Goal: Task Accomplishment & Management: Manage account settings

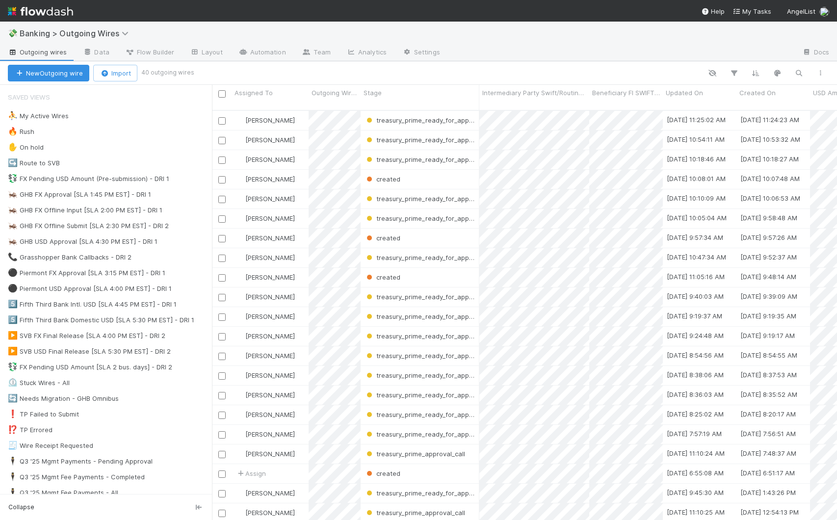
scroll to position [411, 618]
click at [190, 242] on div "🦗 GHB USD Approval [SLA 4:30 PM EST] - DRI 1 13" at bounding box center [110, 242] width 204 height 12
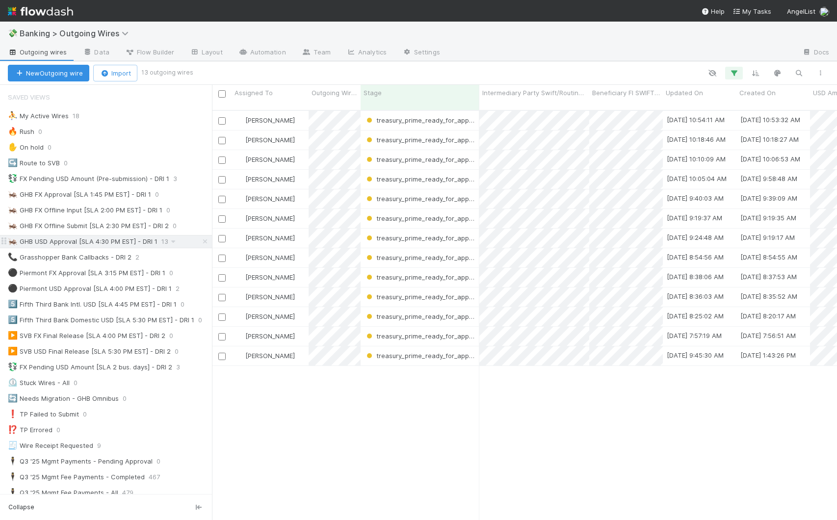
scroll to position [411, 618]
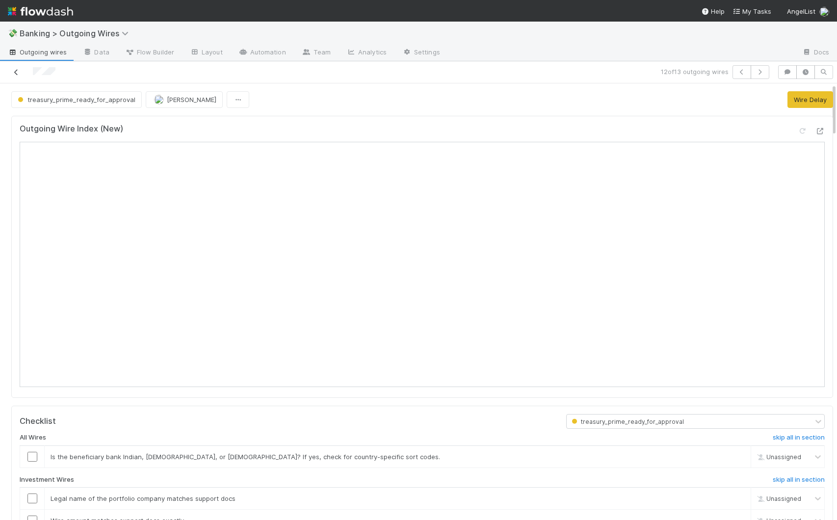
click at [11, 73] on icon at bounding box center [16, 72] width 10 height 6
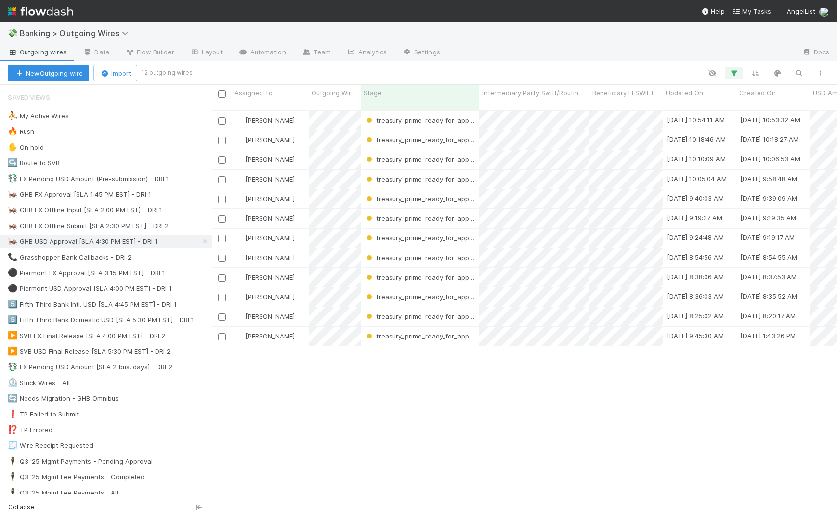
scroll to position [411, 618]
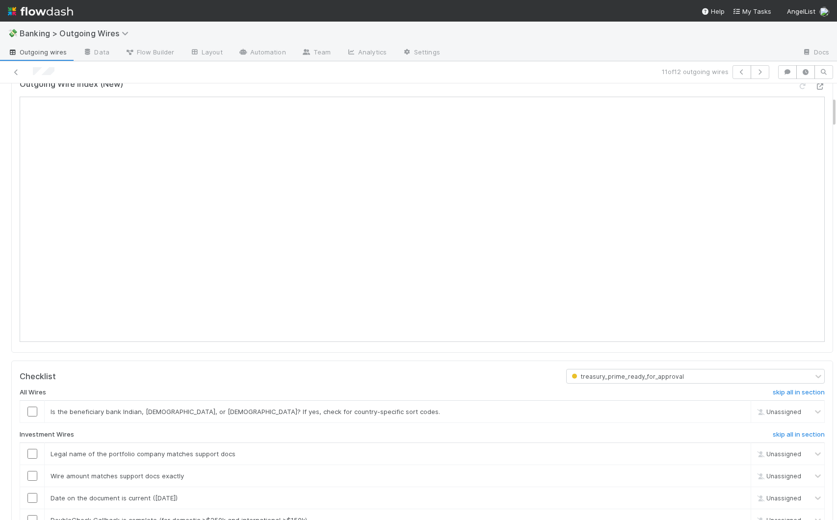
scroll to position [202, 0]
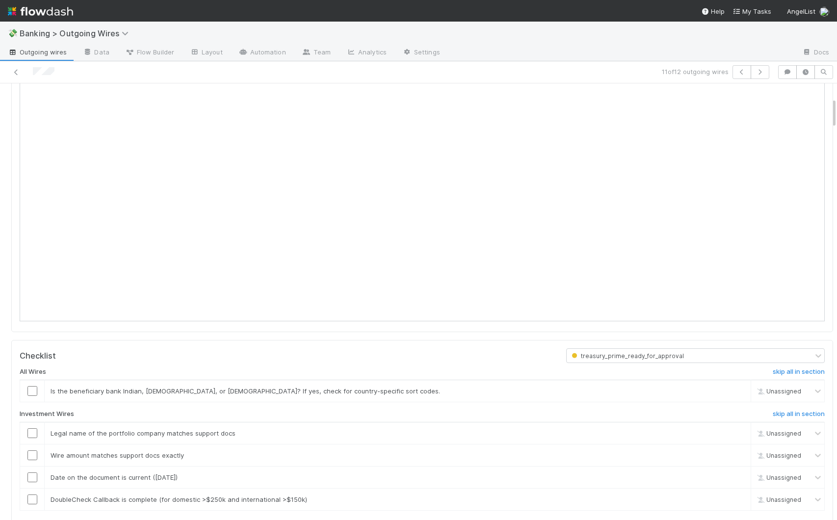
drag, startPoint x: 826, startPoint y: 108, endPoint x: 827, endPoint y: 122, distance: 14.3
click at [827, 122] on div "treasury_prime_ready_for_approval Giang Nguyen Wire Delay Wire Type: Investment…" at bounding box center [418, 301] width 837 height 437
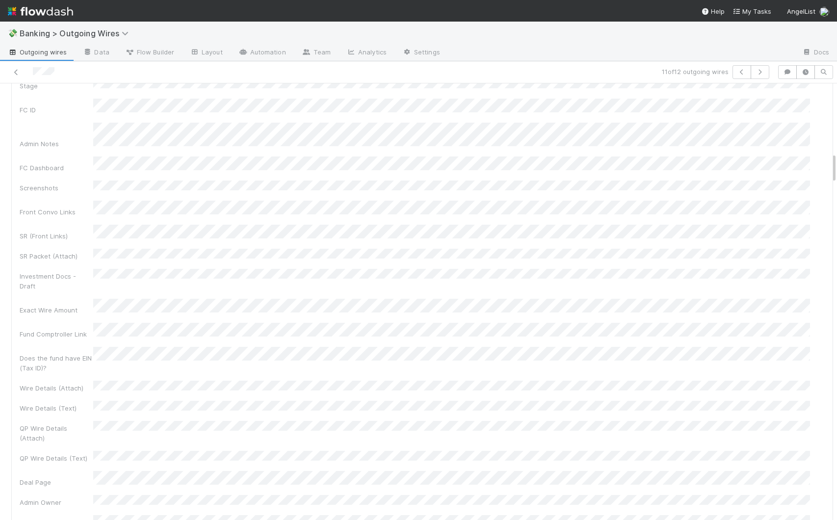
scroll to position [925, 0]
drag, startPoint x: 826, startPoint y: 110, endPoint x: 834, endPoint y: 161, distance: 51.6
click at [834, 161] on div "💸 Banking > Outgoing Wires Outgoing wires Data Flow Builder Layout Automation T…" at bounding box center [418, 271] width 837 height 499
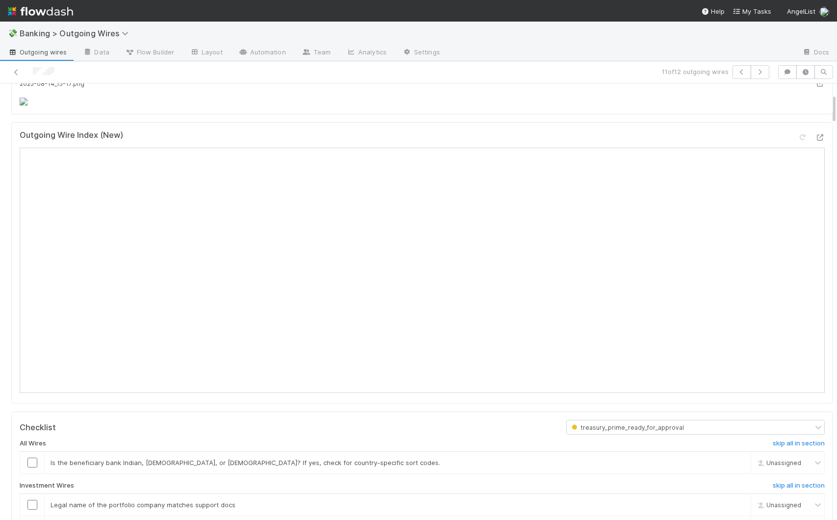
scroll to position [144, 0]
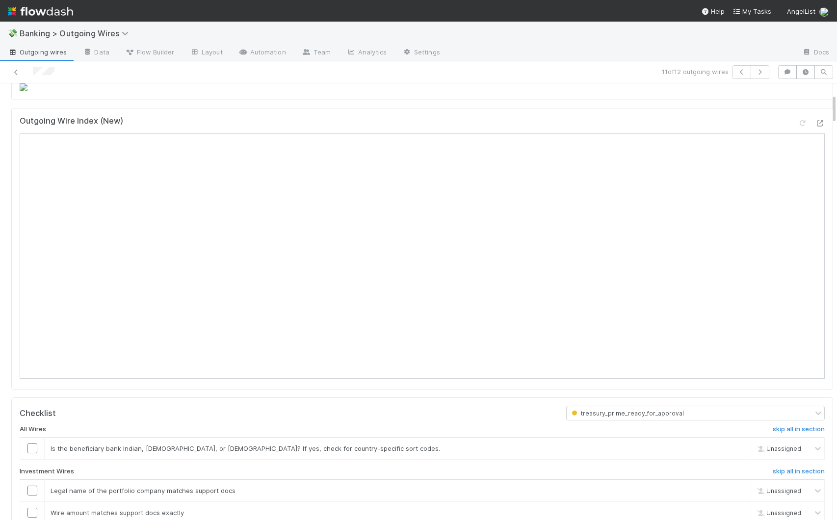
drag, startPoint x: 826, startPoint y: 96, endPoint x: 828, endPoint y: 106, distance: 10.0
click at [828, 106] on div "treasury_prime_ready_for_approval Giang Nguyen Wire Delay Wire Type: Investment…" at bounding box center [418, 301] width 837 height 437
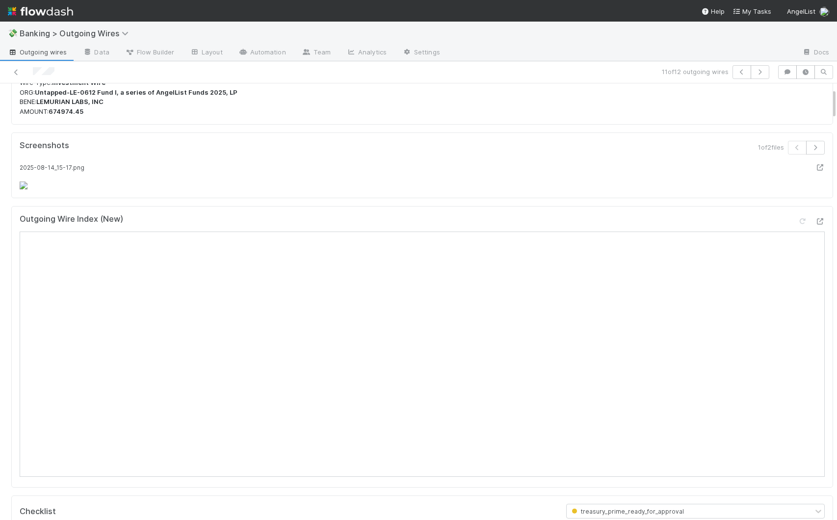
scroll to position [0, 0]
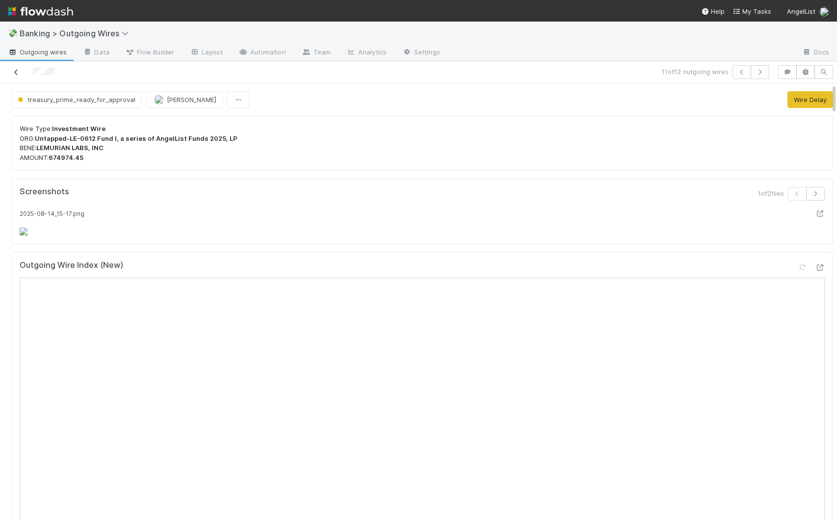
click at [14, 72] on icon at bounding box center [16, 72] width 10 height 6
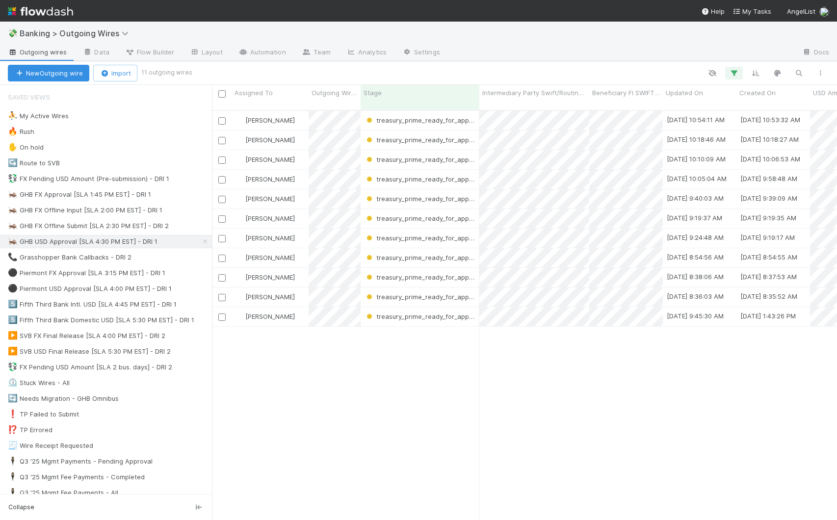
scroll to position [411, 618]
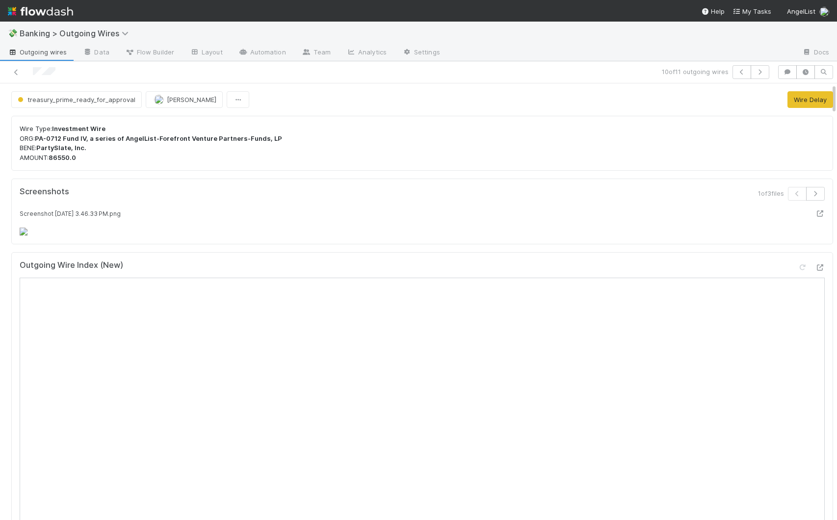
click at [826, 92] on div "treasury_prime_ready_for_approval [PERSON_NAME]" at bounding box center [422, 99] width 845 height 17
click at [690, 158] on p "Wire Type: Investment Wire ORG: PA-0712 Fund IV, a series of AngelList-Forefron…" at bounding box center [422, 143] width 805 height 38
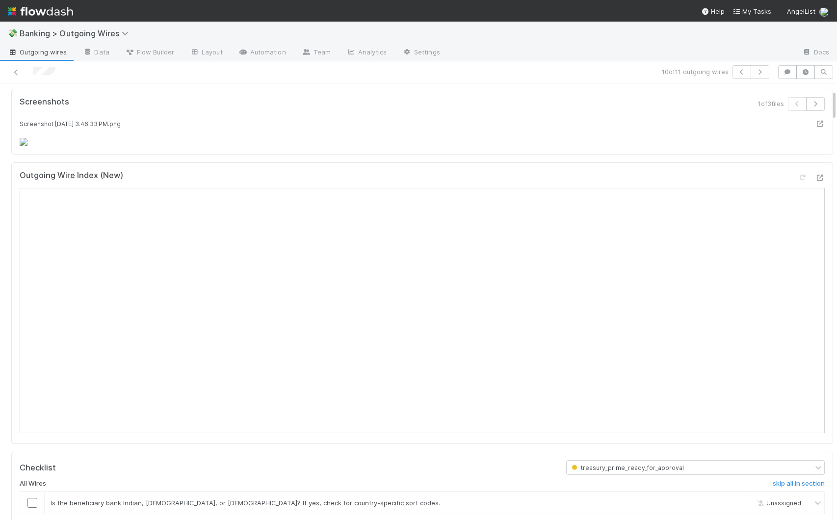
scroll to position [104, 0]
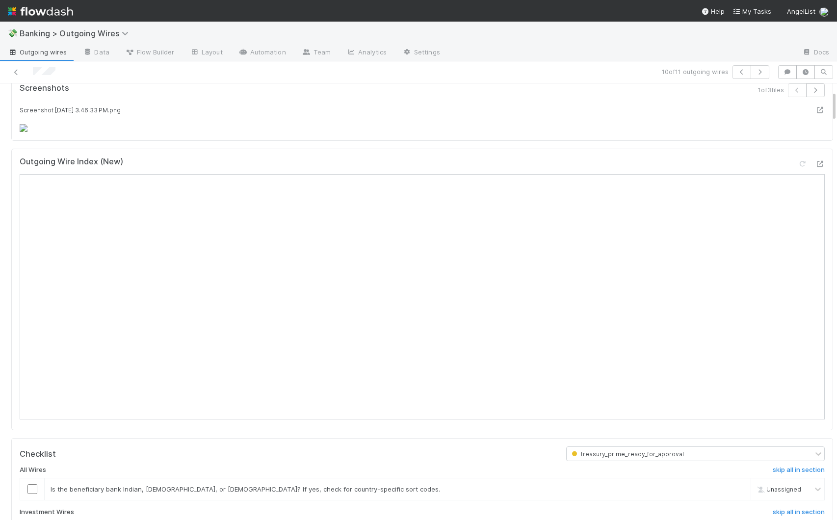
drag, startPoint x: 826, startPoint y: 99, endPoint x: 826, endPoint y: 106, distance: 7.4
drag, startPoint x: 825, startPoint y: 101, endPoint x: 824, endPoint y: 122, distance: 21.6
click at [824, 122] on div "treasury_prime_ready_for_approval Giang Nguyen Wire Delay Wire Type: Investment…" at bounding box center [418, 301] width 837 height 437
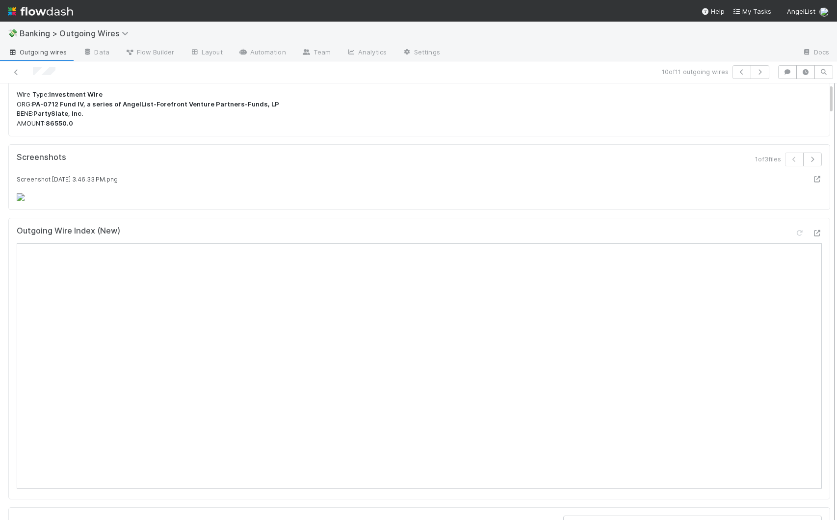
scroll to position [0, 0]
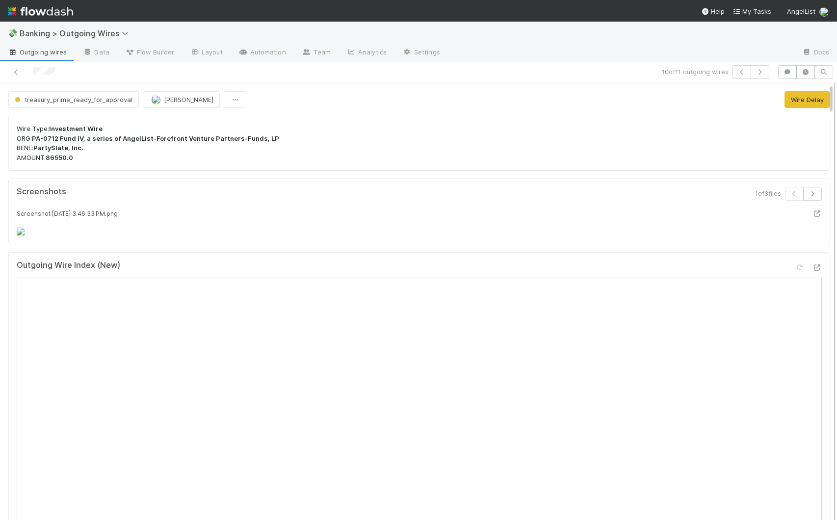
drag, startPoint x: 824, startPoint y: 108, endPoint x: 829, endPoint y: 98, distance: 11.2
click at [829, 98] on div "treasury_prime_ready_for_approval Giang Nguyen Wire Delay Wire Type: Investment…" at bounding box center [418, 301] width 837 height 437
click at [690, 200] on div "1 of 3 files" at bounding box center [625, 198] width 410 height 22
click at [19, 73] on icon at bounding box center [16, 72] width 10 height 6
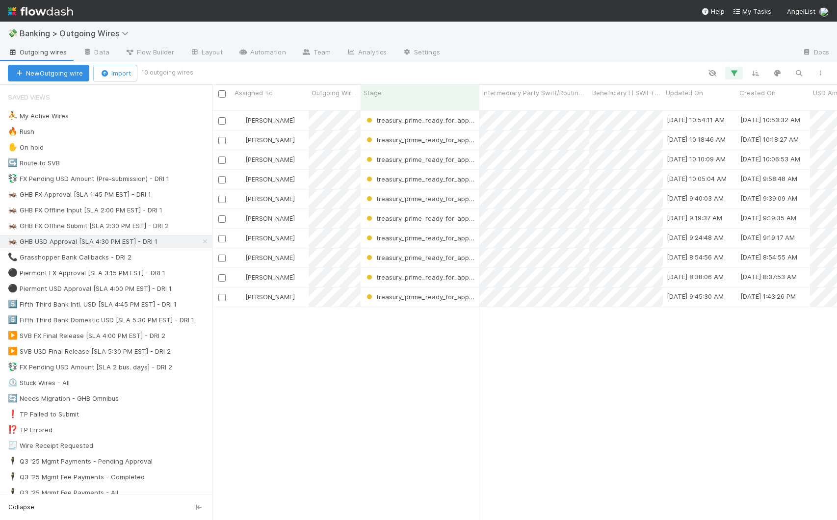
scroll to position [411, 618]
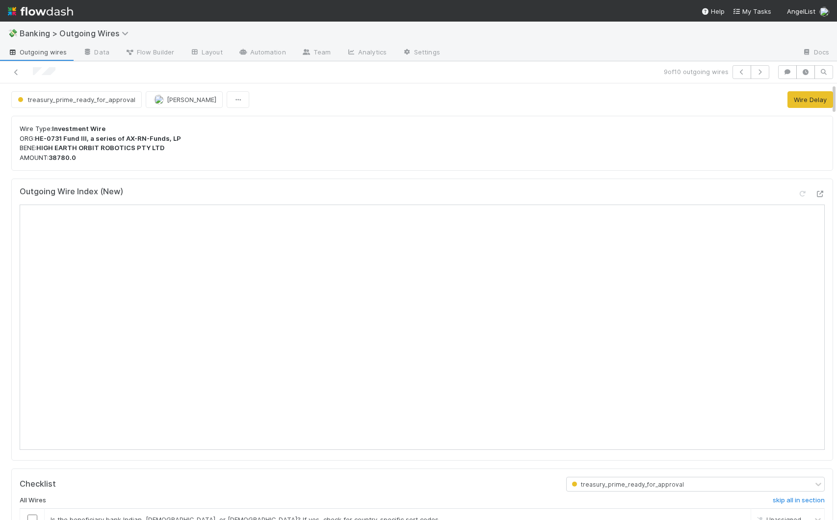
click at [512, 159] on p "Wire Type: Investment Wire ORG: HE-0731 Fund III, a series of AX-RN-Funds, LP B…" at bounding box center [422, 143] width 805 height 38
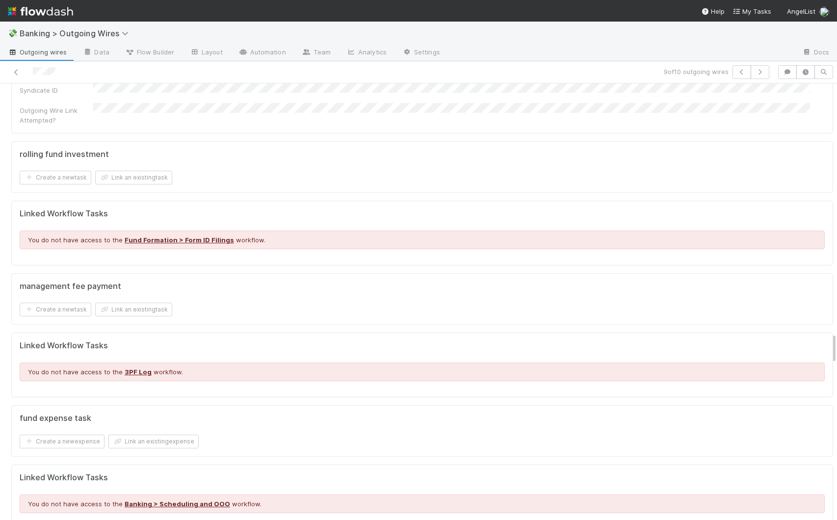
scroll to position [3460, 0]
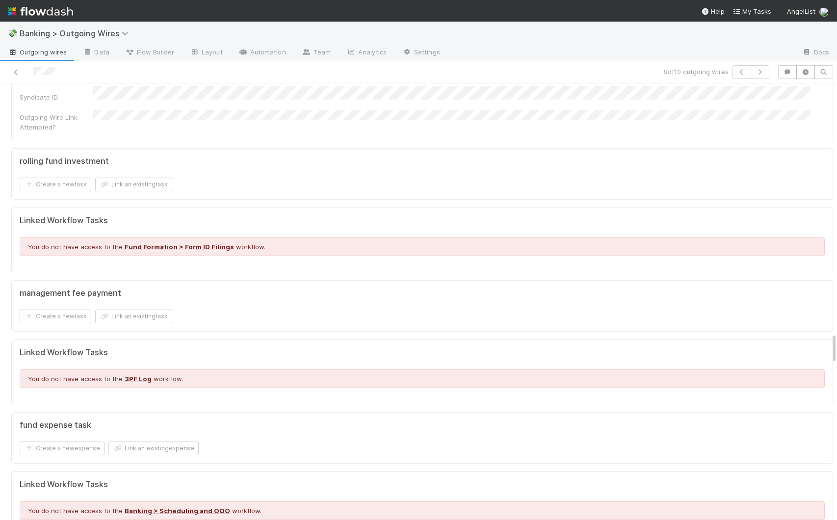
drag, startPoint x: 825, startPoint y: 343, endPoint x: 822, endPoint y: 356, distance: 13.6
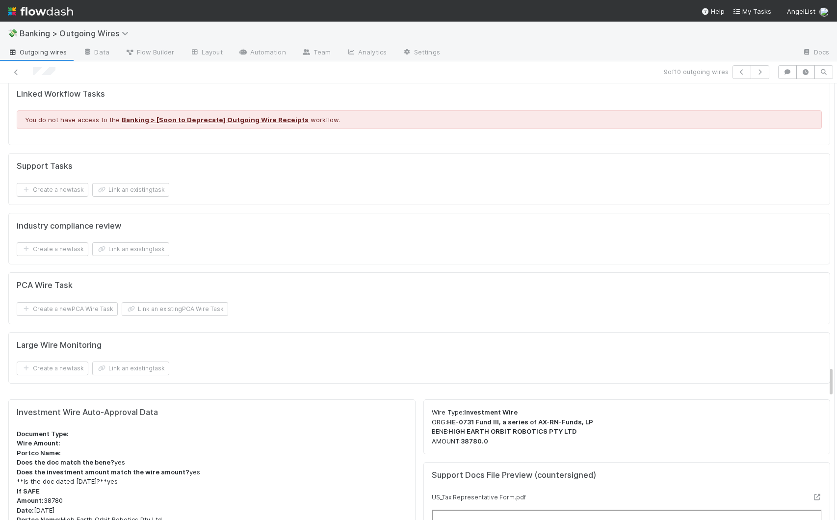
scroll to position [3937, 0]
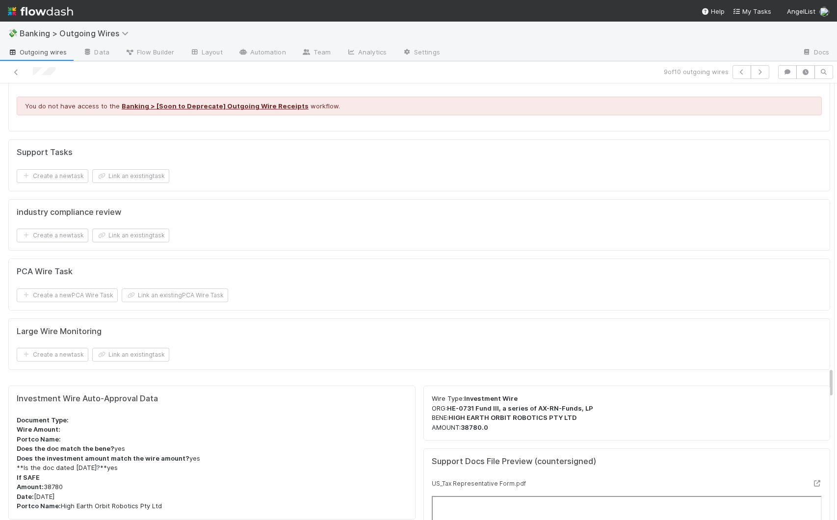
drag, startPoint x: 823, startPoint y: 347, endPoint x: 822, endPoint y: 381, distance: 34.4
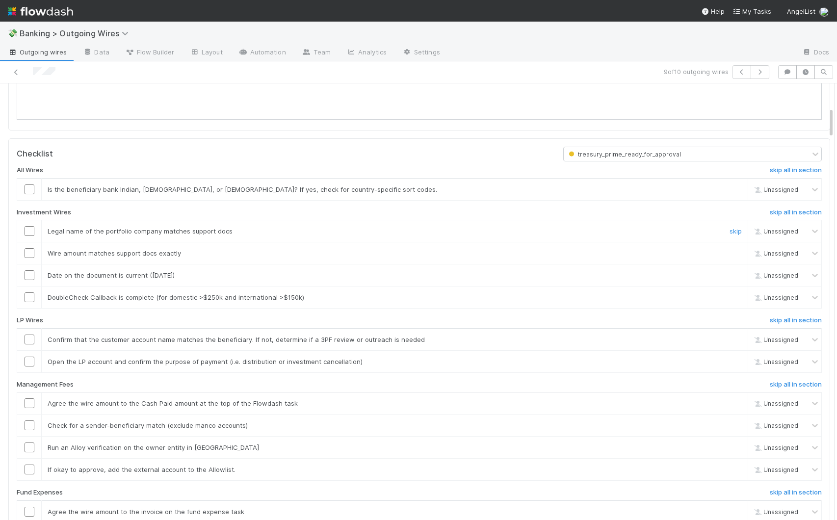
scroll to position [0, 0]
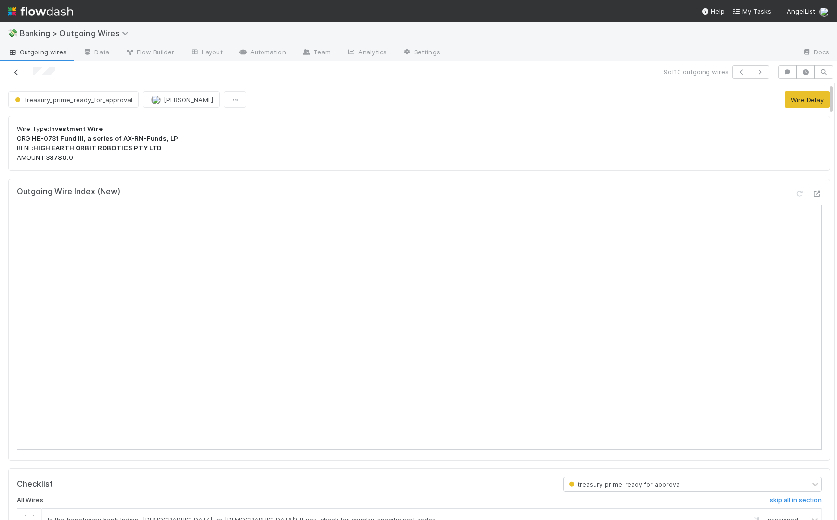
click at [19, 74] on icon at bounding box center [16, 72] width 10 height 6
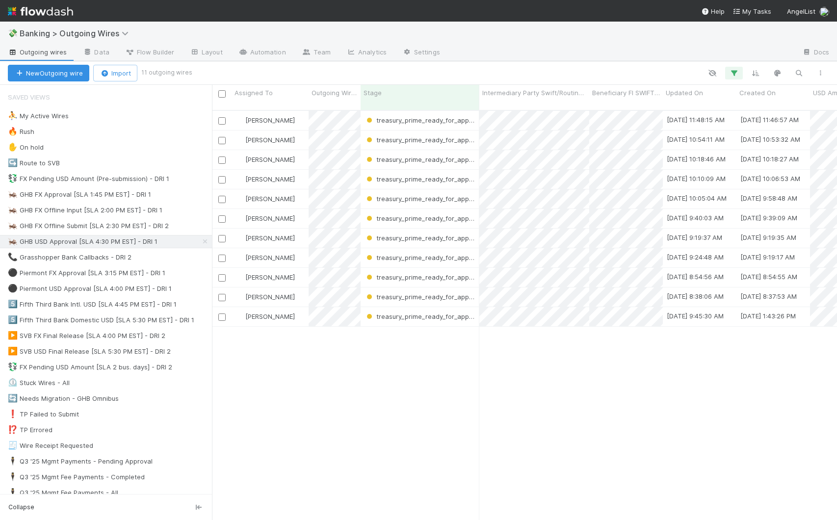
scroll to position [411, 618]
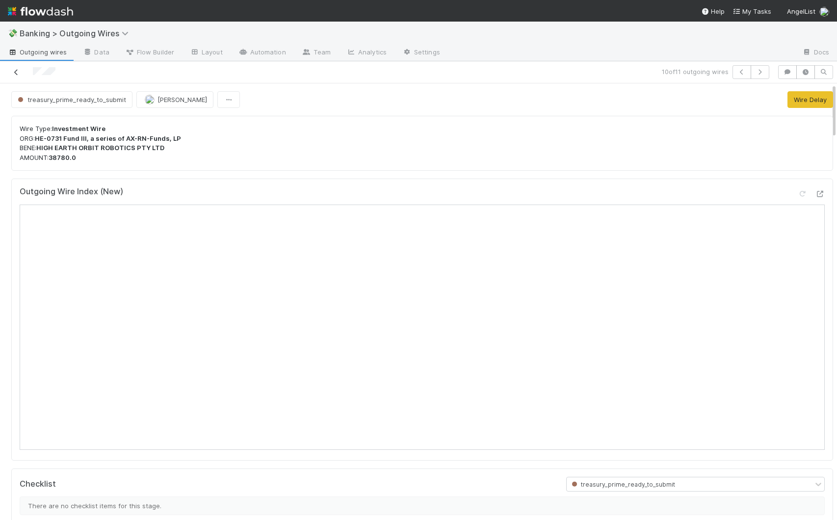
click at [18, 70] on icon at bounding box center [16, 72] width 10 height 6
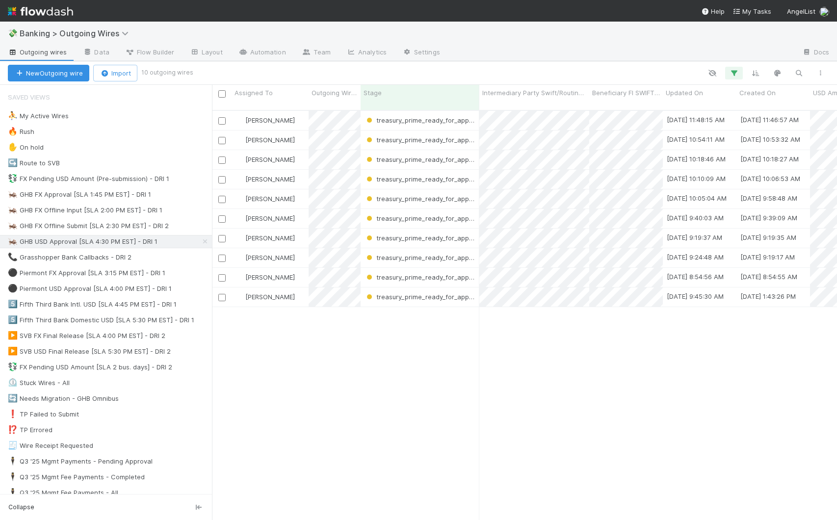
scroll to position [411, 618]
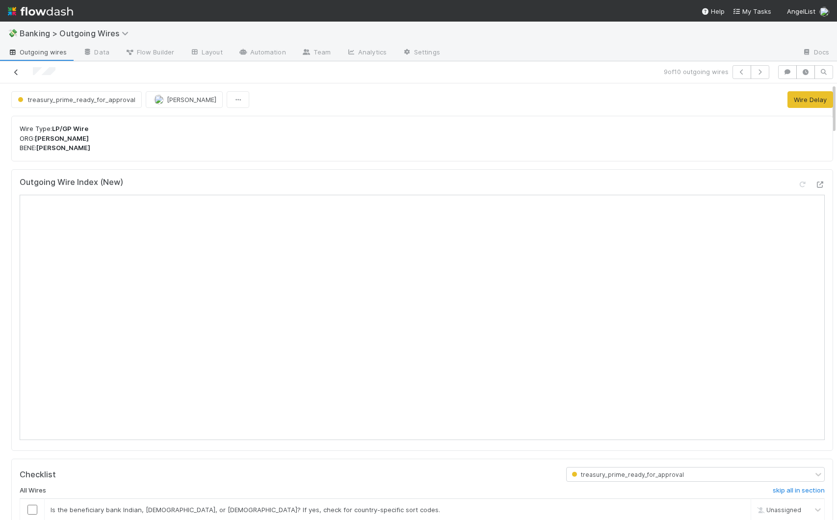
click at [19, 71] on icon at bounding box center [16, 72] width 10 height 6
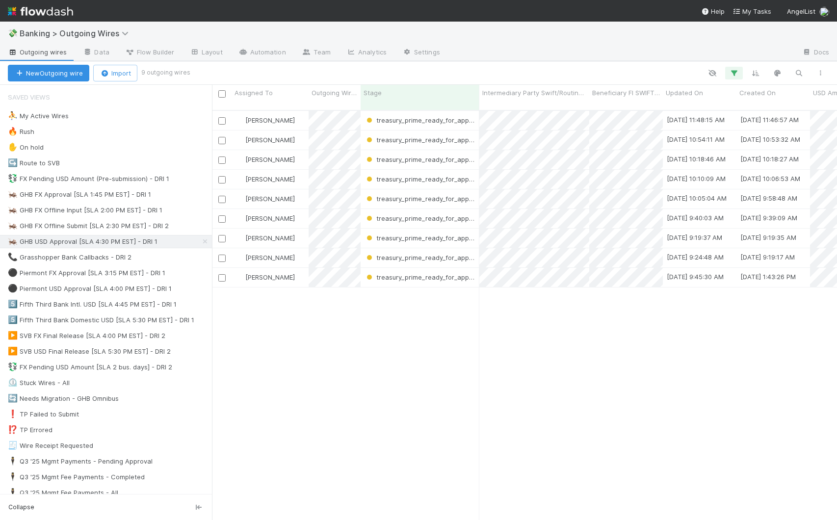
scroll to position [411, 618]
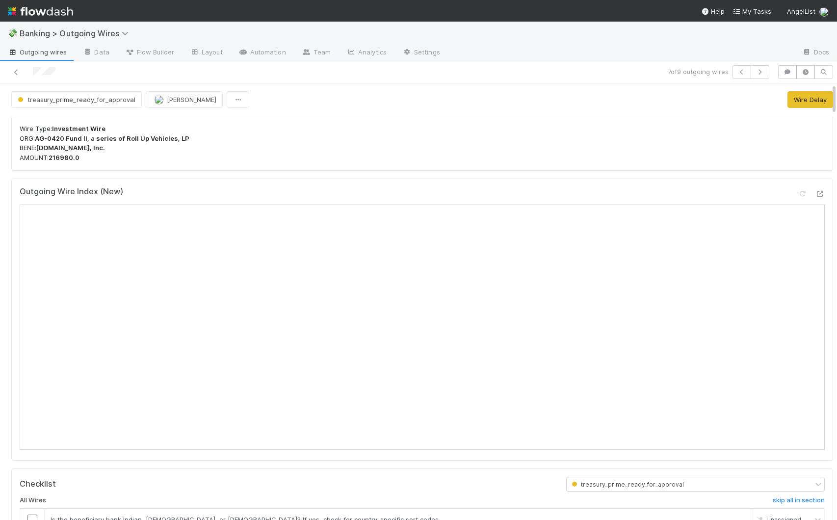
click at [26, 54] on span "Outgoing wires" at bounding box center [37, 52] width 59 height 10
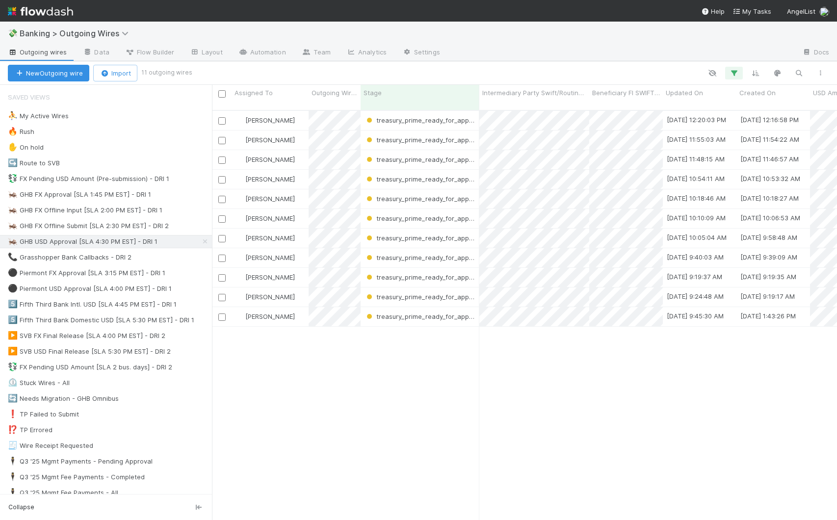
scroll to position [411, 618]
click at [803, 76] on icon "button" at bounding box center [799, 73] width 10 height 9
paste input "108753"
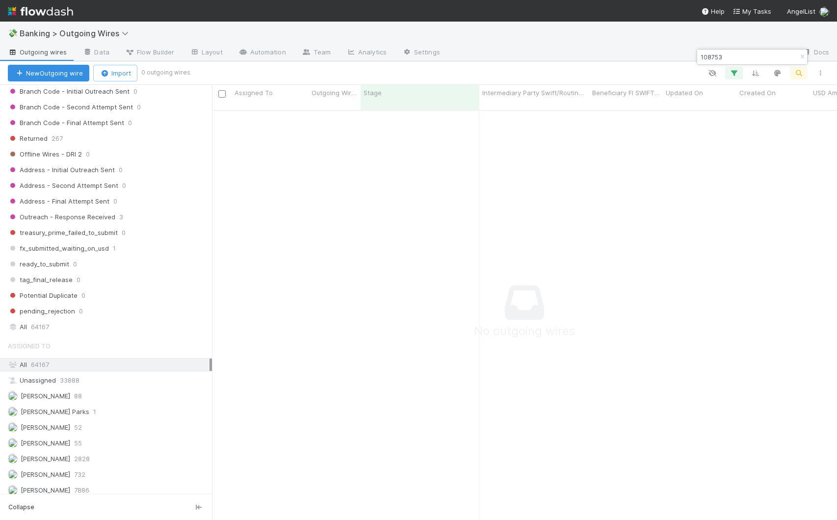
scroll to position [947, 0]
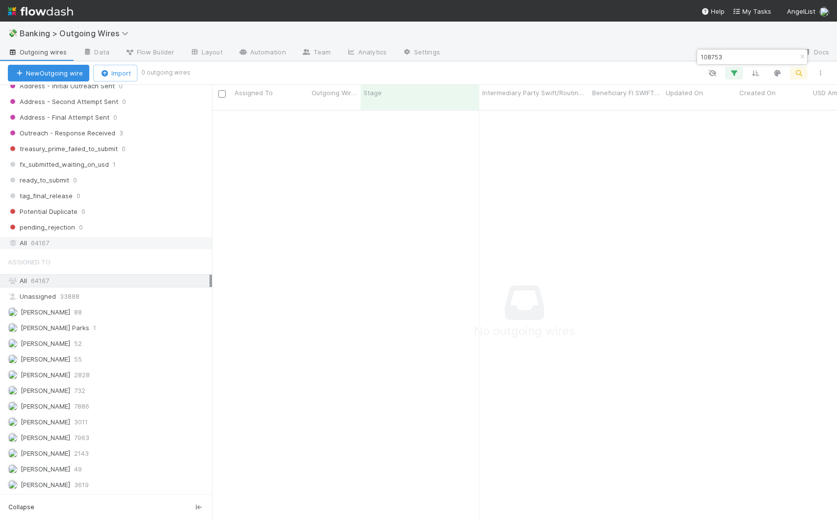
type input "108753"
click at [82, 239] on div "All 64167" at bounding box center [109, 243] width 202 height 12
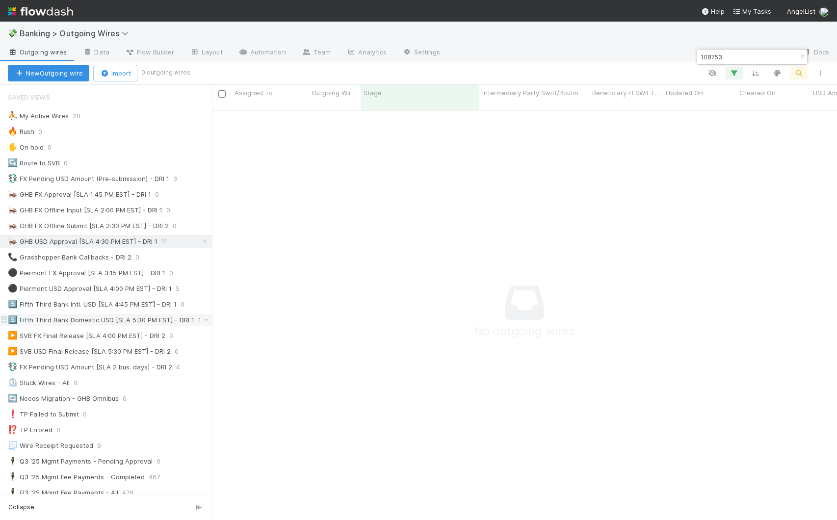
scroll to position [403, 618]
click at [200, 242] on icon at bounding box center [205, 241] width 10 height 6
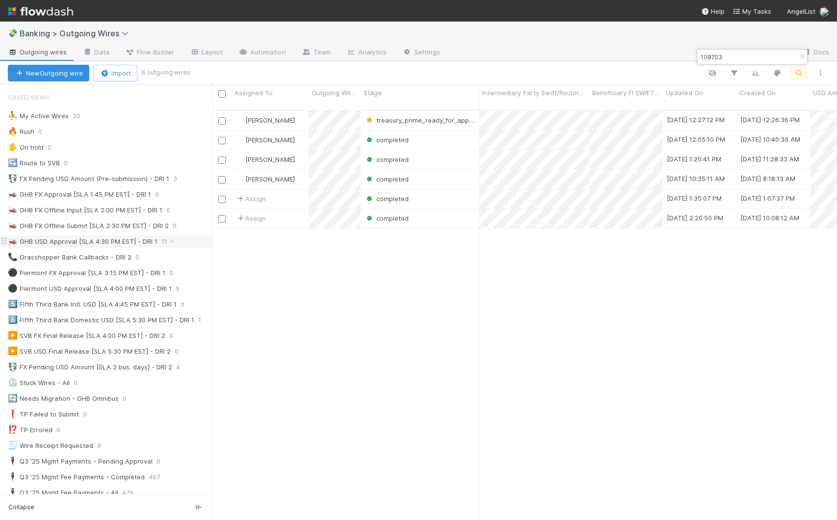
scroll to position [411, 618]
click at [298, 112] on div "[PERSON_NAME]" at bounding box center [270, 120] width 77 height 19
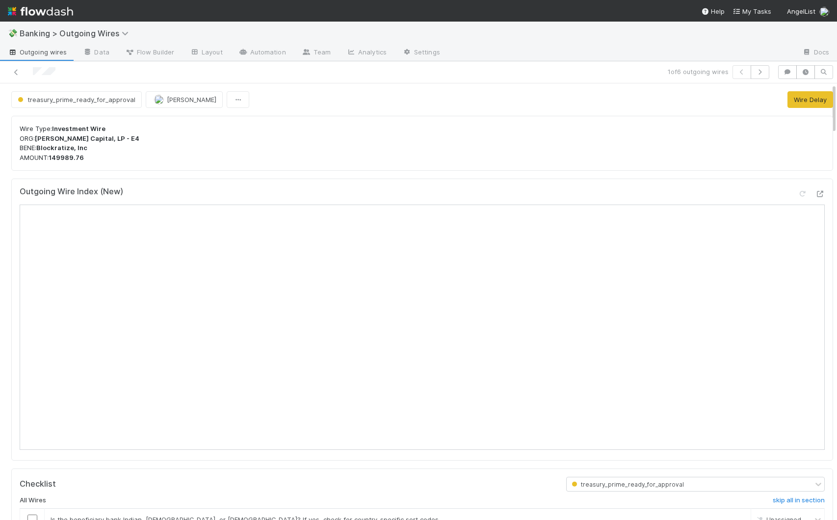
scroll to position [0, 3]
drag, startPoint x: 825, startPoint y: 105, endPoint x: 827, endPoint y: 114, distance: 9.5
click at [827, 114] on div "treasury_prime_ready_for_approval Giang Nguyen Wire Delay Wire Type: Investment…" at bounding box center [418, 301] width 837 height 437
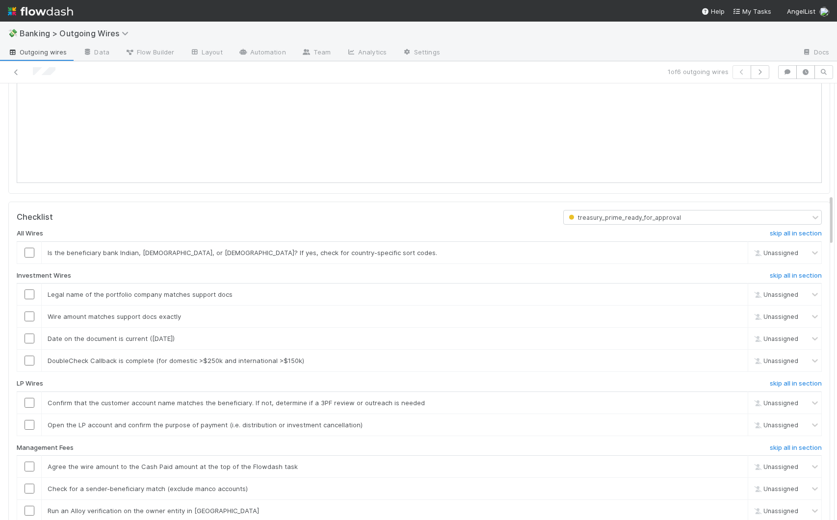
scroll to position [100, 0]
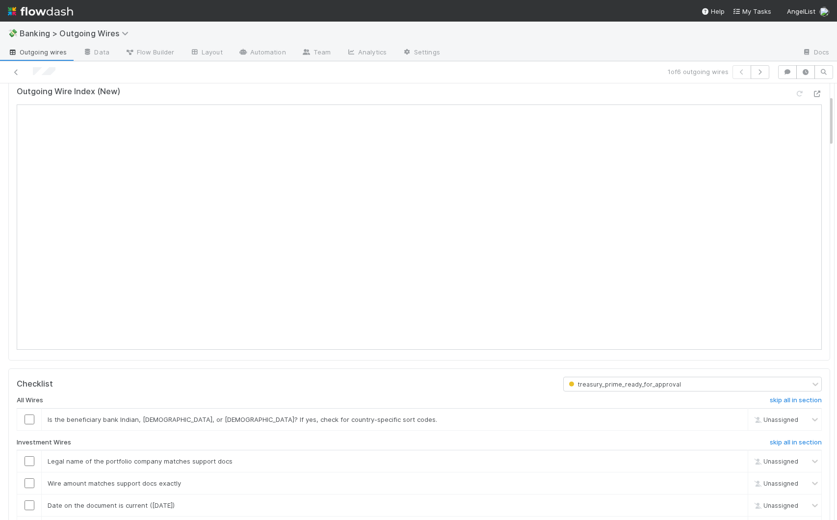
drag, startPoint x: 823, startPoint y: 115, endPoint x: 831, endPoint y: 127, distance: 13.9
click at [831, 127] on div "💸 Banking > Outgoing Wires Outgoing wires Data Flow Builder Layout Automation T…" at bounding box center [418, 271] width 837 height 499
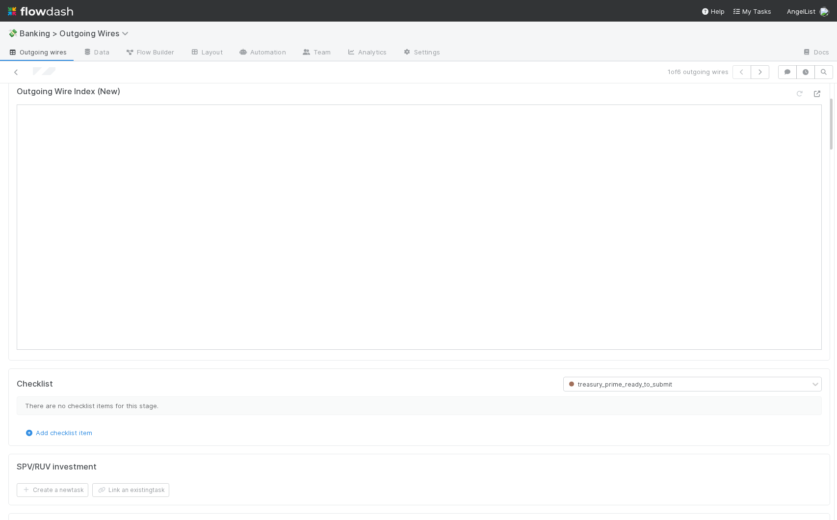
scroll to position [0, 0]
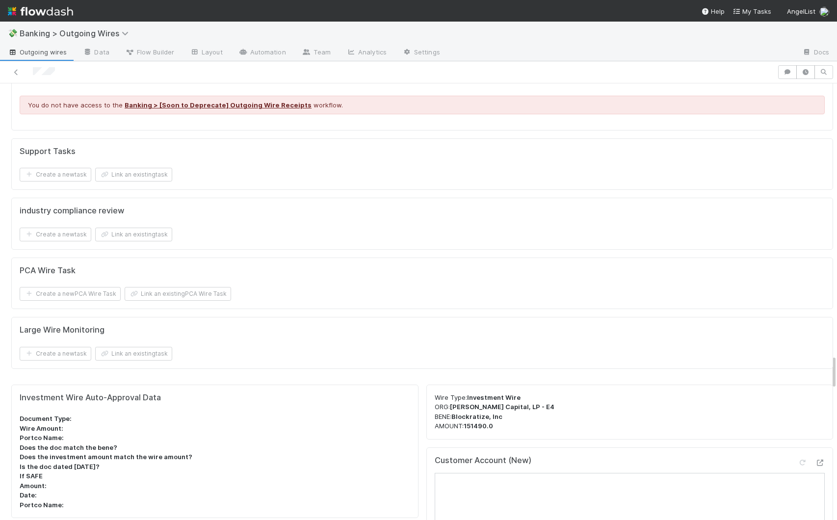
scroll to position [3734, 0]
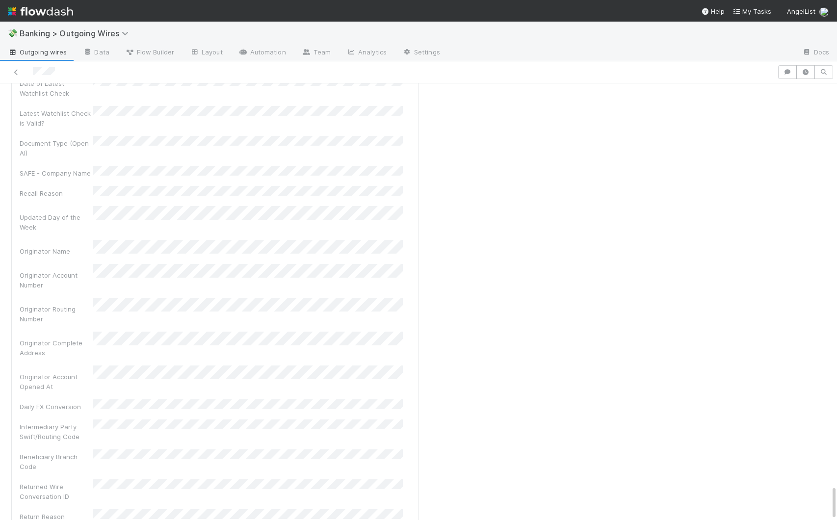
drag, startPoint x: 826, startPoint y: 121, endPoint x: 786, endPoint y: 515, distance: 395.6
click at [577, 445] on html "💸 Banking > Outgoing Wires Outgoing wires Data Flow Builder Layout Automation T…" at bounding box center [418, 260] width 837 height 520
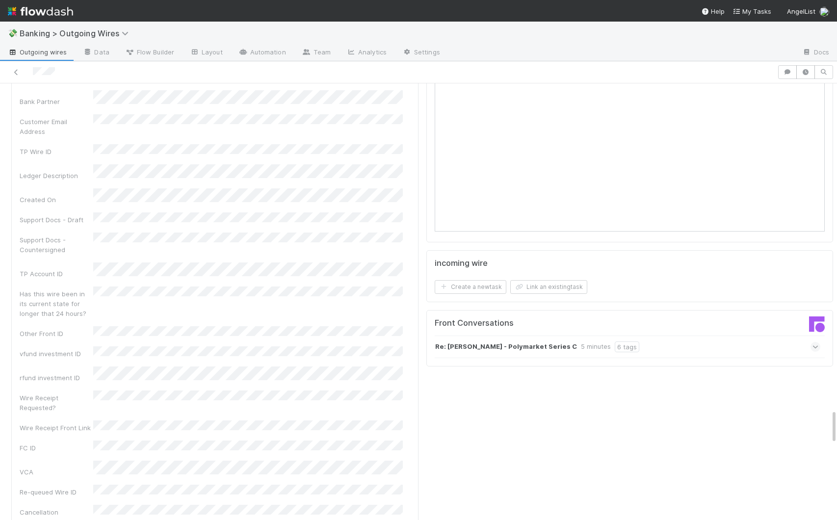
scroll to position [4081, 0]
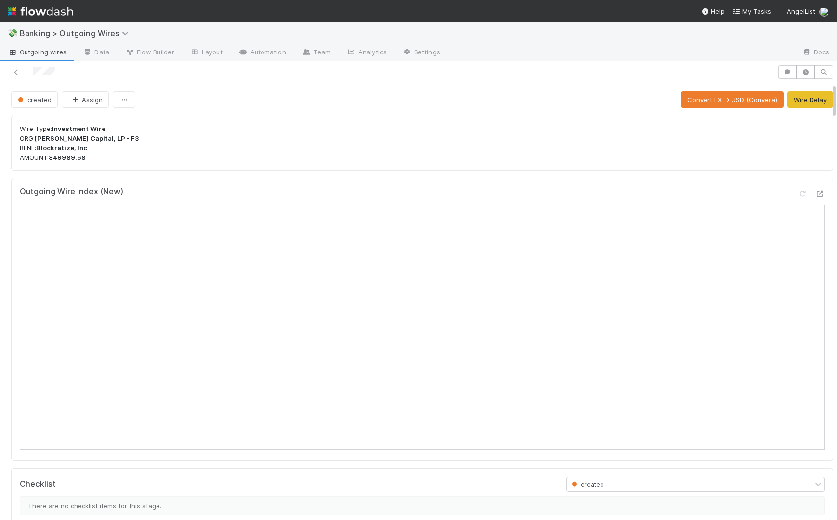
click at [254, 126] on p "Wire Type: Investment Wire ORG: [PERSON_NAME] Capital, LP - F3 BENE: Blockratiz…" at bounding box center [422, 143] width 805 height 38
click at [39, 53] on span "Outgoing wires" at bounding box center [37, 52] width 59 height 10
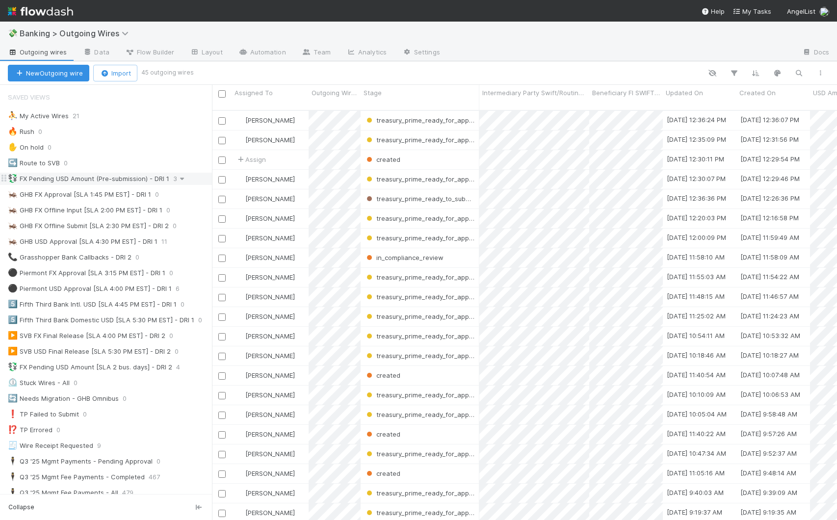
scroll to position [411, 618]
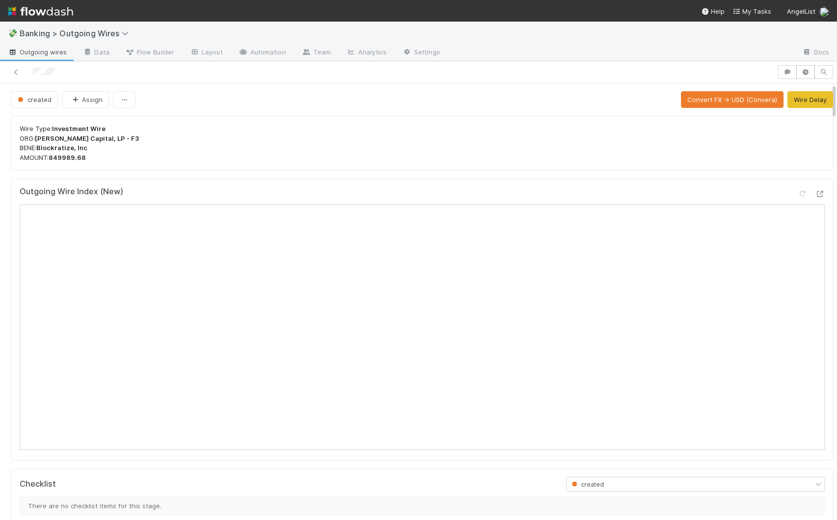
click at [43, 56] on span "Outgoing wires" at bounding box center [37, 52] width 59 height 10
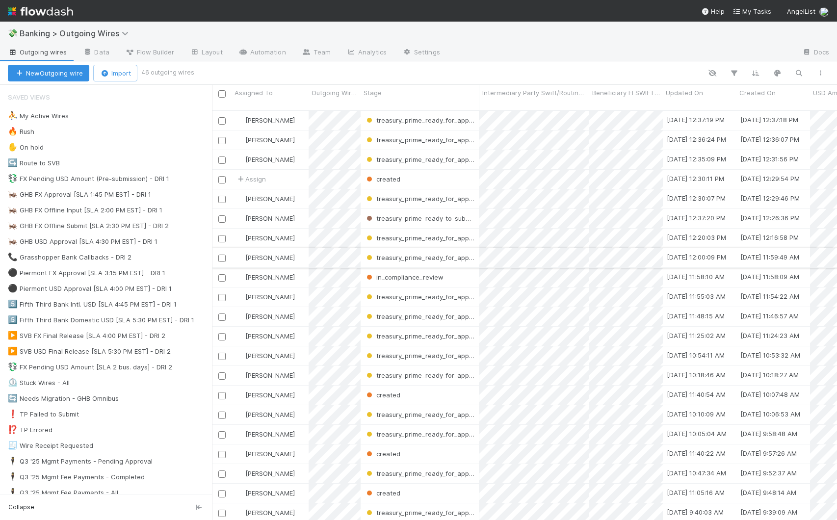
scroll to position [411, 618]
click at [194, 244] on div "🦗 GHB USD Approval [SLA 4:30 PM EST] - DRI 1 11" at bounding box center [110, 242] width 204 height 12
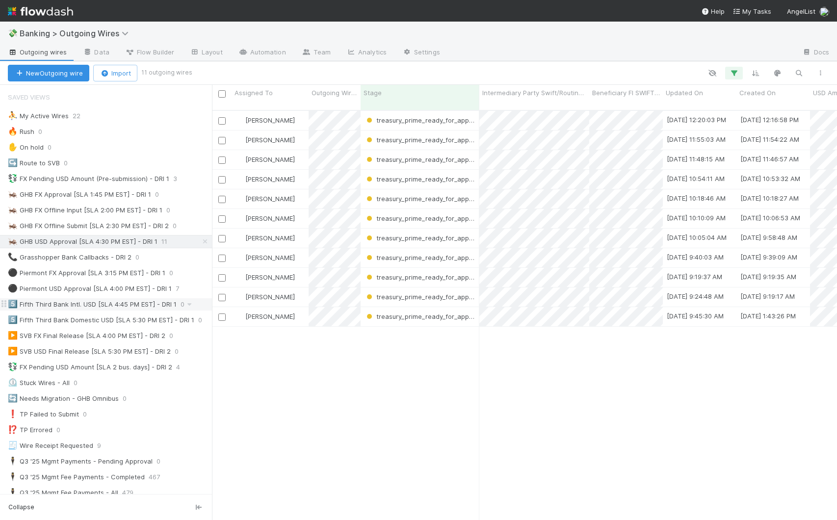
scroll to position [411, 618]
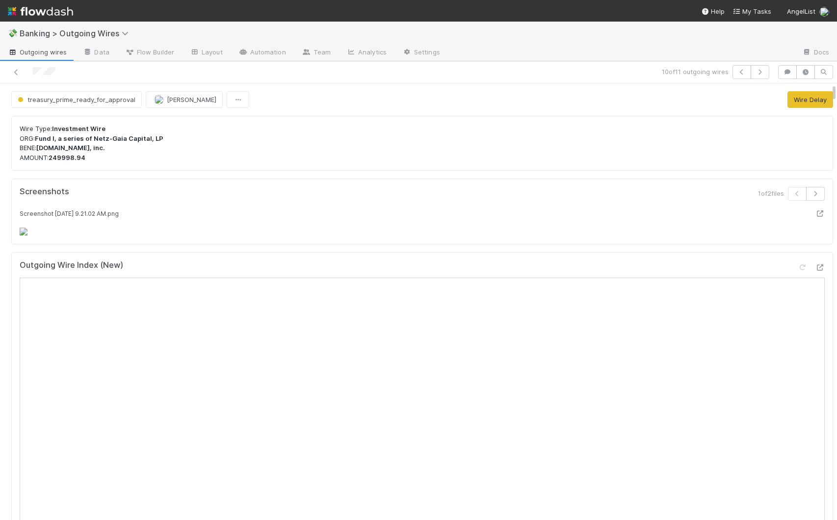
click at [565, 236] on div "Screenshot [DATE] 9.21.02 AM.png" at bounding box center [422, 222] width 805 height 27
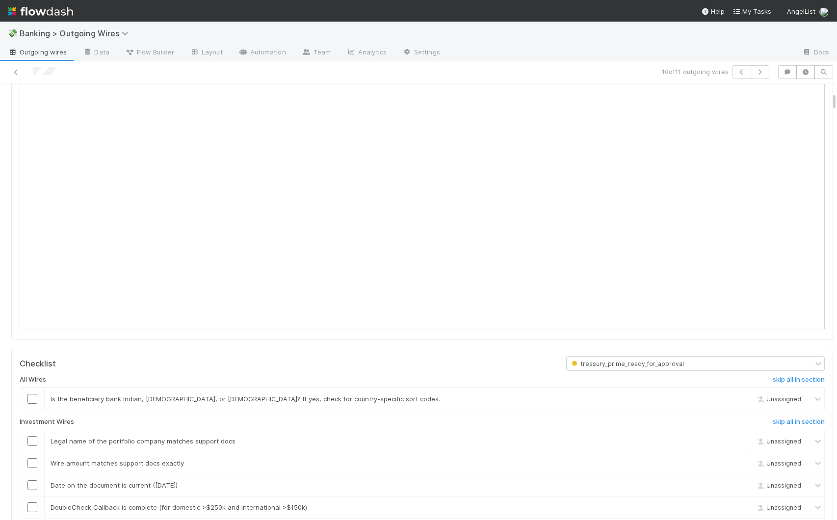
scroll to position [226, 0]
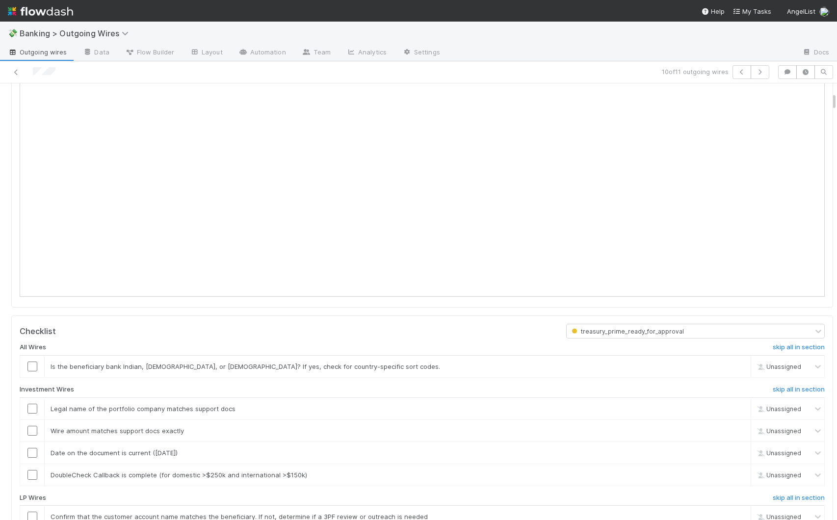
click at [577, 149] on div "Outgoing Wire Index (New)" at bounding box center [422, 167] width 822 height 282
drag, startPoint x: 825, startPoint y: 99, endPoint x: 827, endPoint y: 109, distance: 10.9
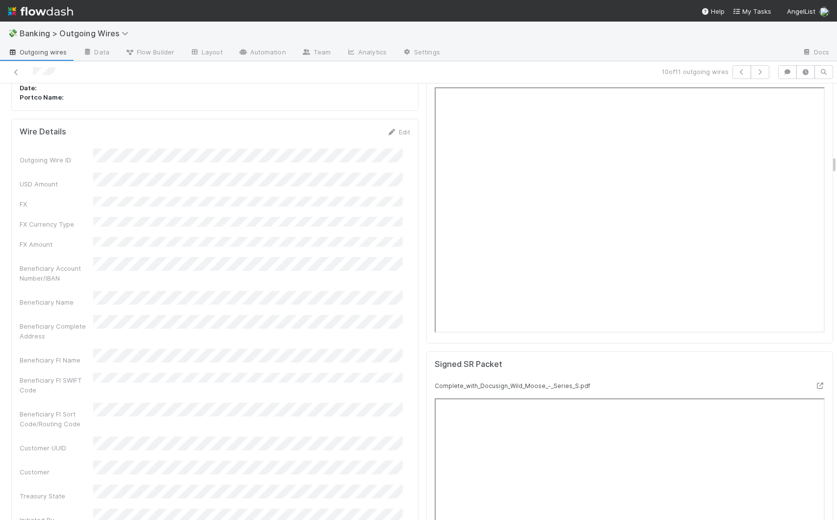
scroll to position [1770, 0]
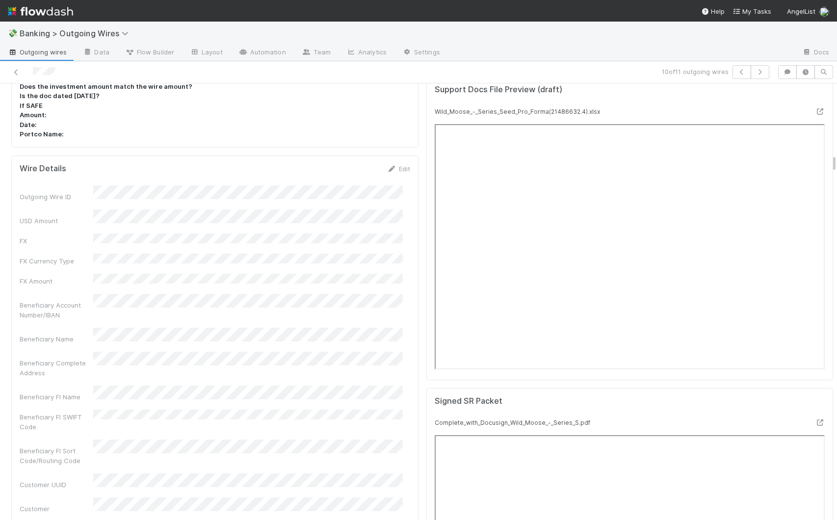
drag, startPoint x: 826, startPoint y: 102, endPoint x: 826, endPoint y: 163, distance: 61.8
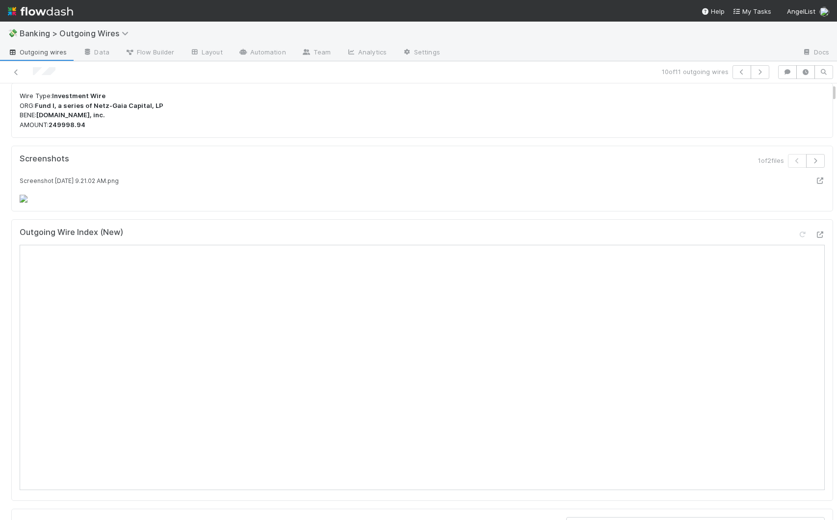
scroll to position [0, 0]
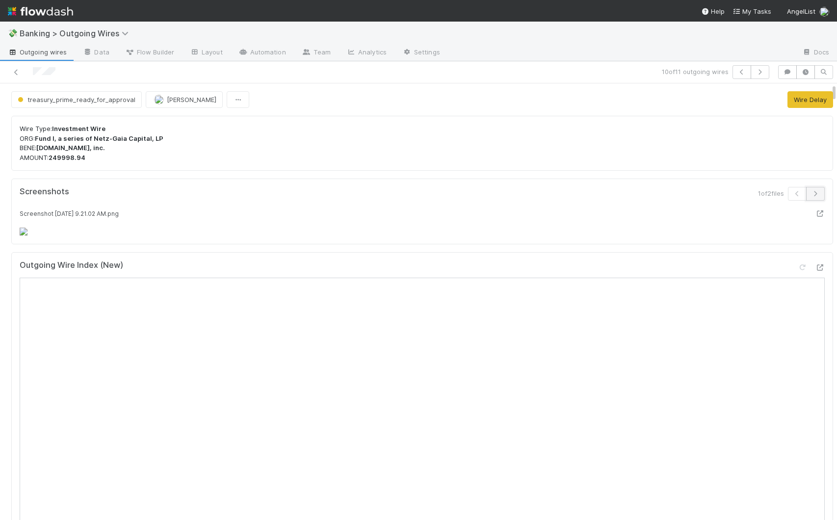
click at [577, 189] on button "button" at bounding box center [815, 194] width 19 height 14
click at [22, 54] on span "Outgoing wires" at bounding box center [37, 52] width 59 height 10
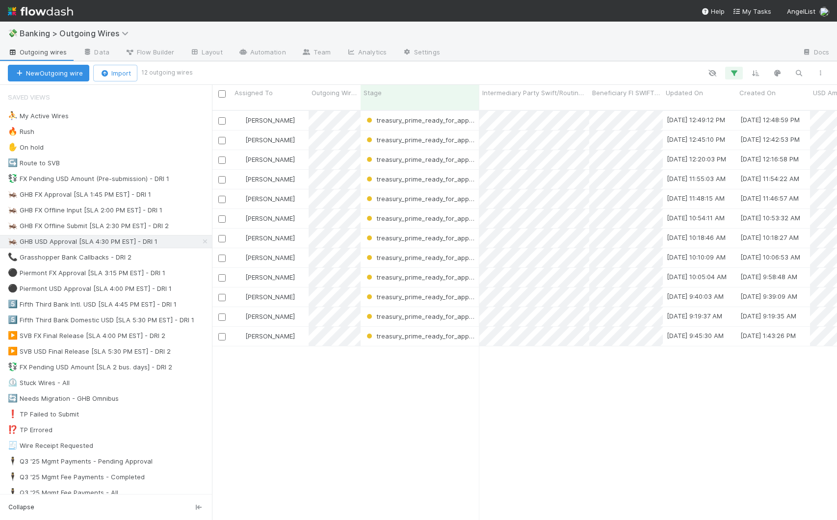
scroll to position [411, 618]
click at [475, 46] on div at bounding box center [621, 53] width 346 height 16
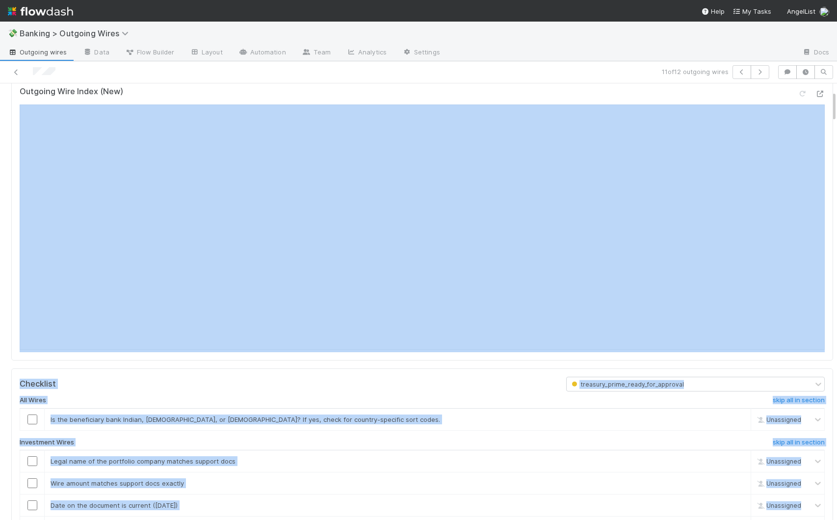
scroll to position [0, 3]
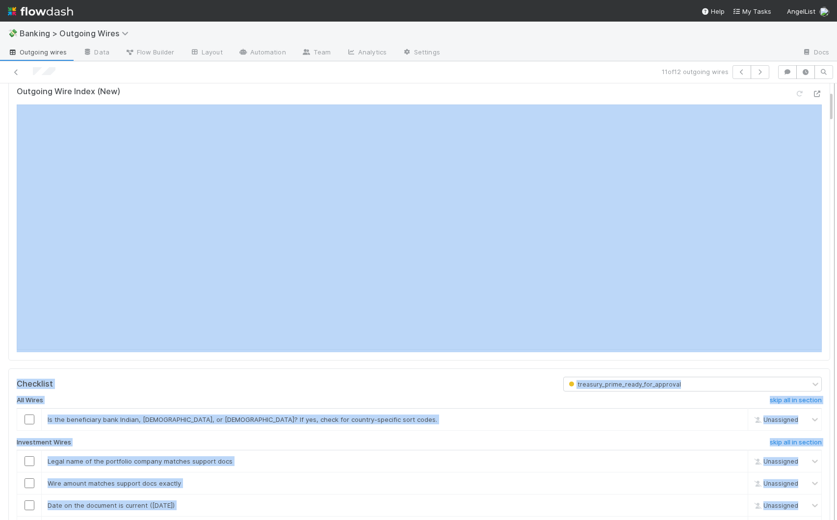
drag, startPoint x: 825, startPoint y: 107, endPoint x: 825, endPoint y: 102, distance: 5.4
click at [577, 102] on div "treasury_prime_ready_for_approval [PERSON_NAME] Wire Delay Wire Type: Investmen…" at bounding box center [418, 301] width 837 height 437
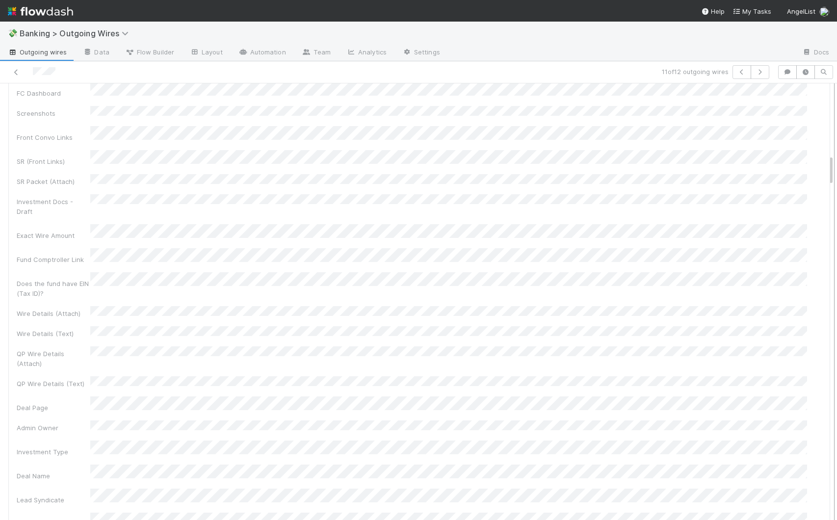
scroll to position [982, 0]
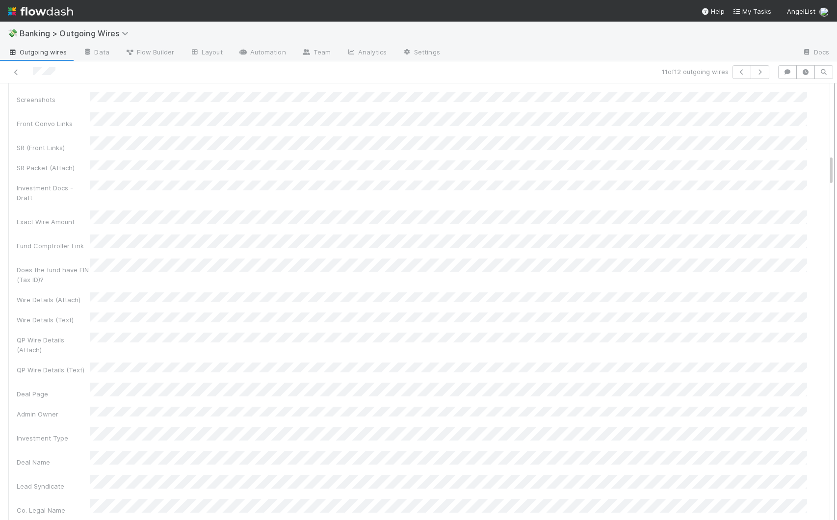
drag, startPoint x: 823, startPoint y: 105, endPoint x: 826, endPoint y: 168, distance: 63.8
click at [577, 168] on div "treasury_prime_ready_for_approval [PERSON_NAME] Wire Delay Wire Type: Investmen…" at bounding box center [418, 301] width 837 height 437
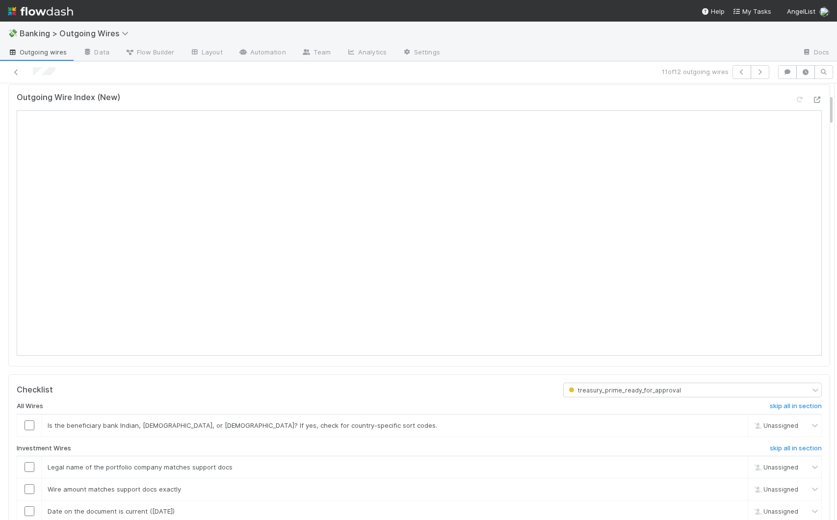
scroll to position [0, 0]
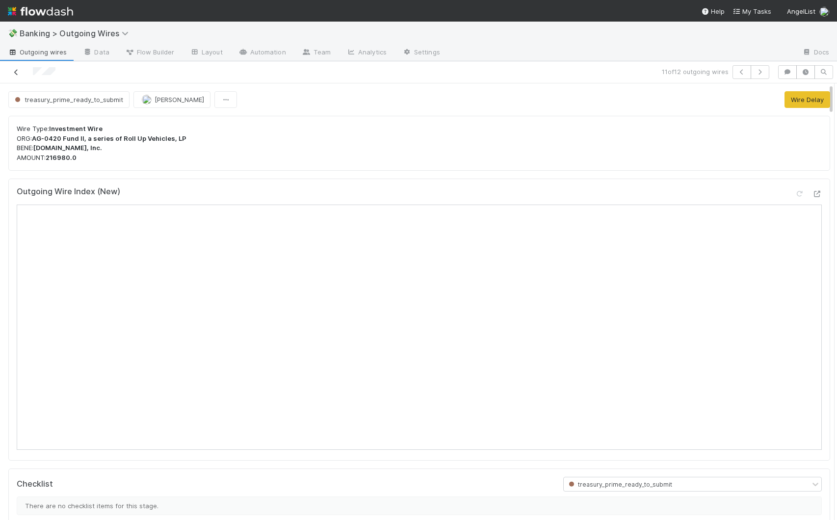
click at [16, 73] on icon at bounding box center [16, 72] width 10 height 6
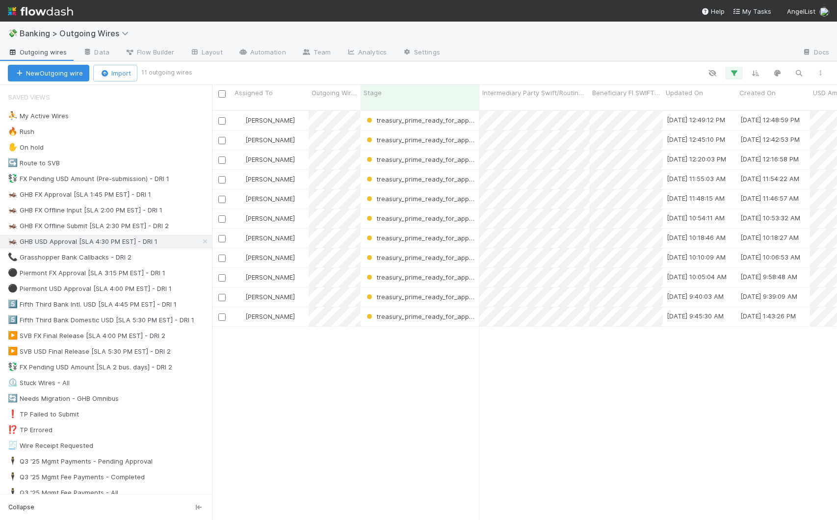
scroll to position [411, 618]
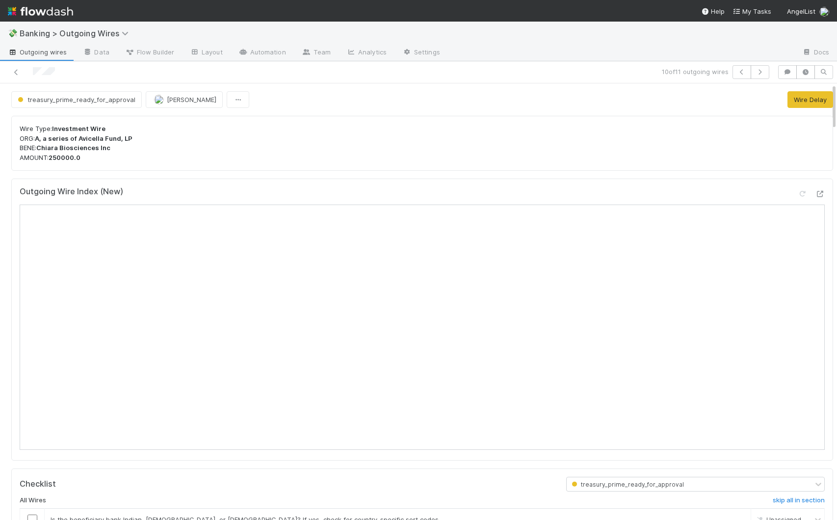
click at [460, 188] on div "Outgoing Wire Index (New)" at bounding box center [422, 196] width 805 height 18
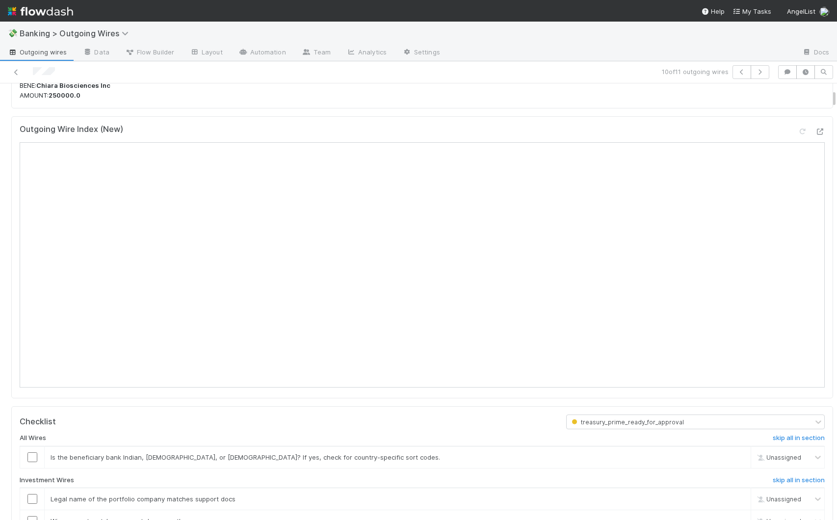
scroll to position [25, 0]
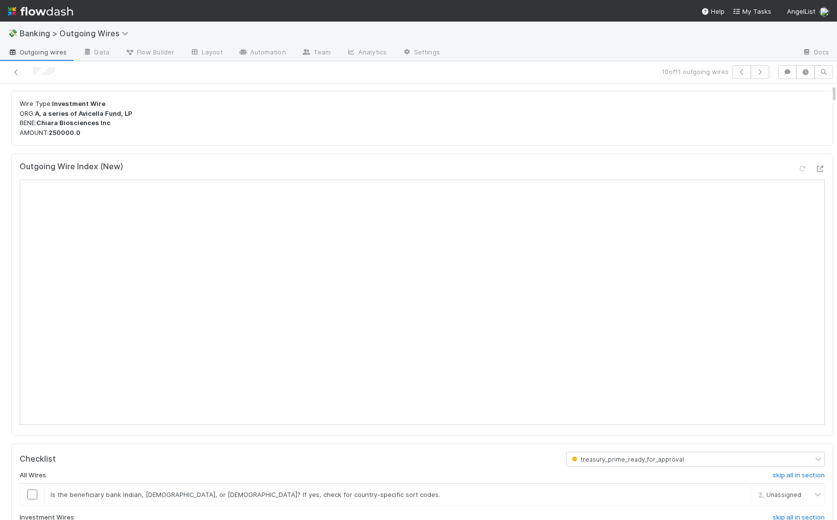
click at [577, 114] on div "💸 Banking > Outgoing Wires Outgoing wires Data Flow Builder Layout Automation T…" at bounding box center [418, 271] width 837 height 499
click at [11, 70] on icon at bounding box center [16, 72] width 10 height 6
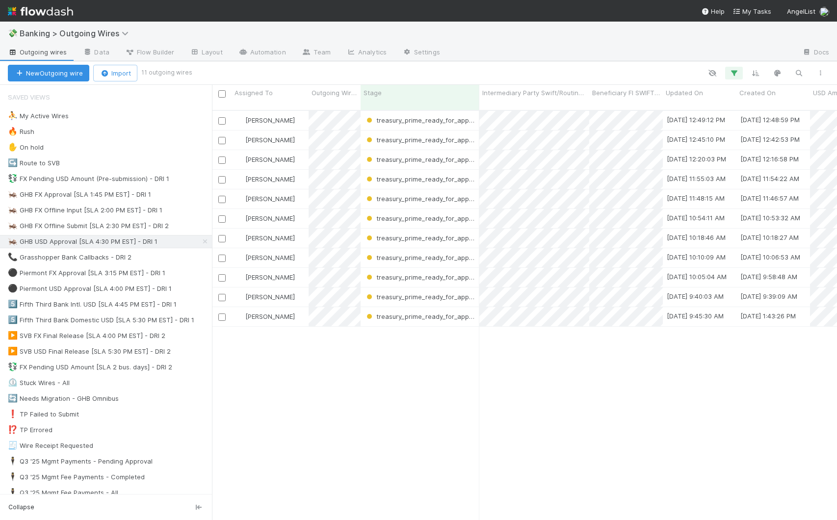
scroll to position [411, 618]
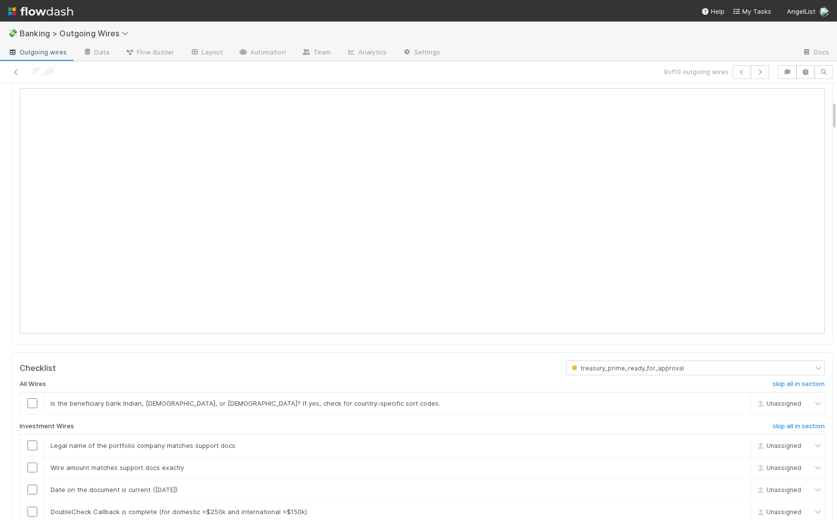
scroll to position [250, 0]
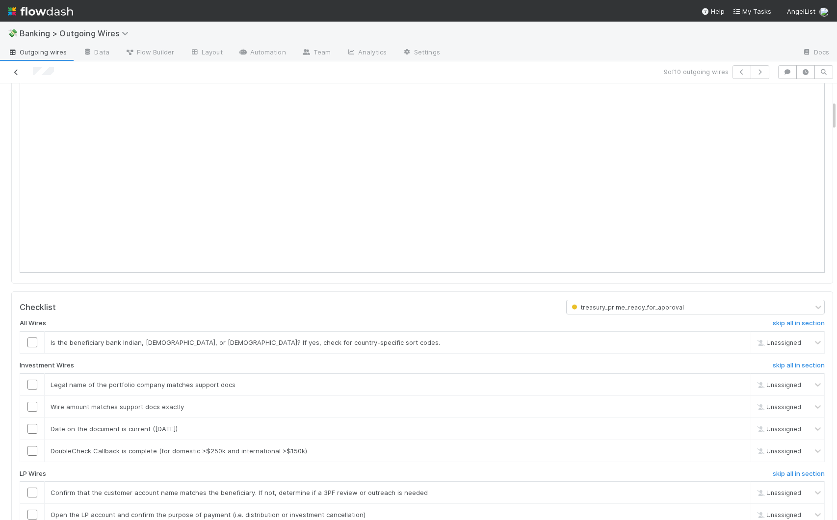
click at [15, 71] on icon at bounding box center [16, 72] width 10 height 6
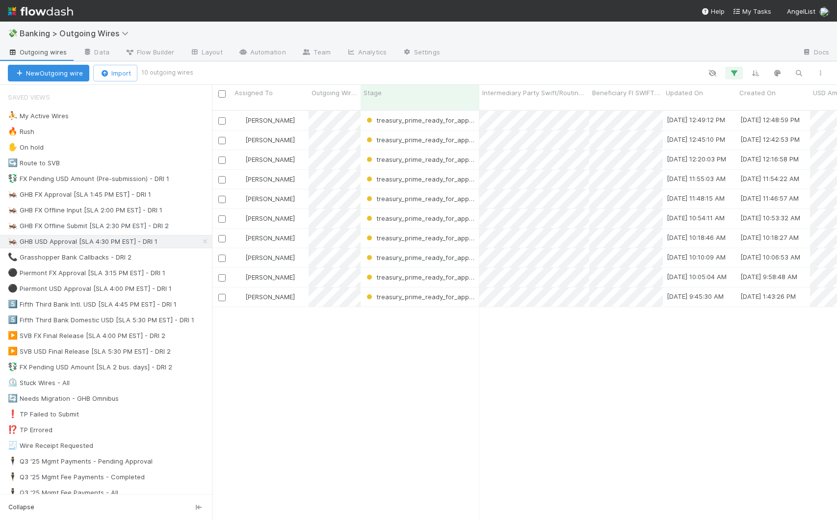
scroll to position [411, 618]
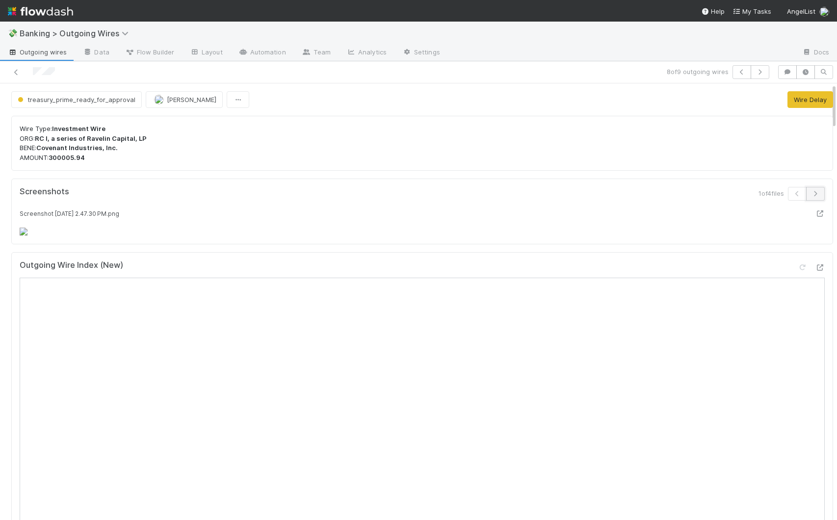
click at [577, 190] on button "button" at bounding box center [815, 194] width 19 height 14
click at [577, 194] on icon "button" at bounding box center [813, 194] width 10 height 6
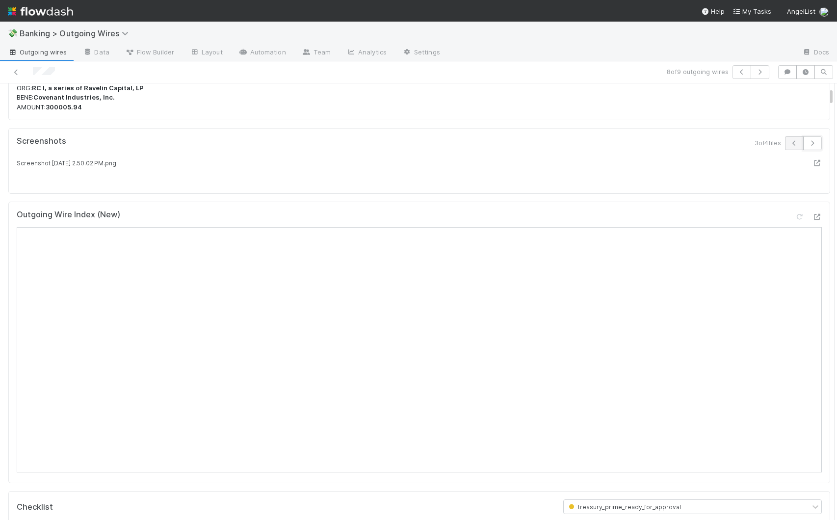
scroll to position [0, 0]
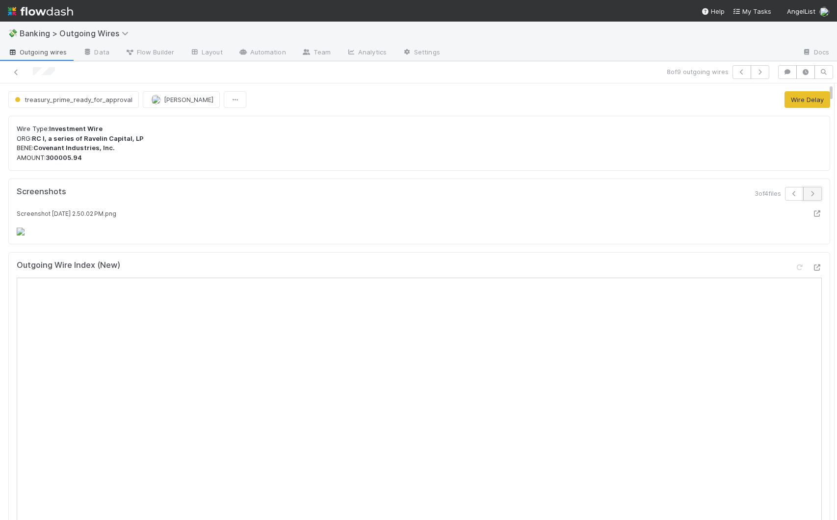
click at [577, 190] on button "button" at bounding box center [812, 194] width 19 height 14
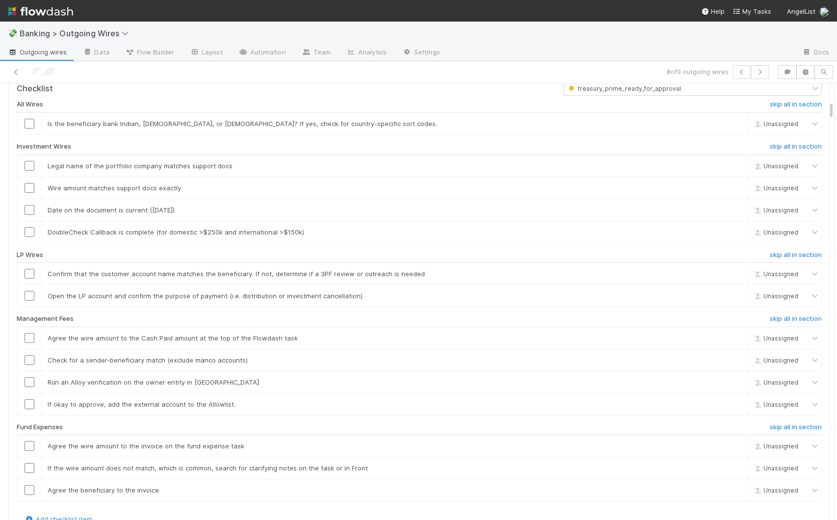
scroll to position [819, 0]
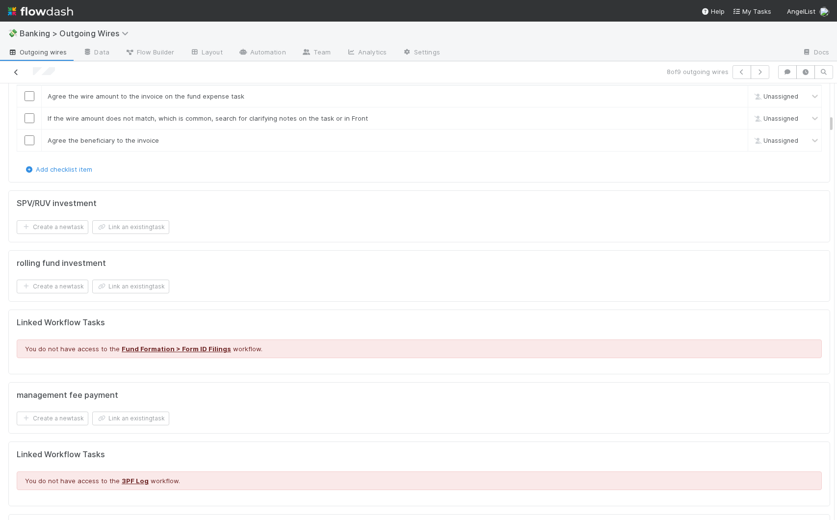
click at [17, 73] on icon at bounding box center [16, 72] width 10 height 6
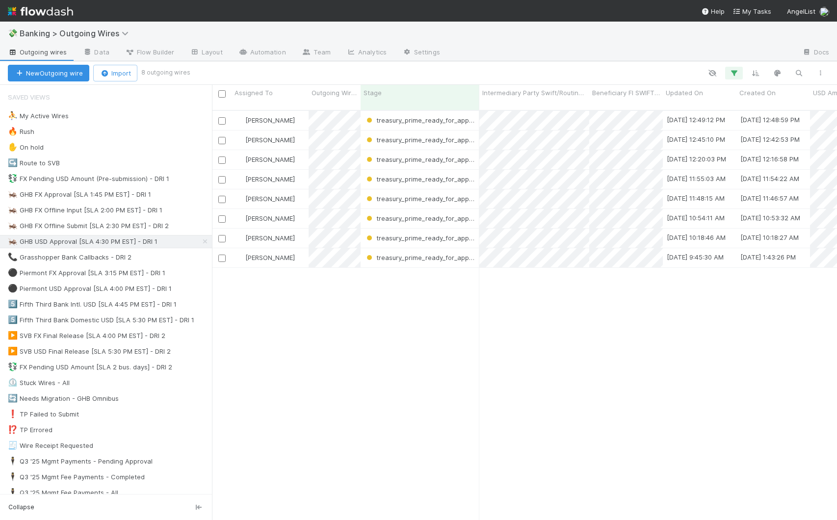
scroll to position [411, 618]
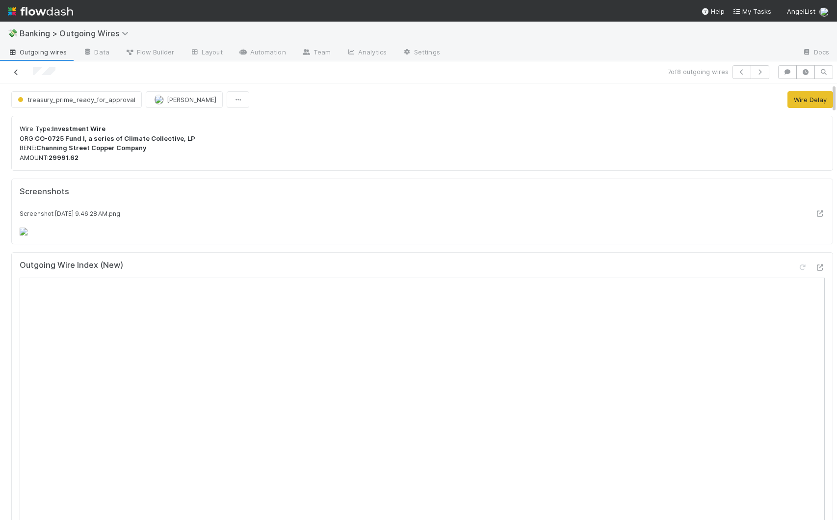
click at [14, 76] on link at bounding box center [16, 72] width 10 height 10
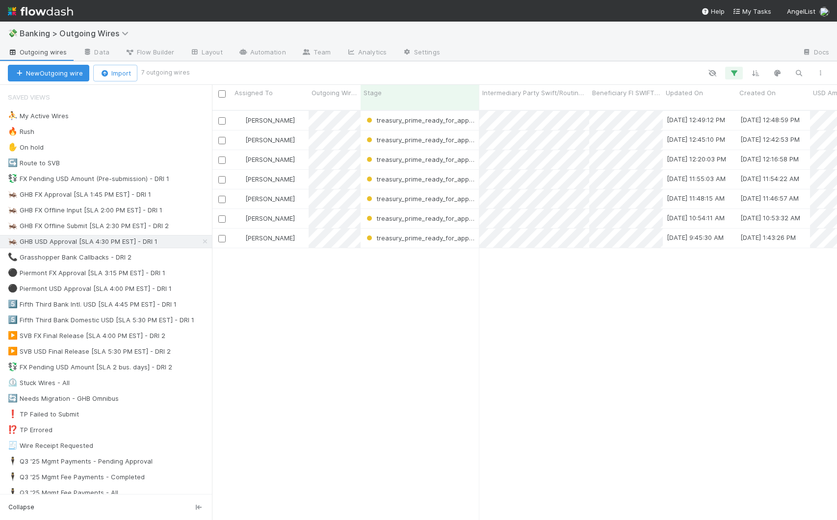
scroll to position [411, 618]
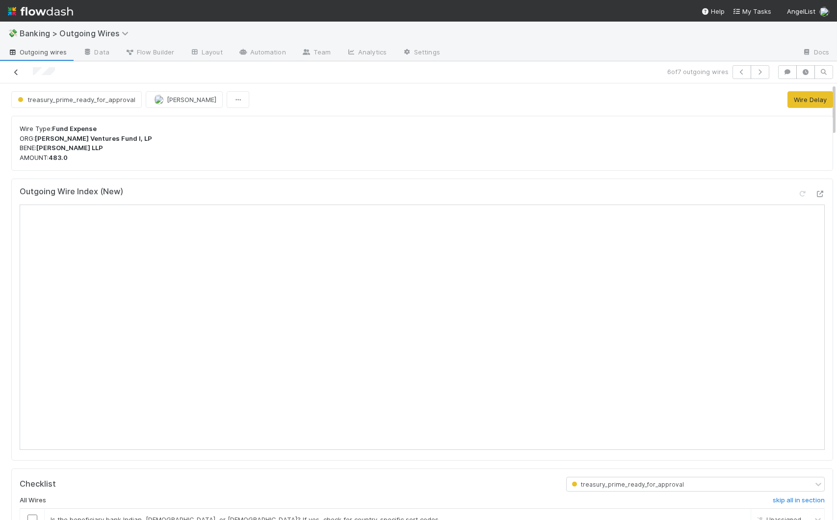
click at [14, 72] on icon at bounding box center [16, 72] width 10 height 6
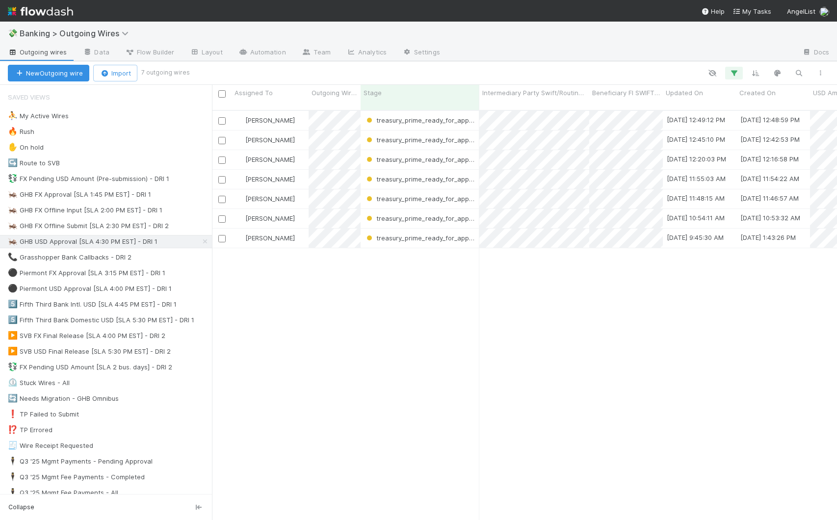
scroll to position [411, 618]
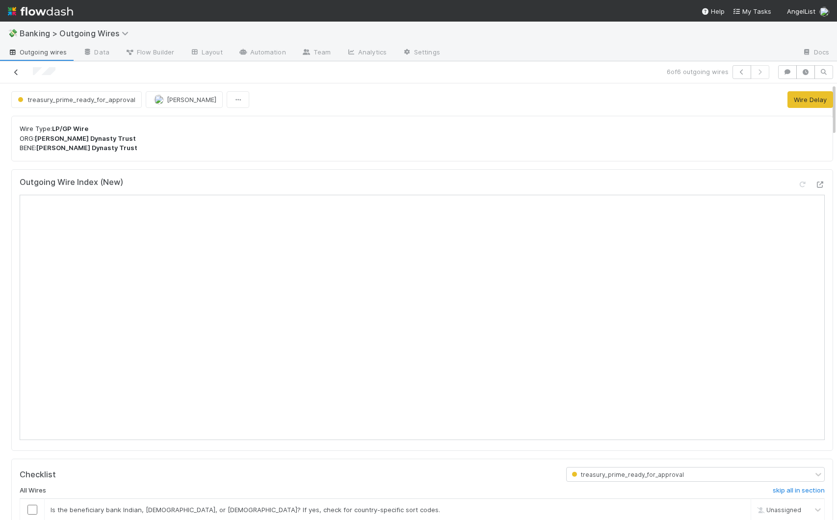
click at [14, 73] on icon at bounding box center [16, 72] width 10 height 6
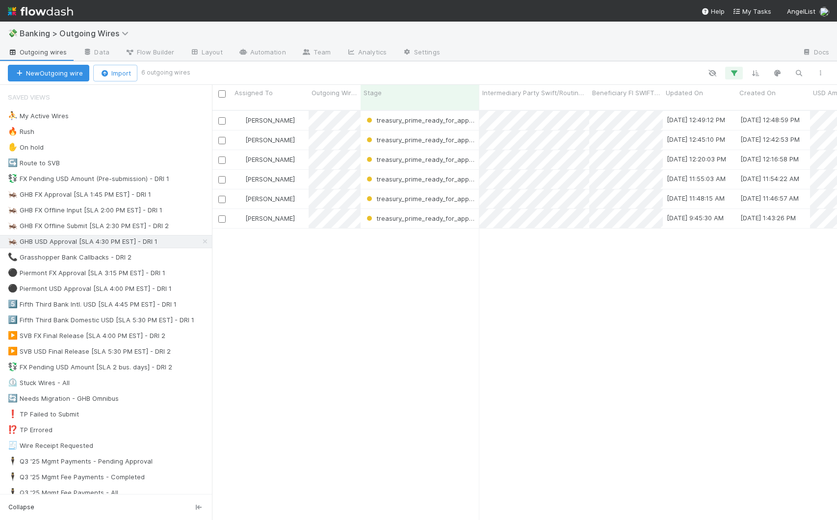
scroll to position [411, 618]
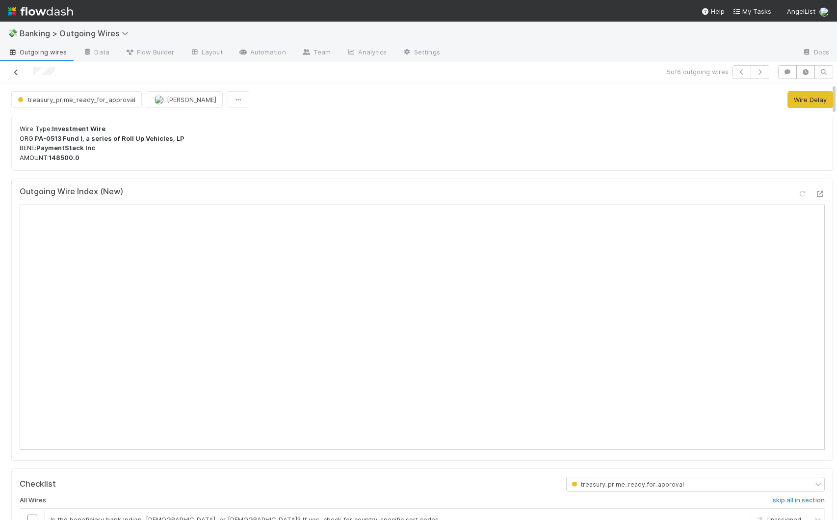
click at [16, 71] on icon at bounding box center [16, 72] width 10 height 6
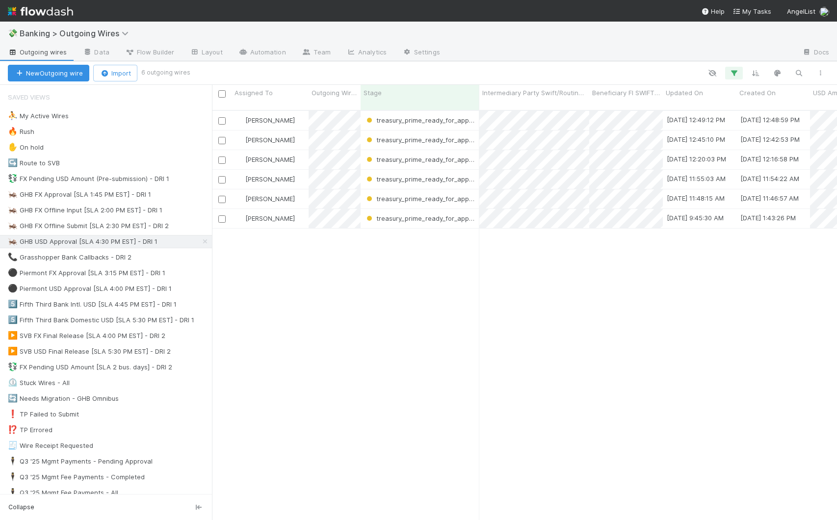
scroll to position [411, 618]
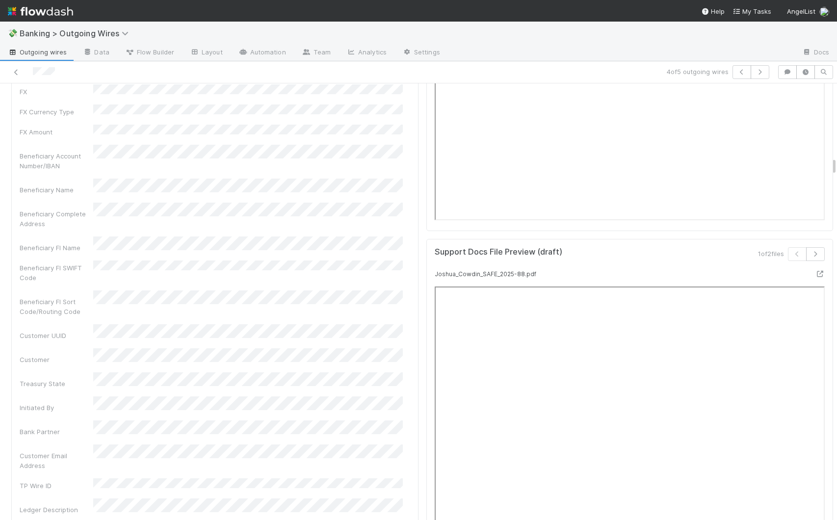
scroll to position [1735, 0]
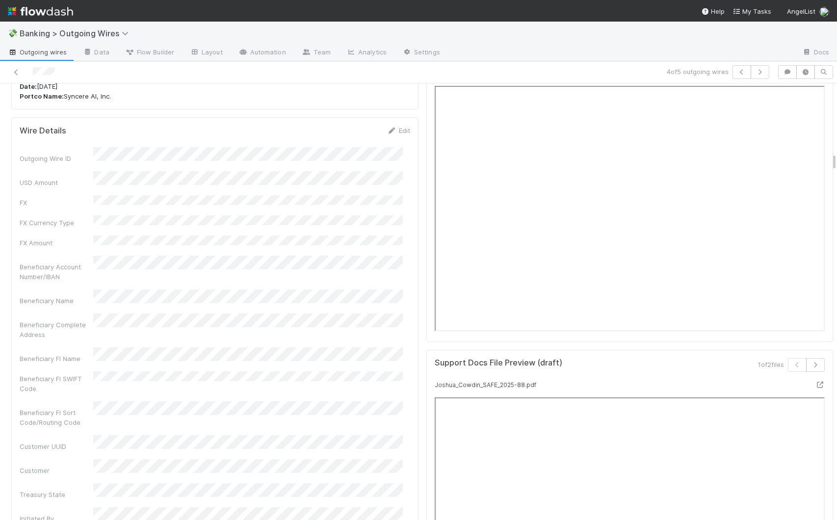
drag, startPoint x: 826, startPoint y: 120, endPoint x: 825, endPoint y: 189, distance: 69.2
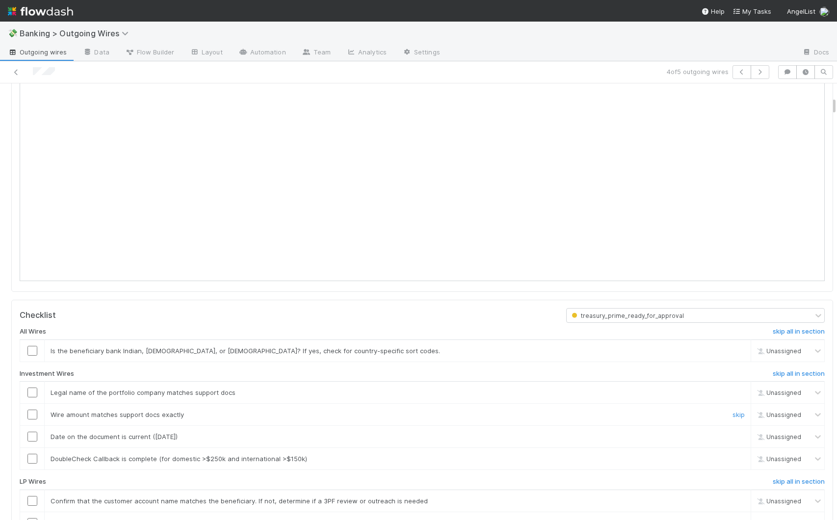
scroll to position [0, 0]
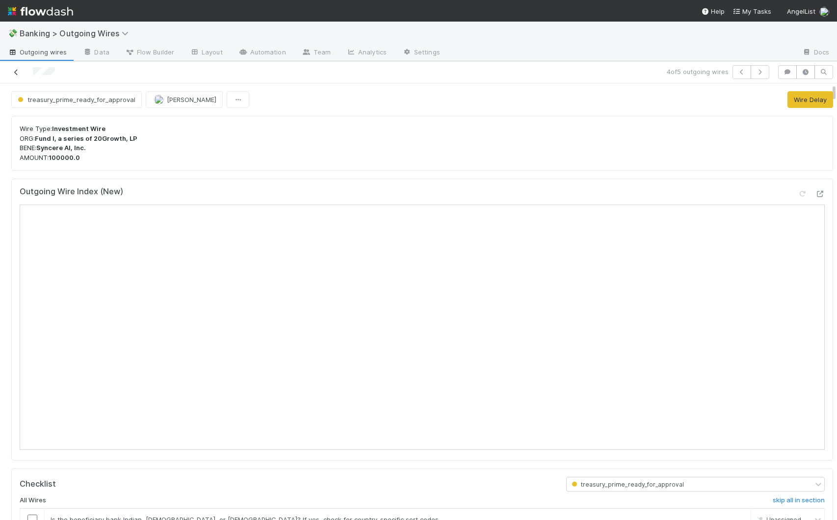
click at [14, 74] on icon at bounding box center [16, 72] width 10 height 6
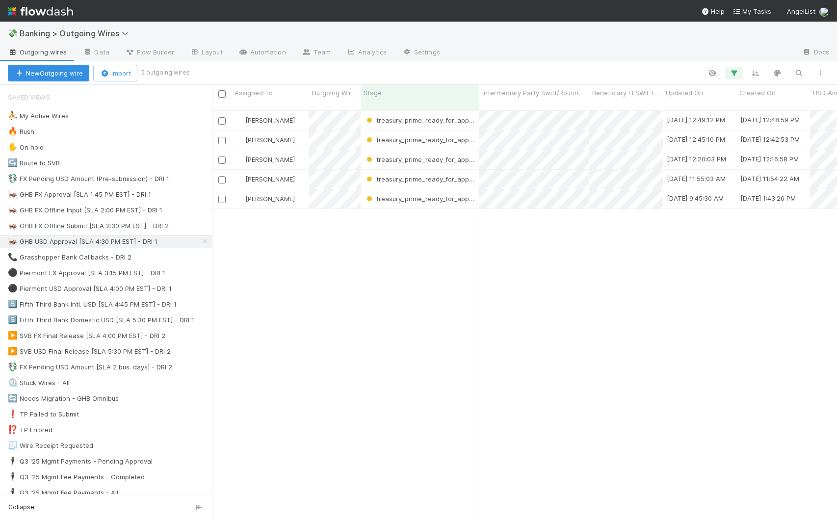
scroll to position [411, 618]
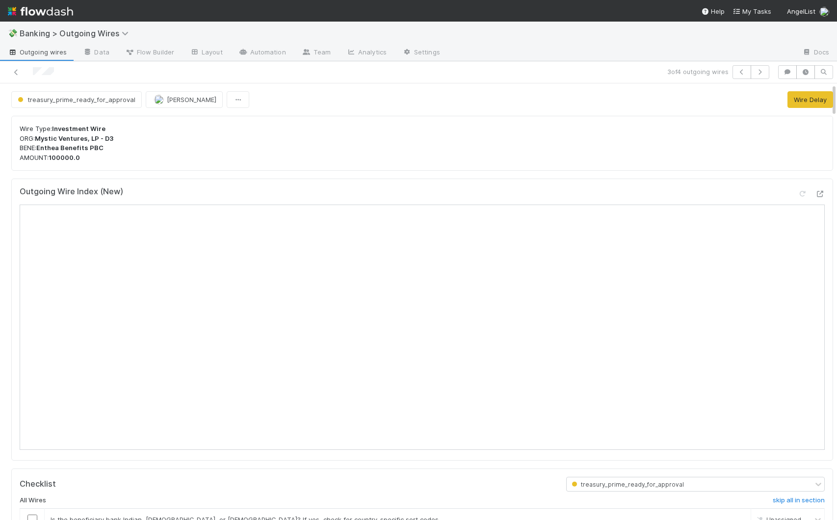
drag, startPoint x: 826, startPoint y: 112, endPoint x: 842, endPoint y: 101, distance: 19.6
click at [577, 101] on html "💸 Banking > Outgoing Wires Outgoing wires Data Flow Builder Layout Automation T…" at bounding box center [418, 260] width 837 height 520
drag, startPoint x: 826, startPoint y: 106, endPoint x: 836, endPoint y: 80, distance: 26.7
click at [577, 80] on div "💸 Banking > Outgoing Wires Outgoing wires Data Flow Builder Layout Automation T…" at bounding box center [418, 271] width 837 height 499
click at [17, 71] on icon at bounding box center [16, 72] width 10 height 6
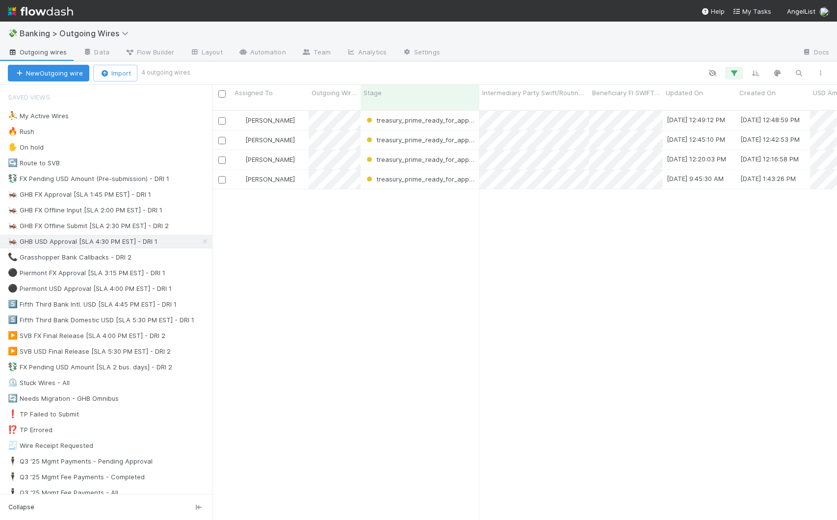
scroll to position [411, 618]
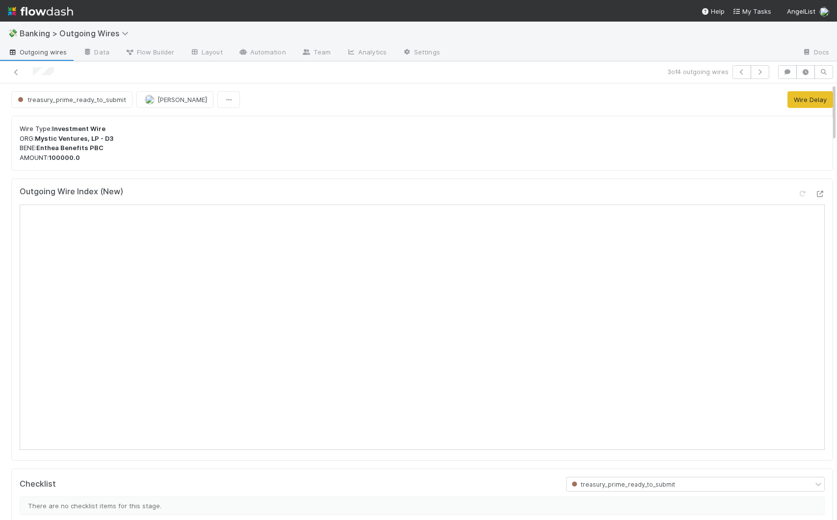
scroll to position [72, 0]
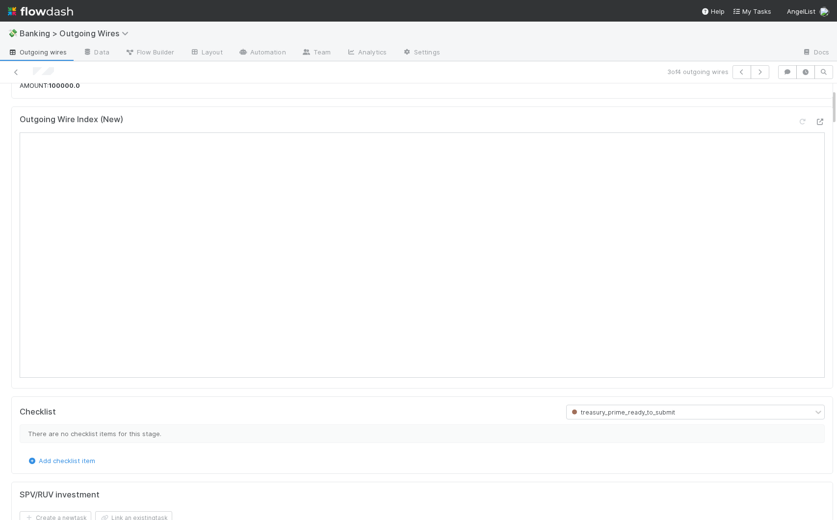
drag, startPoint x: 826, startPoint y: 113, endPoint x: 826, endPoint y: 119, distance: 5.9
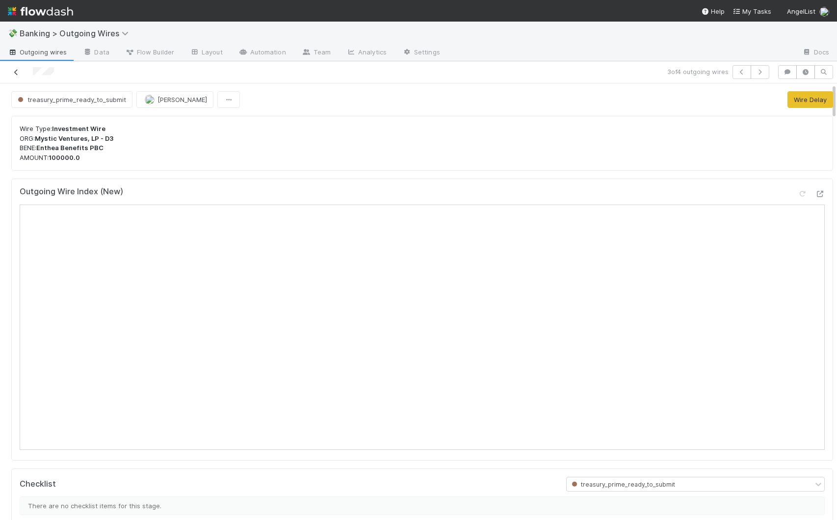
click at [18, 74] on icon at bounding box center [16, 72] width 10 height 6
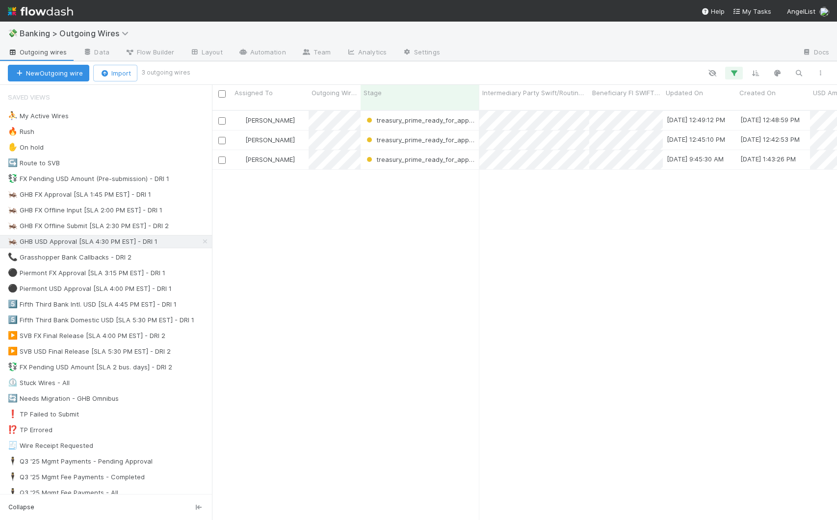
scroll to position [411, 618]
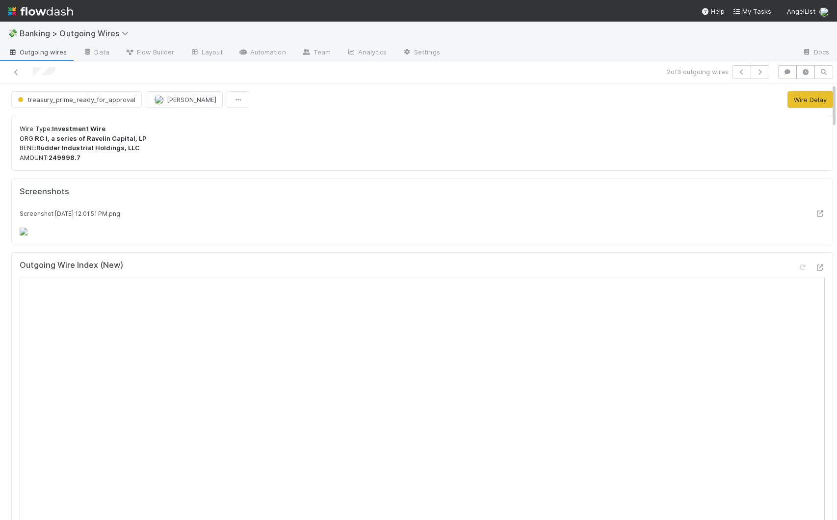
click at [528, 151] on p "Wire Type: Investment Wire ORG: RC I, a series of Ravelin Capital, LP BENE: Rud…" at bounding box center [422, 143] width 805 height 38
click at [577, 107] on div "treasury_prime_ready_for_approval [PERSON_NAME] Wire Delay Wire Type: Investmen…" at bounding box center [418, 301] width 837 height 437
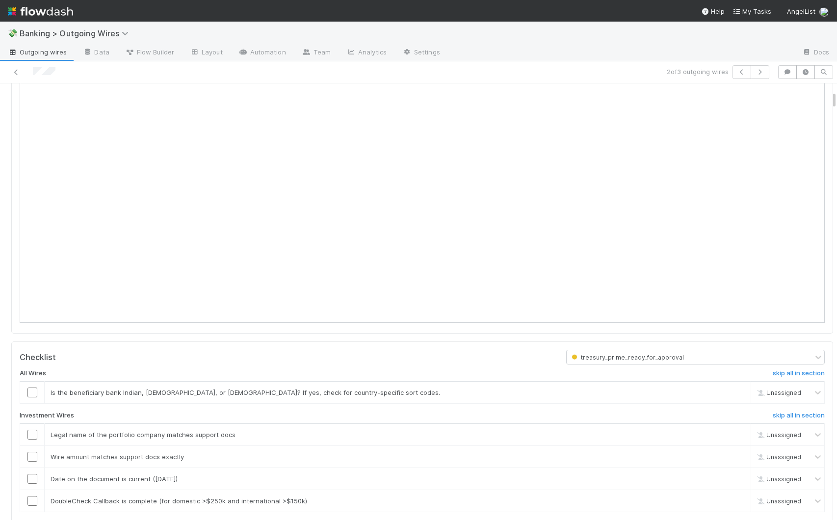
scroll to position [212, 0]
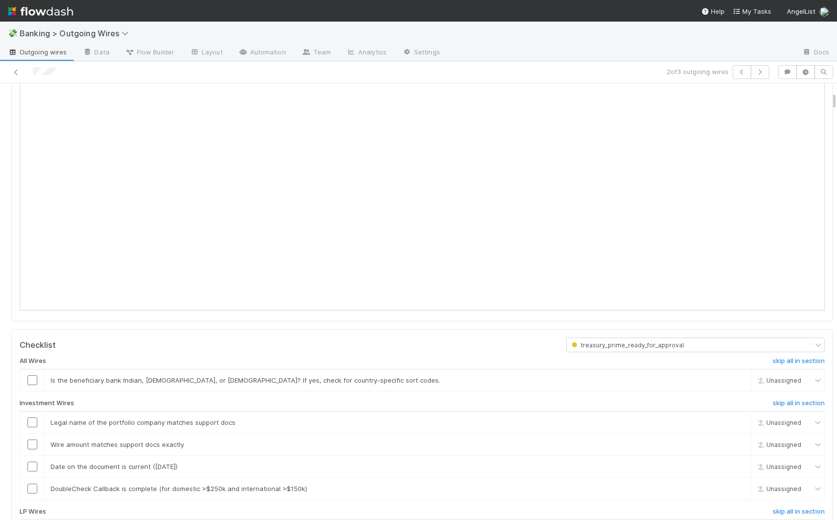
drag, startPoint x: 826, startPoint y: 95, endPoint x: 827, endPoint y: 104, distance: 8.4
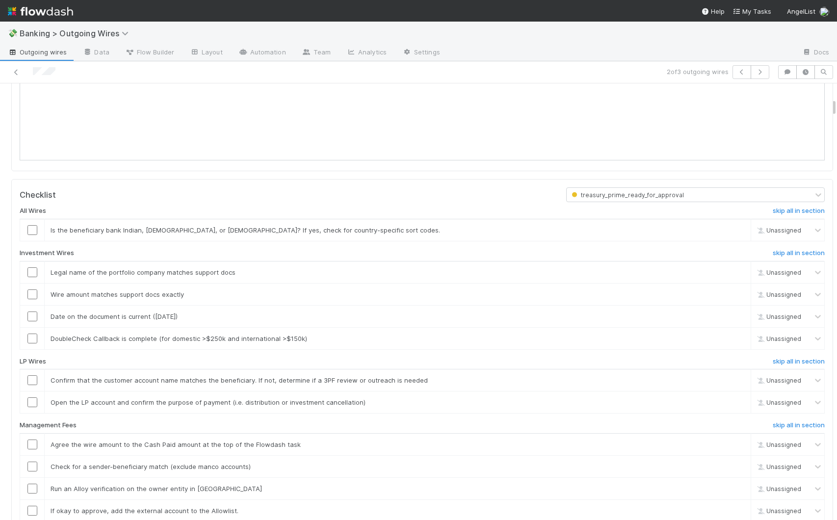
scroll to position [375, 0]
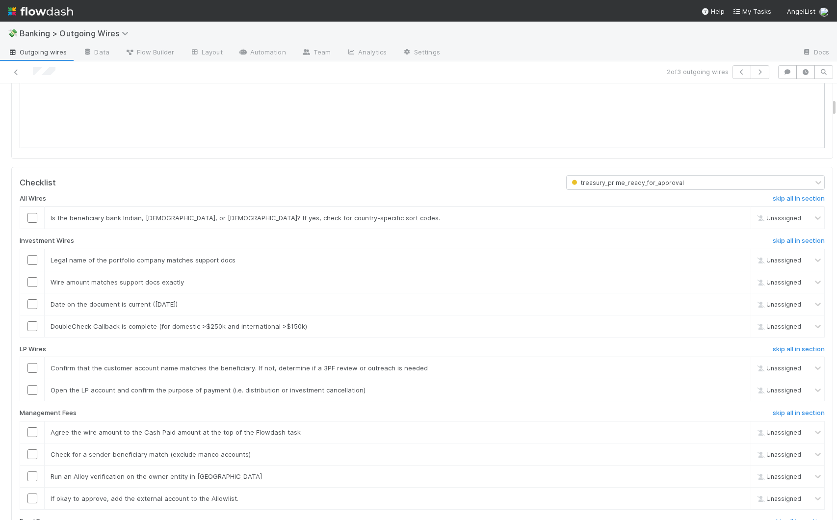
drag, startPoint x: 826, startPoint y: 100, endPoint x: 829, endPoint y: 106, distance: 7.2
click at [577, 106] on div "treasury_prime_ready_for_approval [PERSON_NAME] Wire Delay Wire Type: Investmen…" at bounding box center [418, 301] width 837 height 437
drag, startPoint x: 825, startPoint y: 108, endPoint x: 826, endPoint y: 117, distance: 8.9
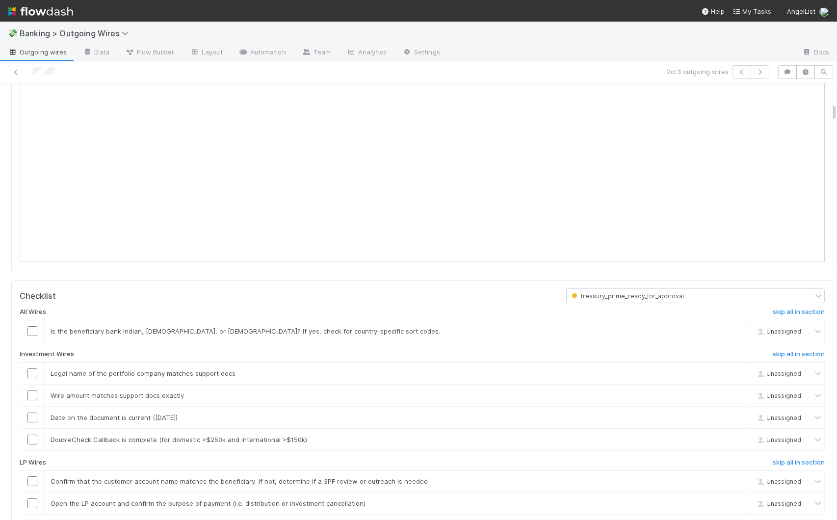
scroll to position [211, 0]
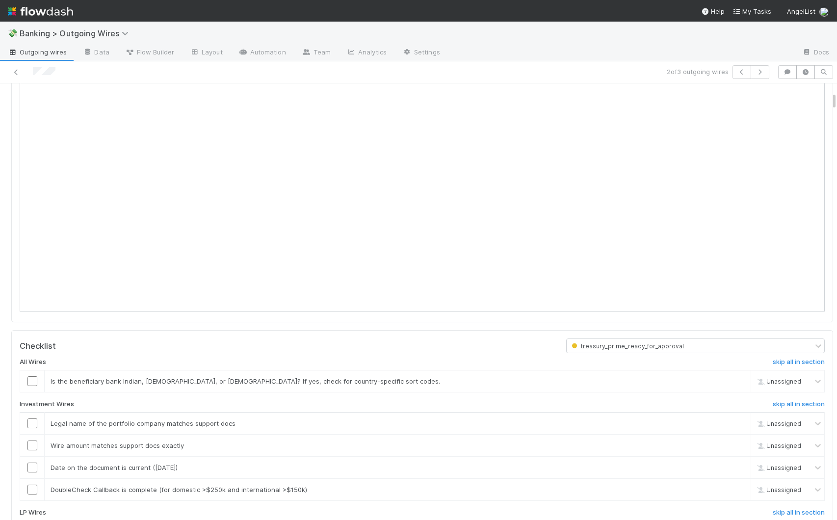
drag, startPoint x: 826, startPoint y: 125, endPoint x: 825, endPoint y: 102, distance: 23.6
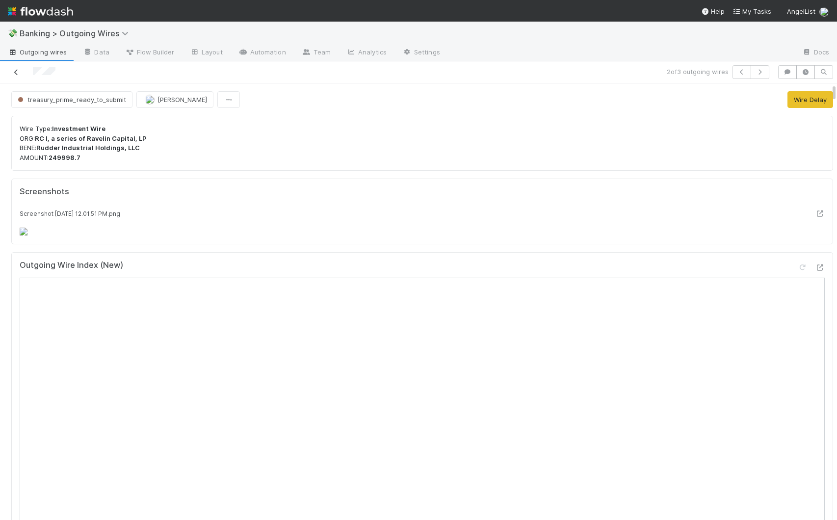
click at [18, 71] on icon at bounding box center [16, 72] width 10 height 6
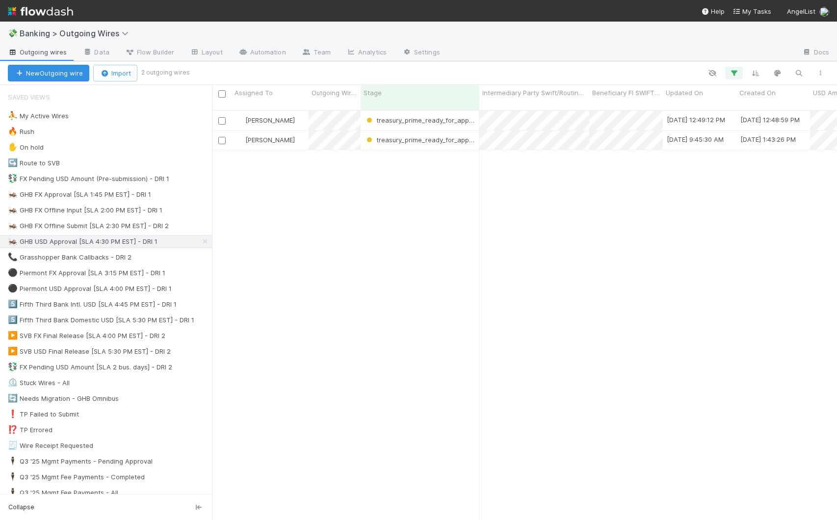
scroll to position [411, 618]
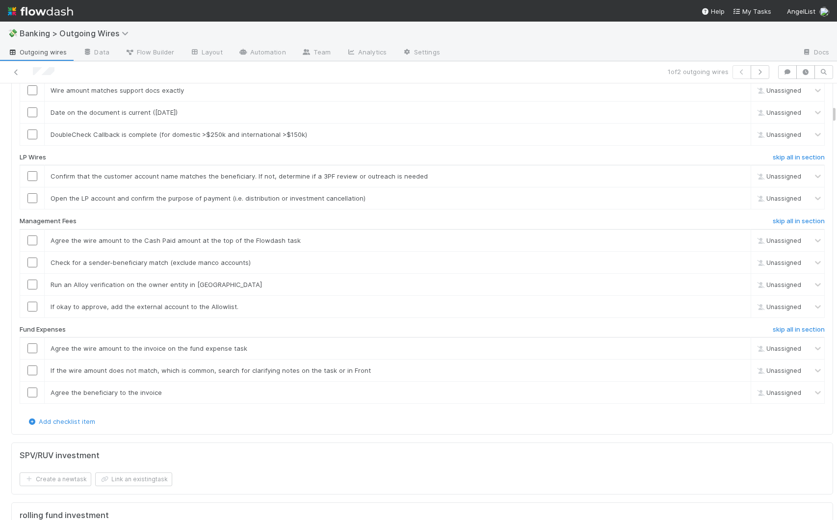
scroll to position [593, 0]
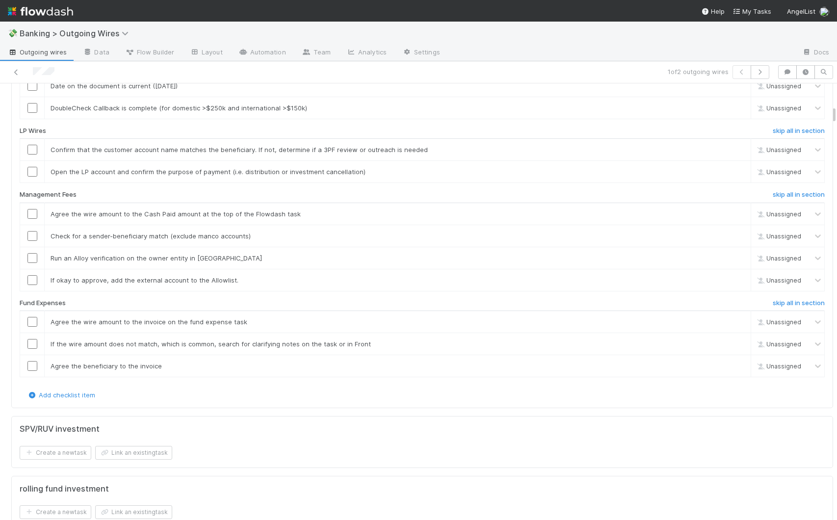
drag, startPoint x: 827, startPoint y: 119, endPoint x: 832, endPoint y: 141, distance: 22.7
click at [577, 141] on div "💸 Banking > Outgoing Wires Outgoing wires Data Flow Builder Layout Automation T…" at bounding box center [418, 271] width 837 height 499
drag, startPoint x: 825, startPoint y: 115, endPoint x: 826, endPoint y: 123, distance: 7.9
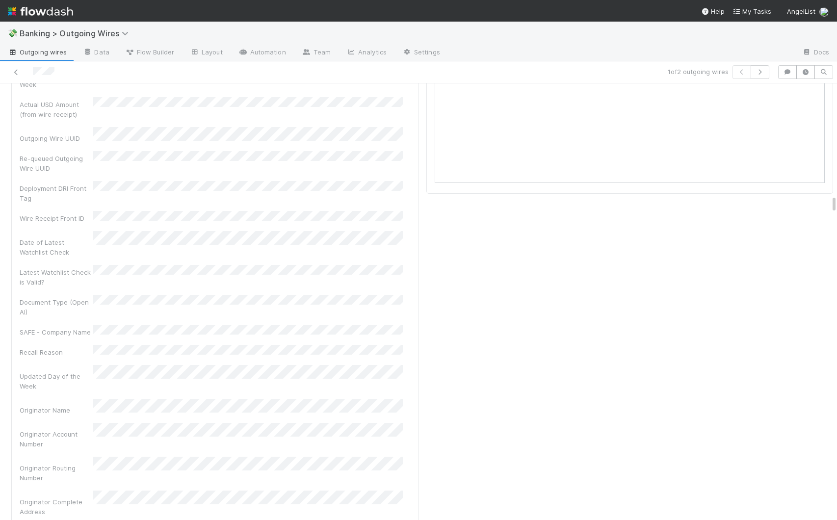
scroll to position [3058, 0]
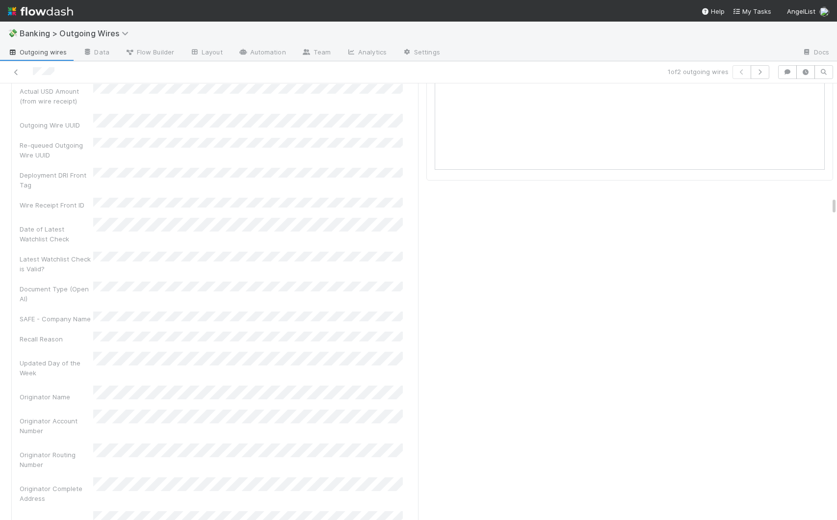
drag, startPoint x: 827, startPoint y: 115, endPoint x: 843, endPoint y: 207, distance: 93.2
click at [577, 207] on html "💸 Banking > Outgoing Wires Outgoing wires Data Flow Builder Layout Automation T…" at bounding box center [418, 260] width 837 height 520
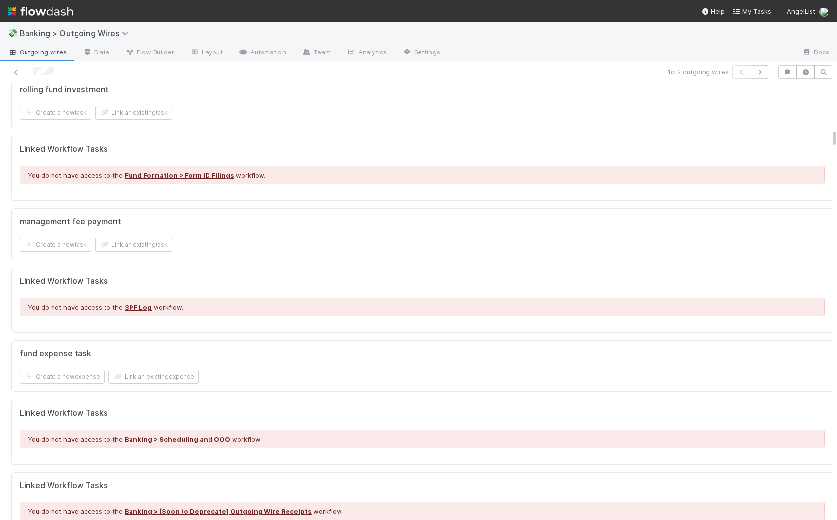
scroll to position [633, 0]
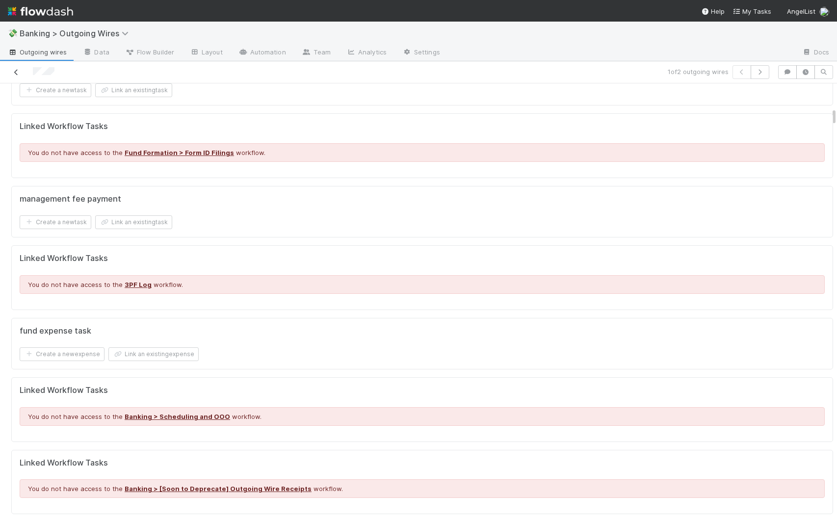
click at [18, 74] on icon at bounding box center [16, 72] width 10 height 6
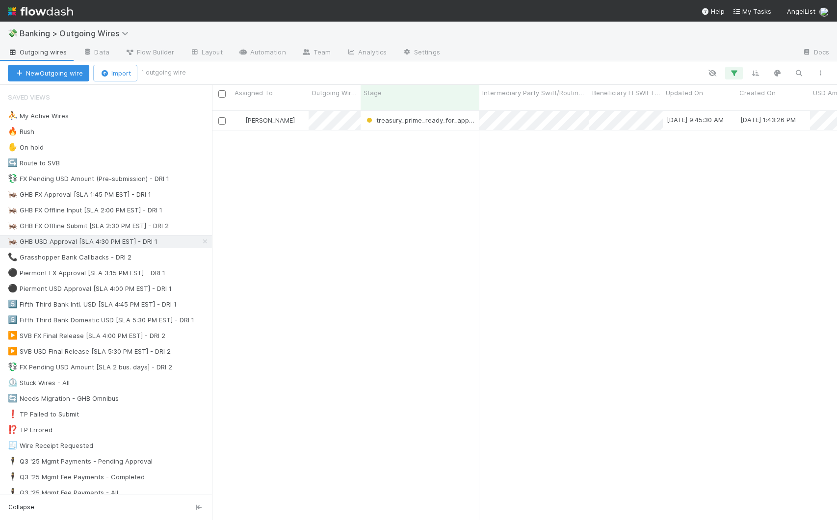
scroll to position [411, 618]
click at [196, 289] on div "⚫ Piermont USD Approval [SLA 4:00 PM EST] - DRI 1 7" at bounding box center [110, 289] width 204 height 12
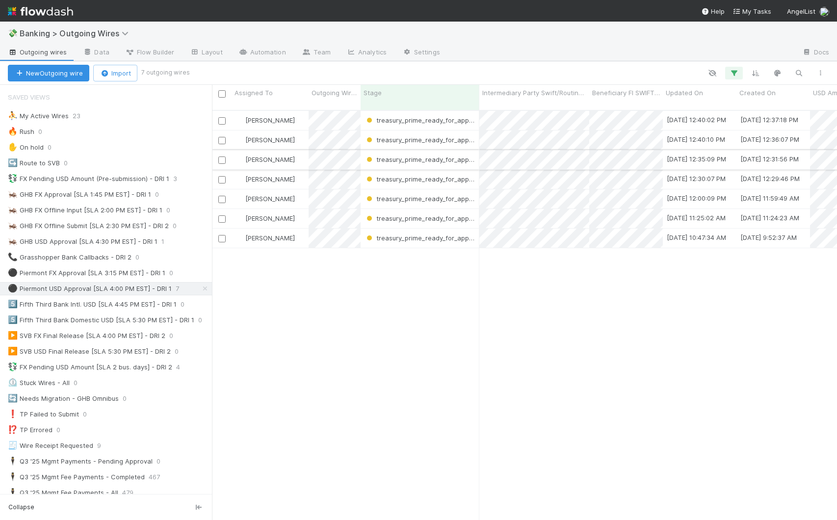
scroll to position [411, 618]
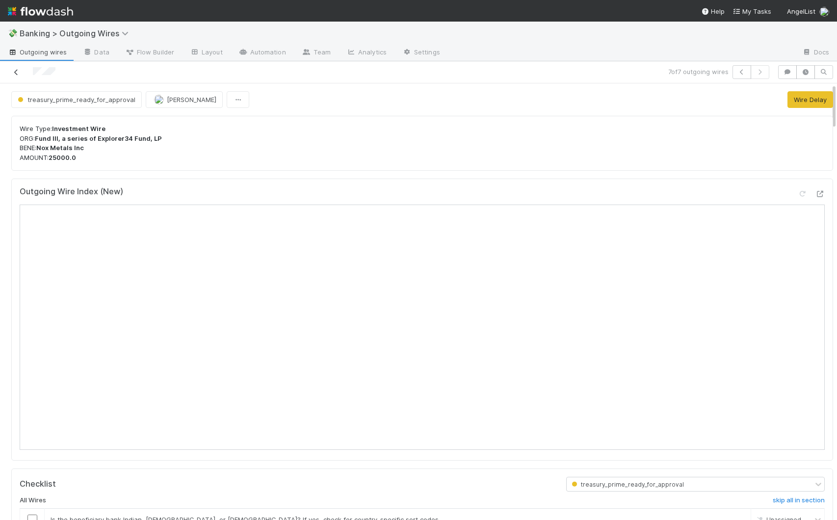
click at [17, 72] on icon at bounding box center [16, 72] width 10 height 6
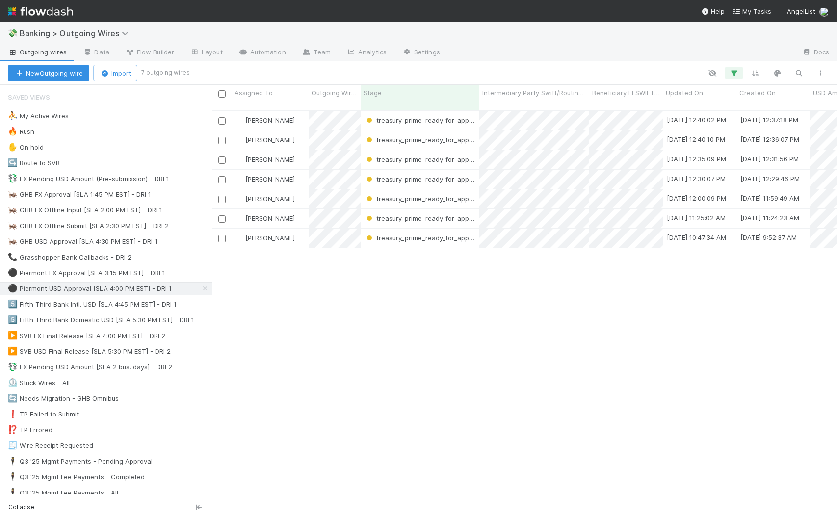
scroll to position [411, 618]
click at [528, 224] on div "[PERSON_NAME] treasury_prime_ready_for_approval [DATE] 12:40:02 PM [DATE] 12:37…" at bounding box center [524, 320] width 625 height 418
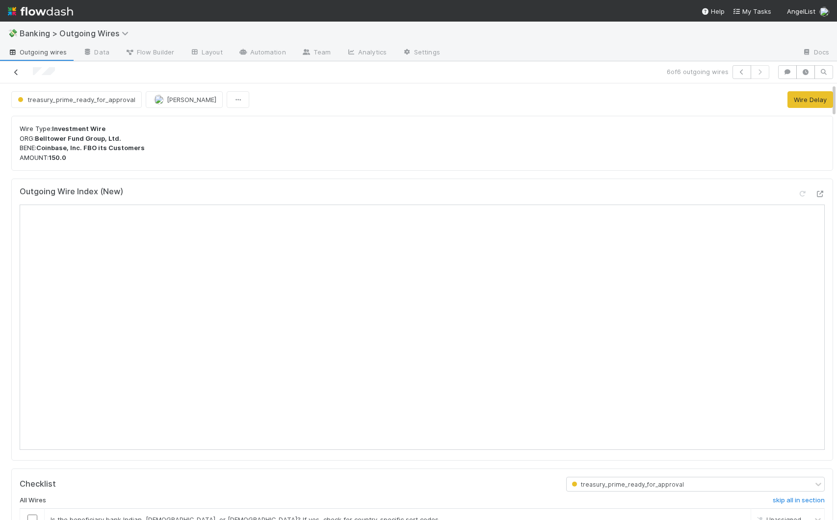
click at [15, 72] on icon at bounding box center [16, 72] width 10 height 6
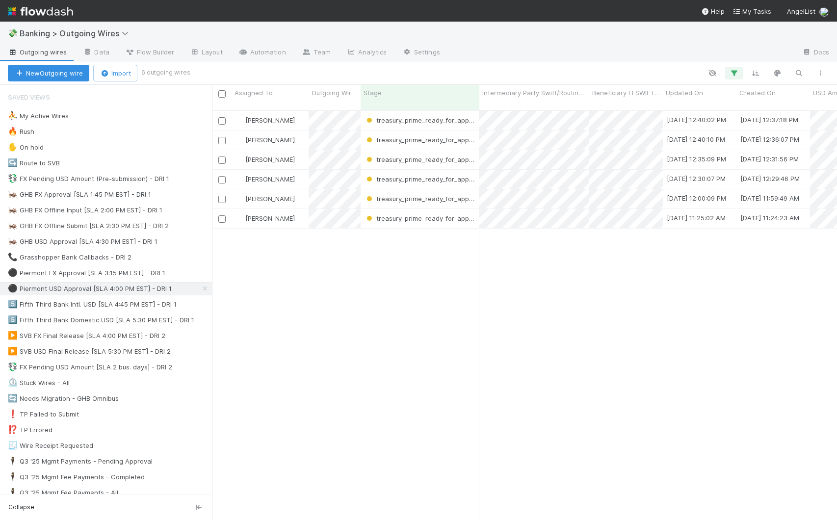
scroll to position [411, 618]
click at [569, 208] on div "[PERSON_NAME] treasury_prime_ready_for_approval [DATE] 12:40:02 PM [DATE] 12:37…" at bounding box center [524, 320] width 625 height 418
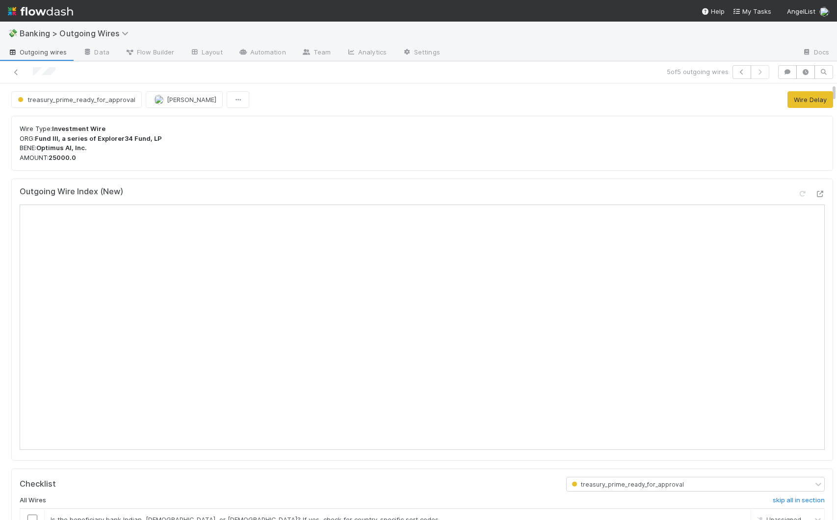
click at [14, 70] on icon at bounding box center [16, 72] width 10 height 6
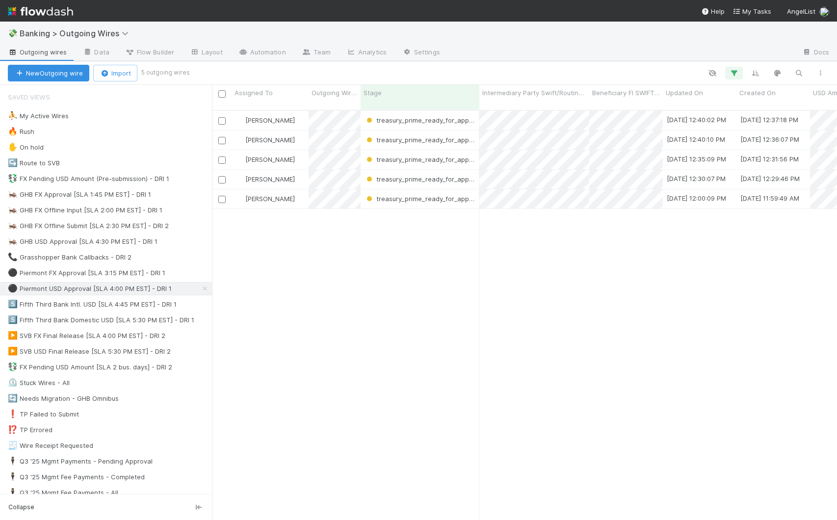
scroll to position [411, 618]
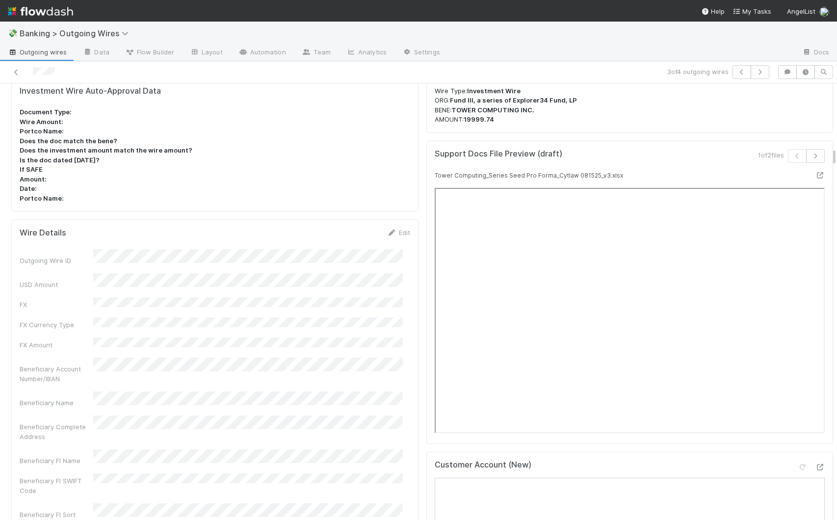
scroll to position [1645, 0]
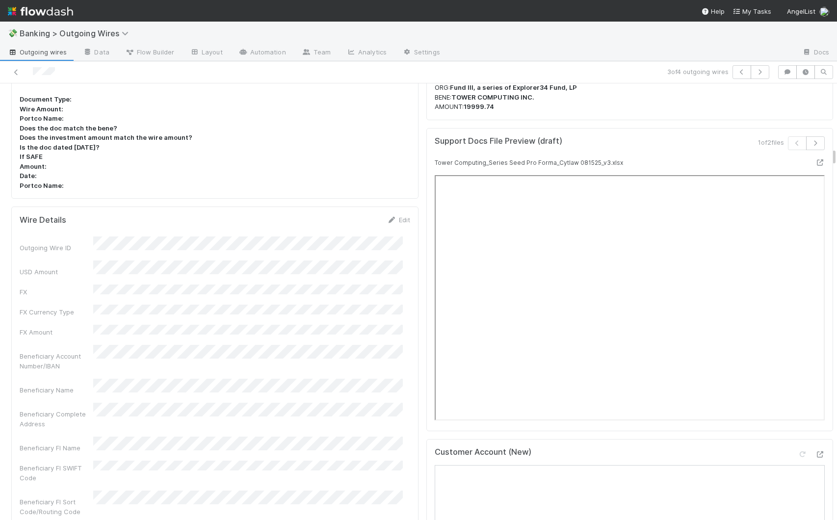
drag, startPoint x: 826, startPoint y: 105, endPoint x: 825, endPoint y: 169, distance: 64.3
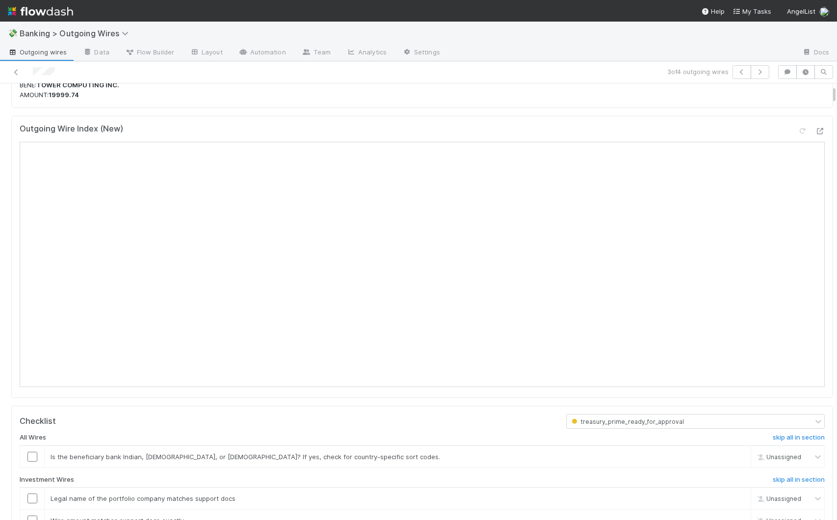
scroll to position [50, 0]
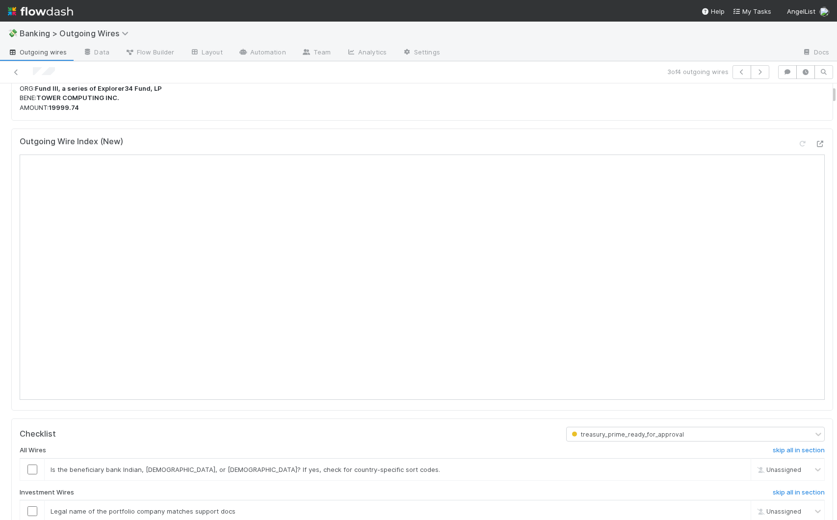
drag, startPoint x: 826, startPoint y: 155, endPoint x: 814, endPoint y: 92, distance: 63.5
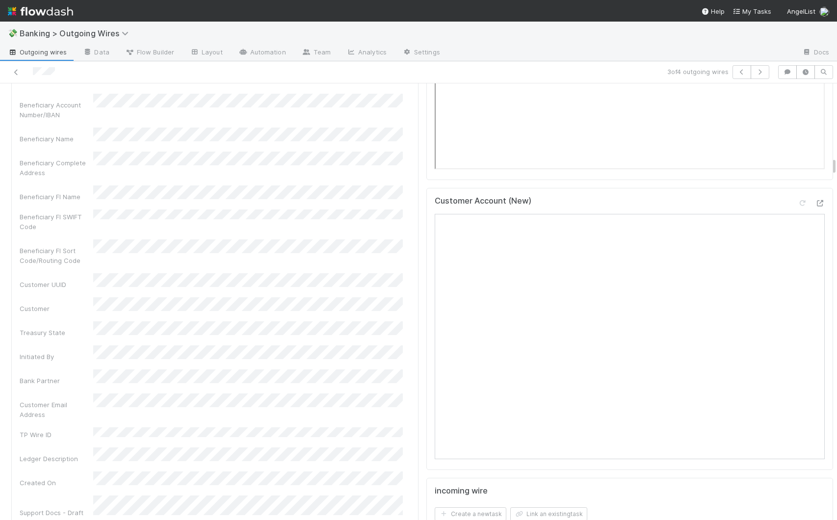
scroll to position [1658, 0]
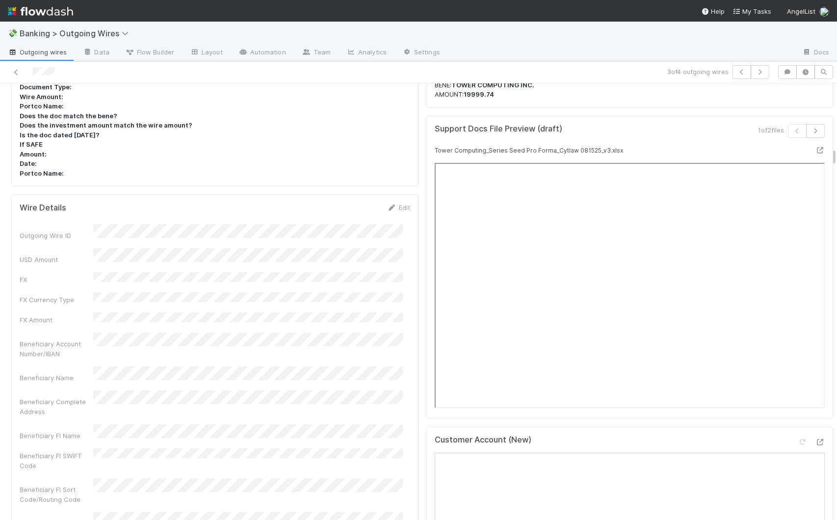
drag, startPoint x: 826, startPoint y: 96, endPoint x: 822, endPoint y: 159, distance: 63.0
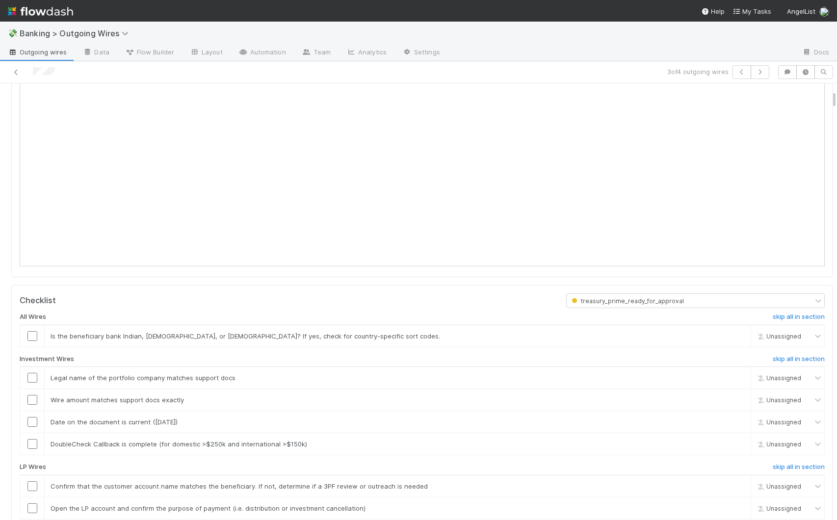
scroll to position [0, 0]
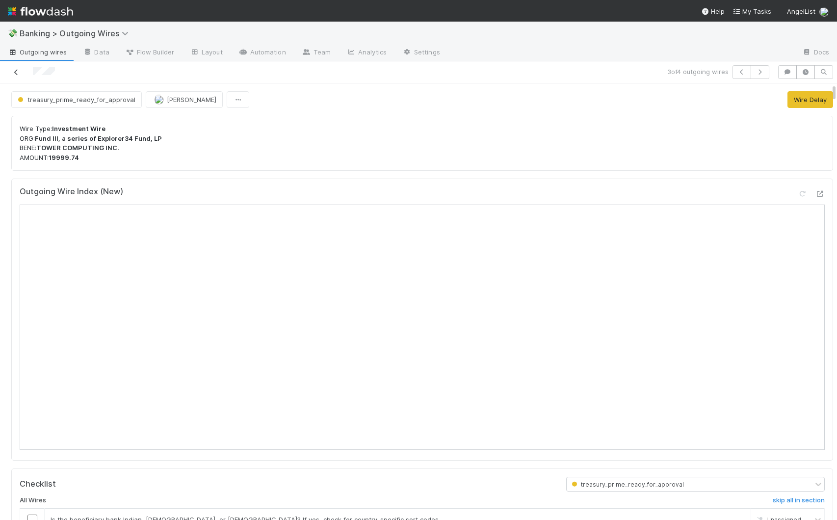
click at [17, 74] on icon at bounding box center [16, 72] width 10 height 6
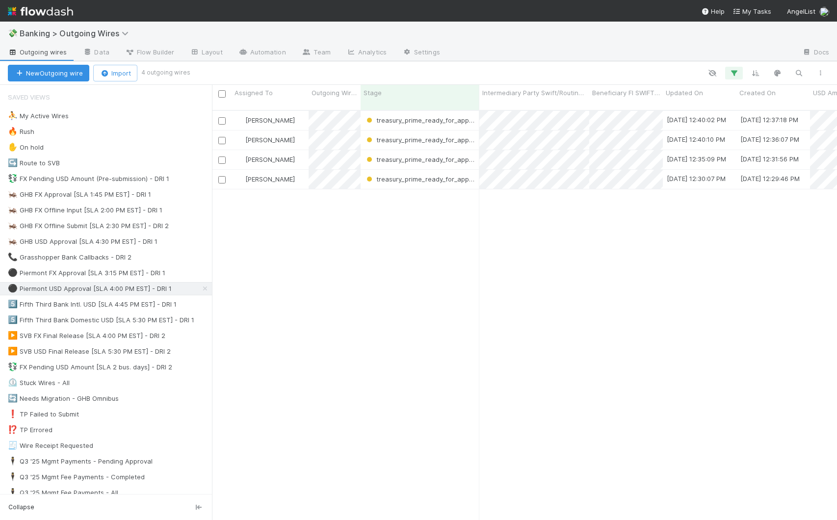
scroll to position [411, 618]
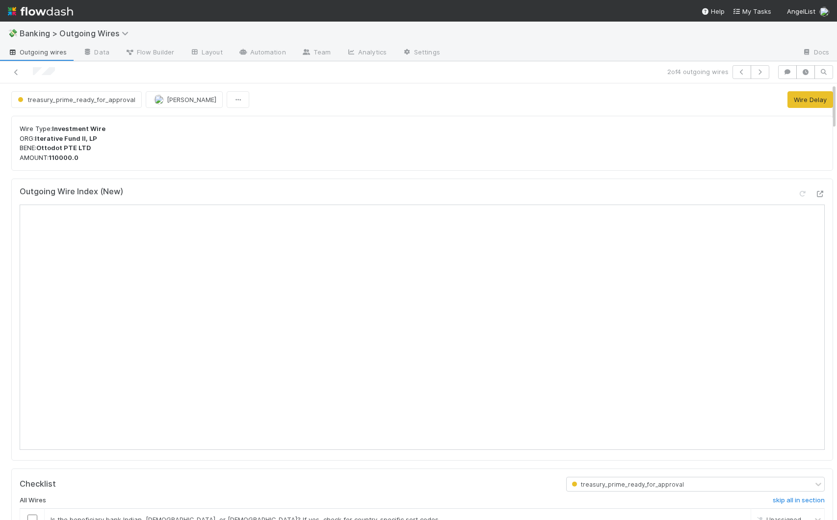
click at [577, 99] on div "treasury_prime_ready_for_approval [PERSON_NAME]" at bounding box center [422, 99] width 837 height 17
click at [577, 97] on div "treasury_prime_ready_for_approval [PERSON_NAME] Wire Delay Wire Type: Investmen…" at bounding box center [418, 301] width 837 height 437
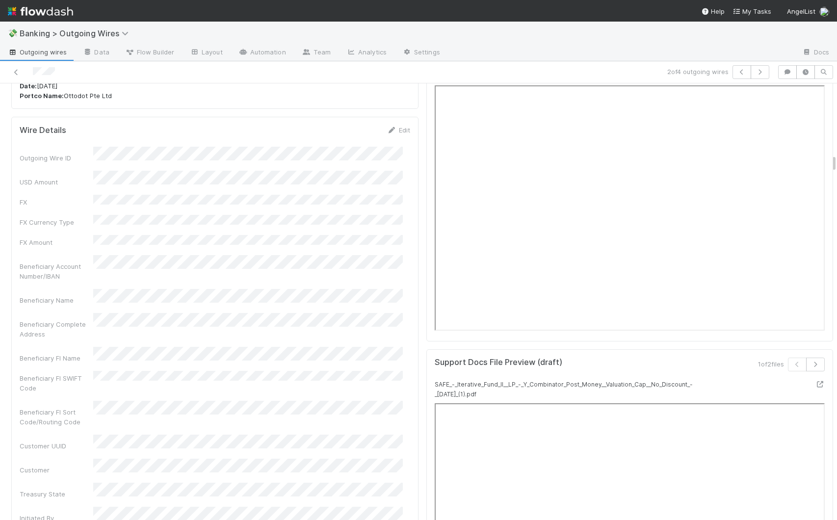
scroll to position [1614, 0]
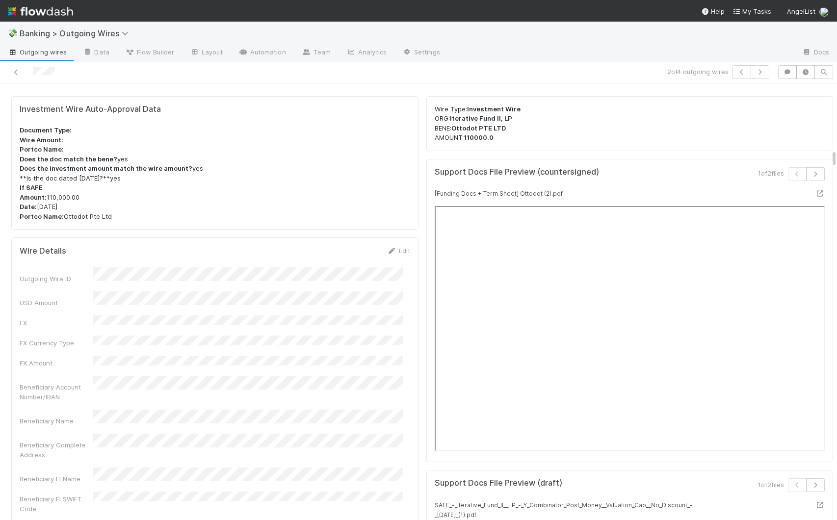
drag, startPoint x: 826, startPoint y: 91, endPoint x: 817, endPoint y: 157, distance: 66.4
click at [577, 173] on icon "button" at bounding box center [816, 174] width 10 height 6
click at [577, 158] on div at bounding box center [837, 301] width 0 height 437
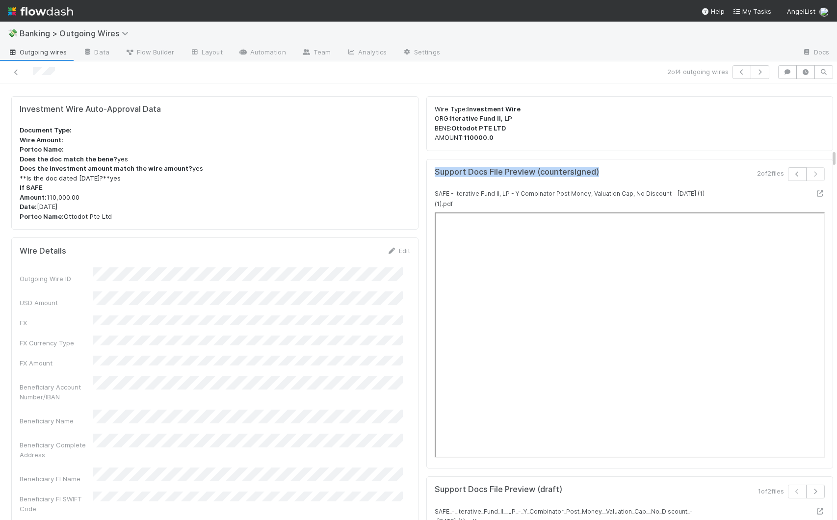
scroll to position [0, 3]
drag, startPoint x: 825, startPoint y: 160, endPoint x: 824, endPoint y: 131, distance: 29.5
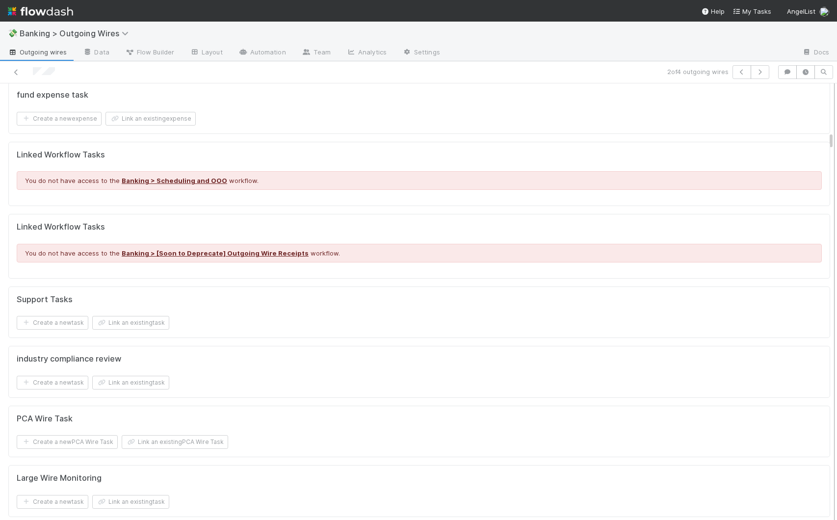
click at [577, 141] on div at bounding box center [834, 301] width 0 height 437
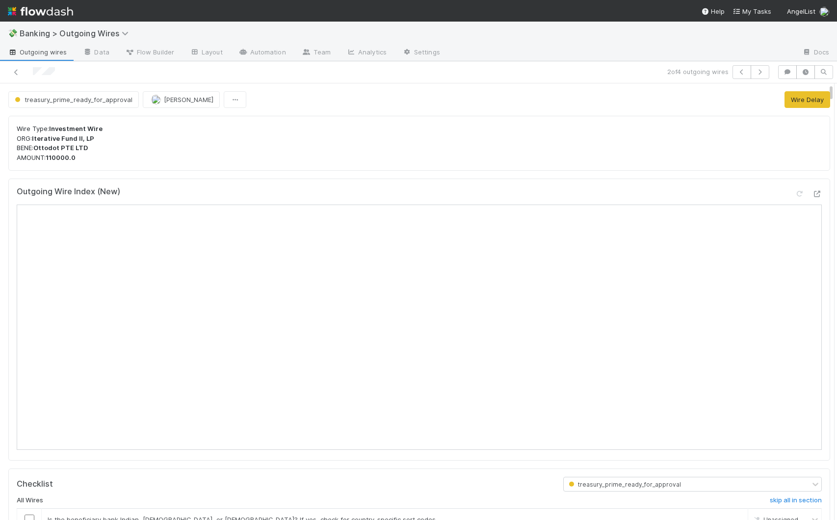
drag, startPoint x: 823, startPoint y: 142, endPoint x: 823, endPoint y: 79, distance: 63.3
click at [577, 79] on div "2 of 4 outgoing wires treasury_prime_ready_for_approval [PERSON_NAME] Wire Dela…" at bounding box center [418, 290] width 837 height 459
click at [19, 71] on icon at bounding box center [16, 72] width 10 height 6
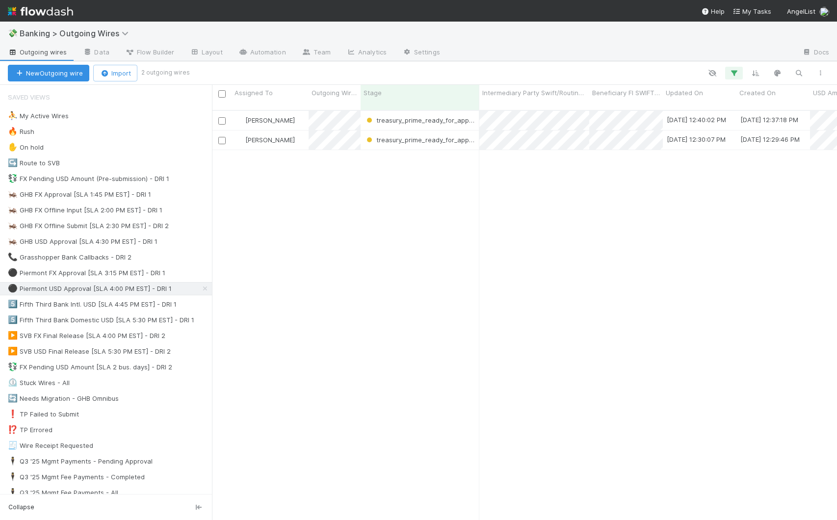
scroll to position [411, 618]
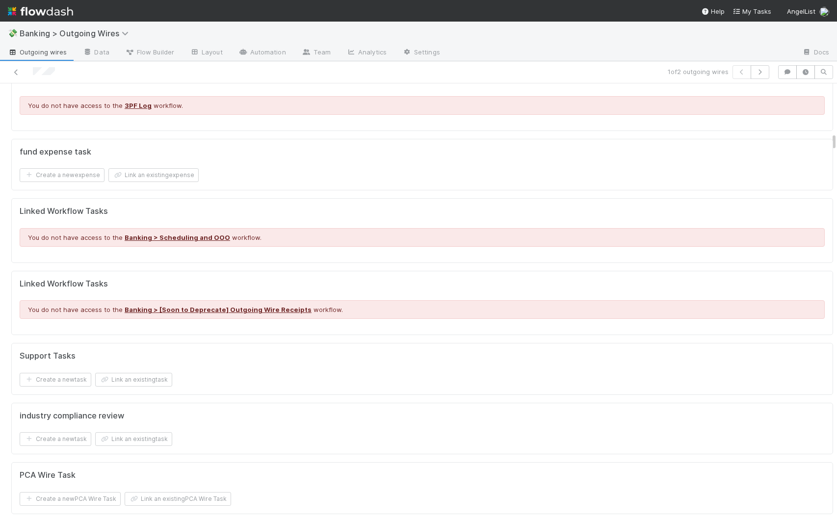
scroll to position [1531, 0]
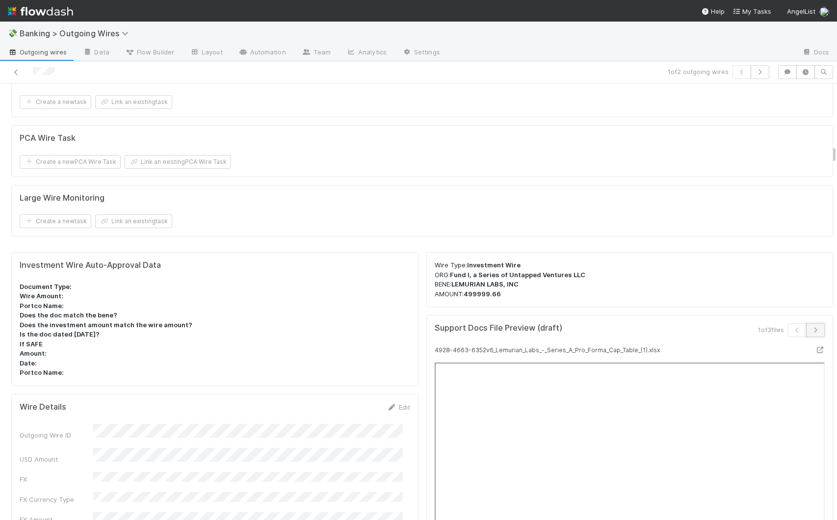
click at [577, 337] on button "button" at bounding box center [815, 330] width 19 height 14
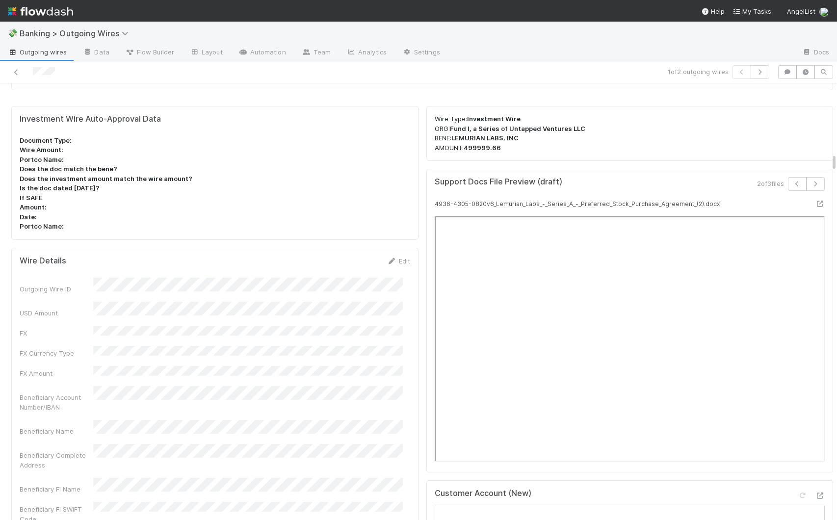
scroll to position [1750, 0]
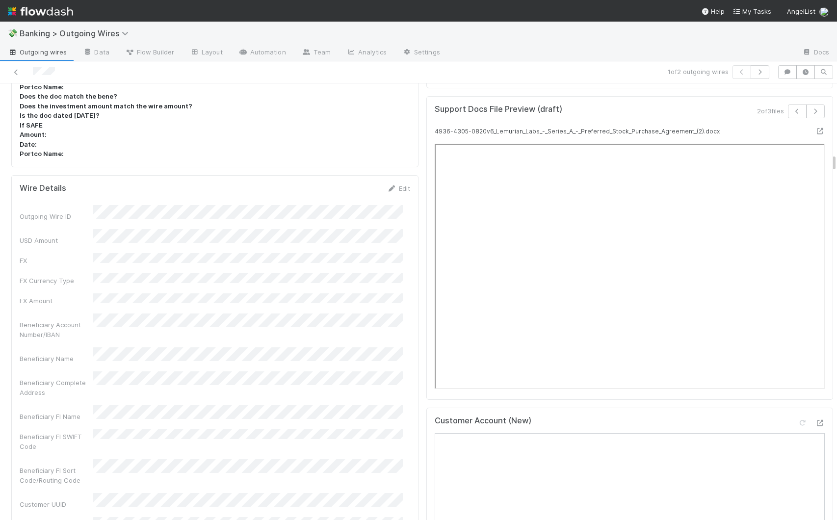
drag, startPoint x: 826, startPoint y: 155, endPoint x: 827, endPoint y: 163, distance: 8.9
click at [577, 114] on icon "button" at bounding box center [816, 111] width 10 height 6
click at [577, 114] on icon "button" at bounding box center [797, 111] width 10 height 6
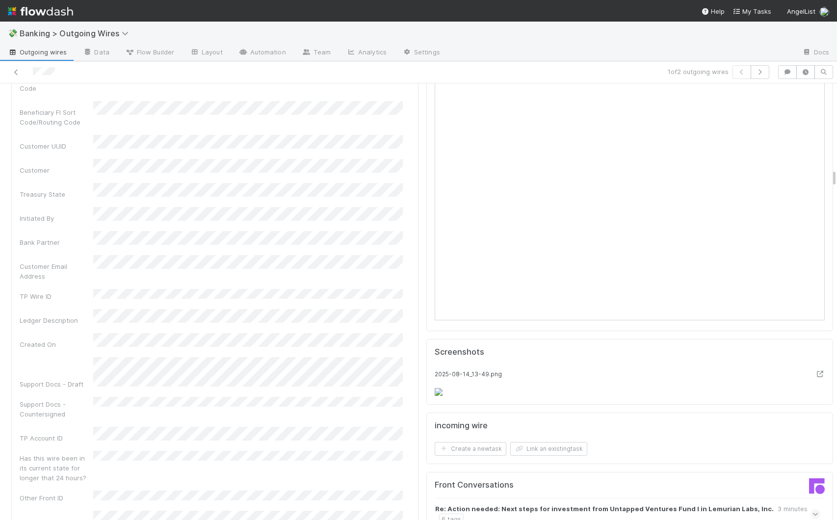
scroll to position [2121, 0]
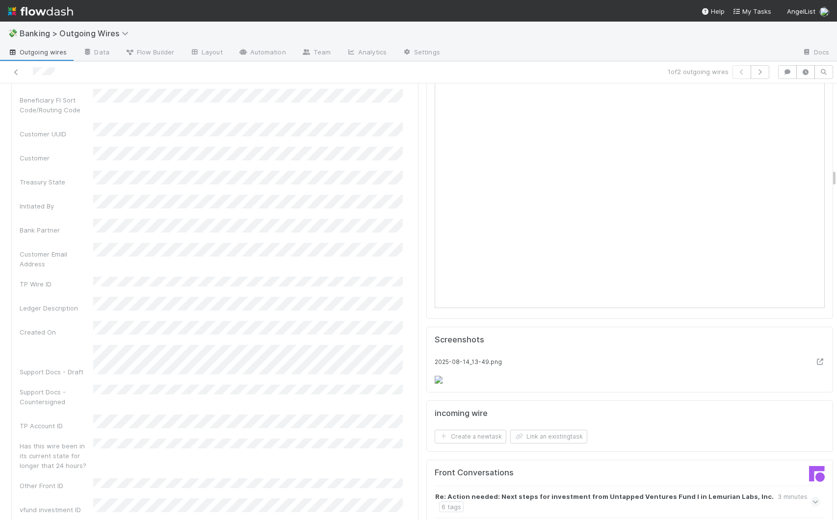
drag, startPoint x: 827, startPoint y: 174, endPoint x: 823, endPoint y: 180, distance: 6.8
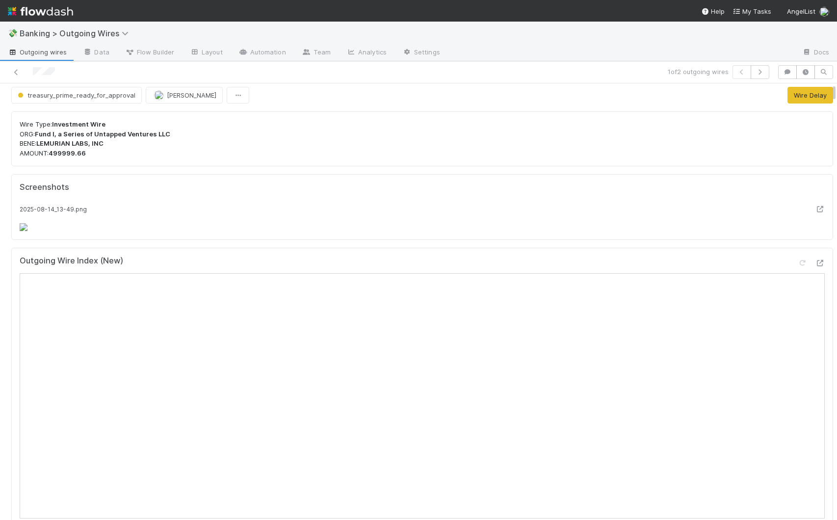
scroll to position [0, 0]
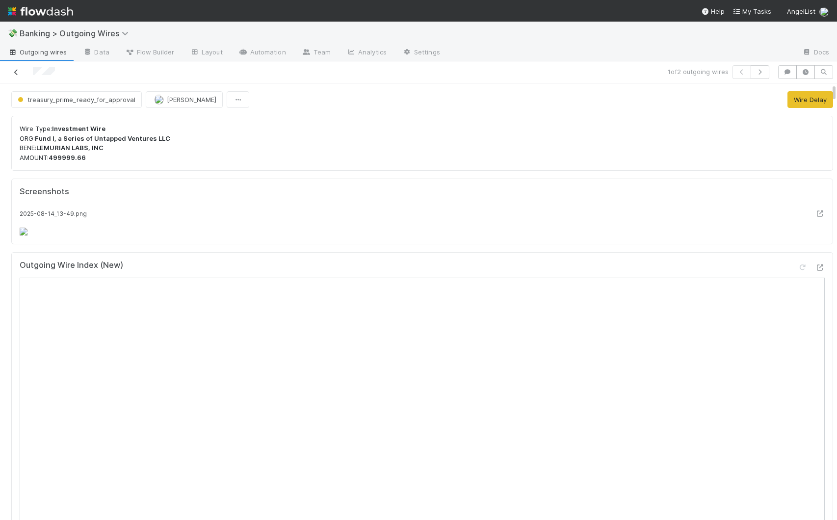
click at [17, 74] on icon at bounding box center [16, 72] width 10 height 6
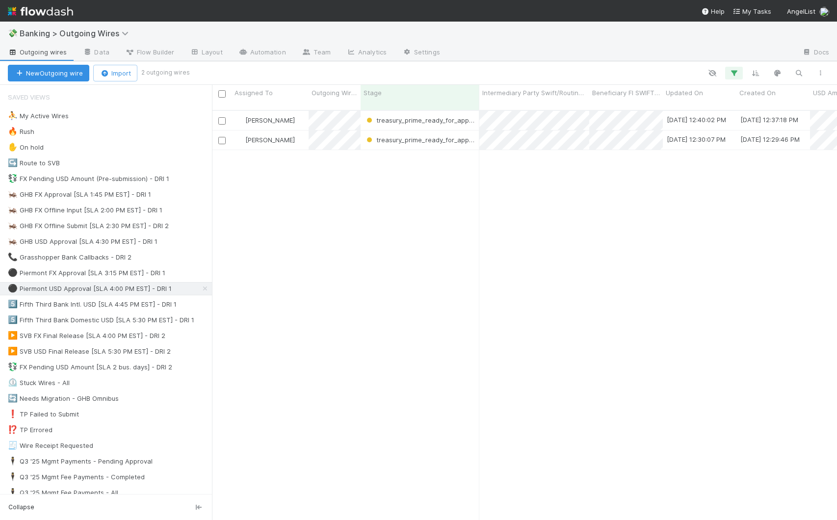
scroll to position [411, 618]
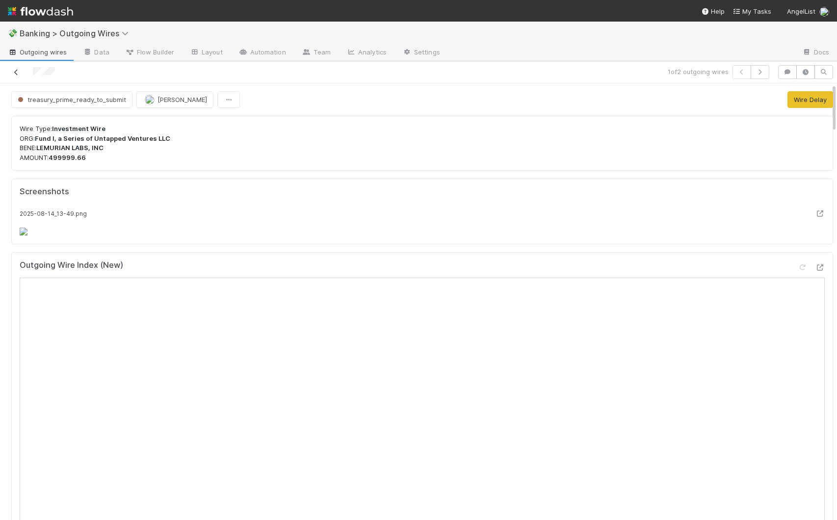
click at [15, 70] on icon at bounding box center [16, 72] width 10 height 6
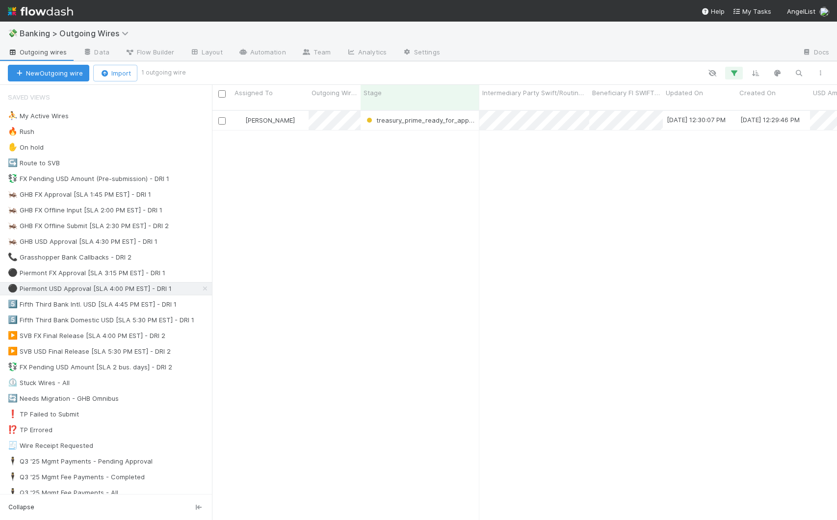
scroll to position [411, 618]
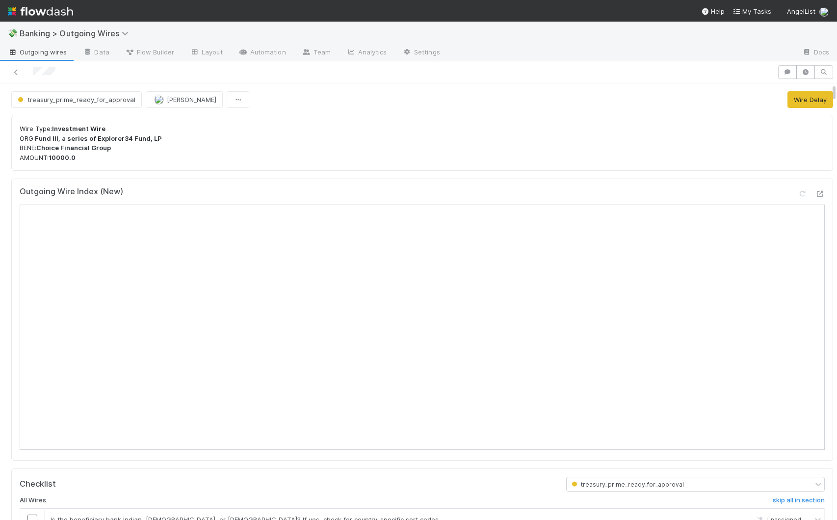
drag, startPoint x: 826, startPoint y: 207, endPoint x: 811, endPoint y: 81, distance: 126.1
click at [577, 81] on div "treasury_prime_ready_for_approval [PERSON_NAME] Wire Delay Wire Type: Investmen…" at bounding box center [418, 290] width 837 height 459
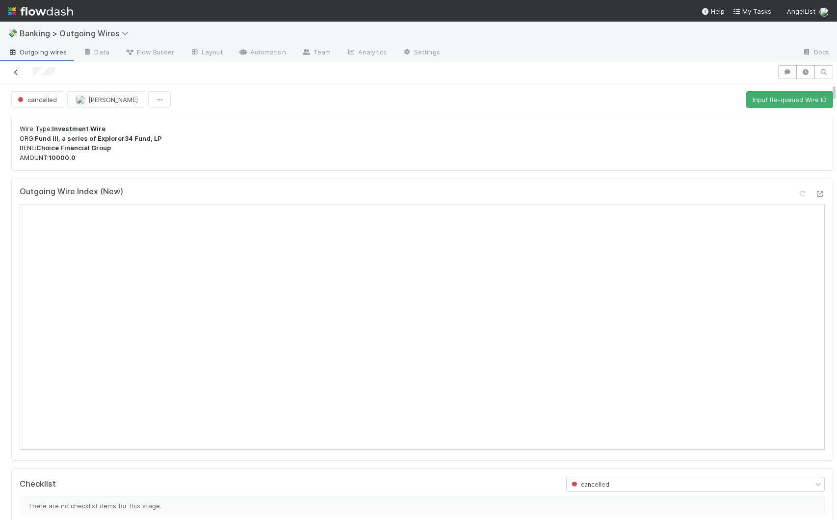
click at [13, 71] on icon at bounding box center [16, 72] width 10 height 6
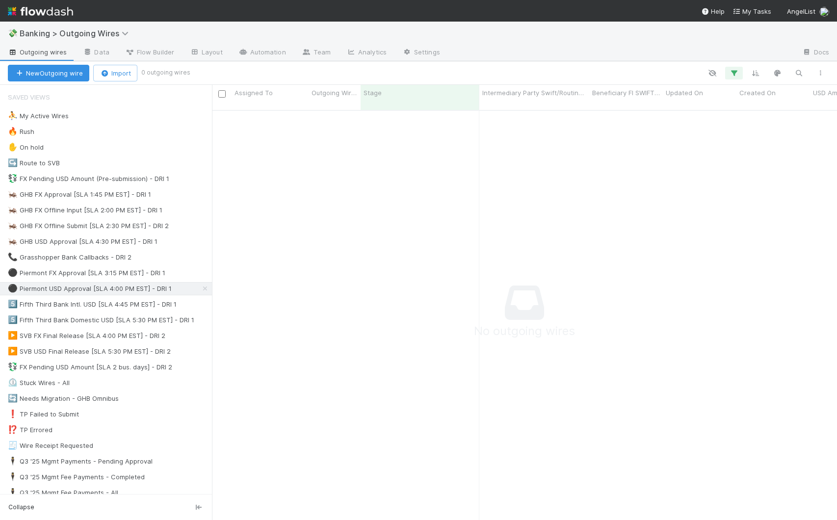
scroll to position [403, 618]
click at [186, 241] on div "🦗 GHB USD Approval [SLA 4:30 PM EST] - DRI 1 2" at bounding box center [110, 242] width 204 height 12
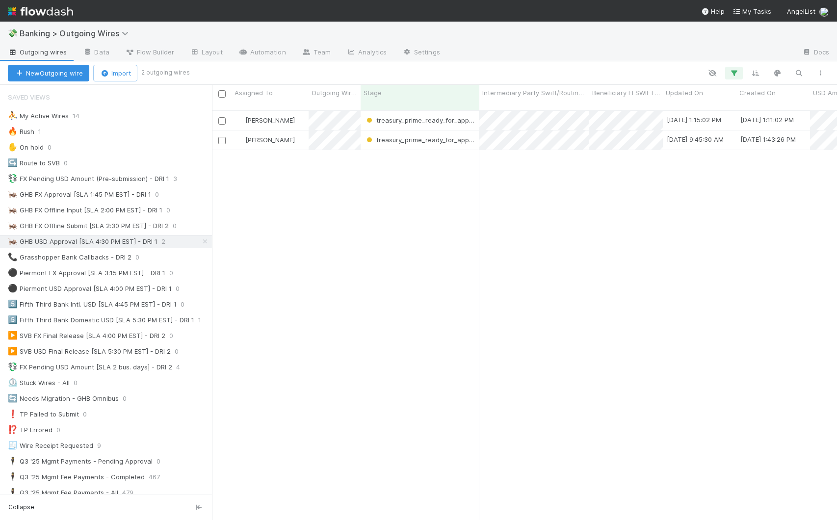
scroll to position [411, 618]
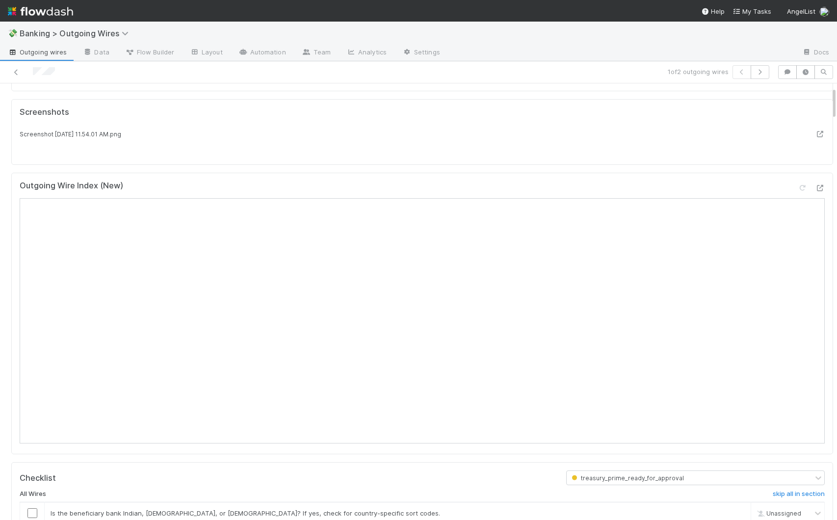
scroll to position [104, 0]
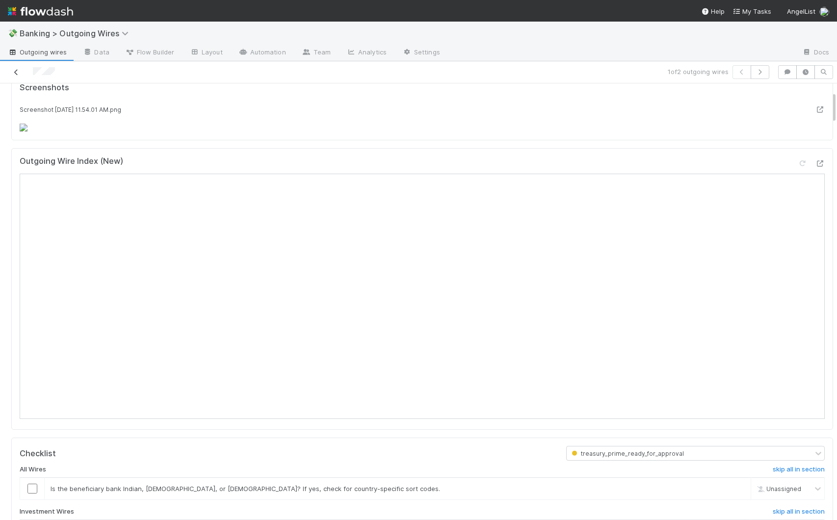
click at [16, 70] on icon at bounding box center [16, 72] width 10 height 6
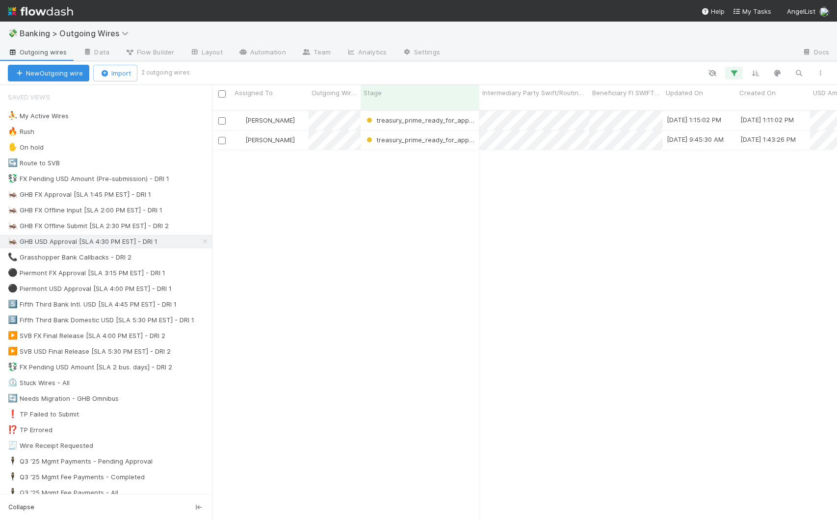
scroll to position [411, 618]
click at [148, 323] on div "5️⃣ Fifth Third Bank Domestic USD [SLA 5:30 PM EST] - DRI 1" at bounding box center [101, 320] width 186 height 12
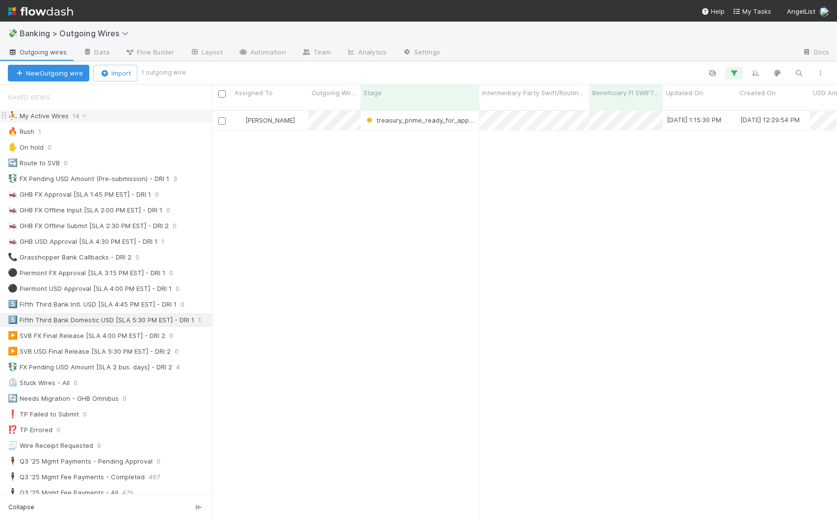
scroll to position [411, 618]
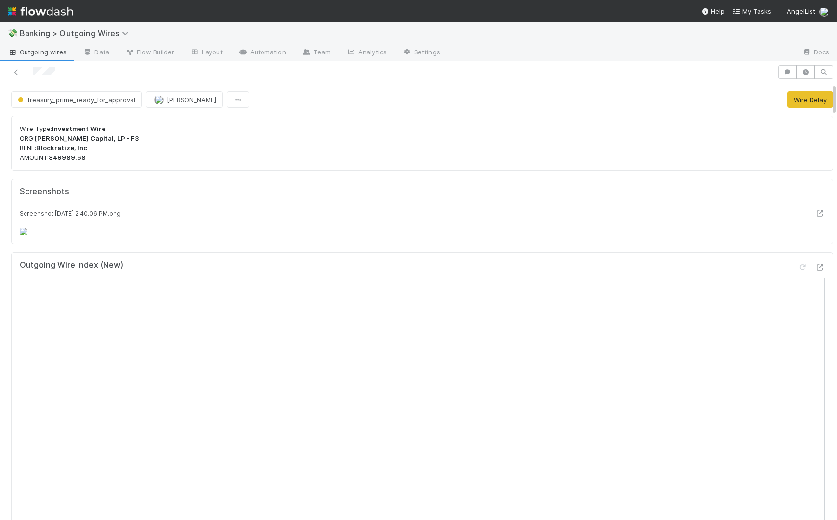
drag, startPoint x: 826, startPoint y: 103, endPoint x: 827, endPoint y: 96, distance: 6.5
click at [577, 96] on div "treasury_prime_ready_for_approval [PERSON_NAME] Wire Delay Wire Type: Investmen…" at bounding box center [418, 301] width 837 height 437
click at [313, 167] on div "Wire Type: Investment Wire ORG: [PERSON_NAME] Capital, LP - F3 BENE: Blockratiz…" at bounding box center [422, 143] width 822 height 55
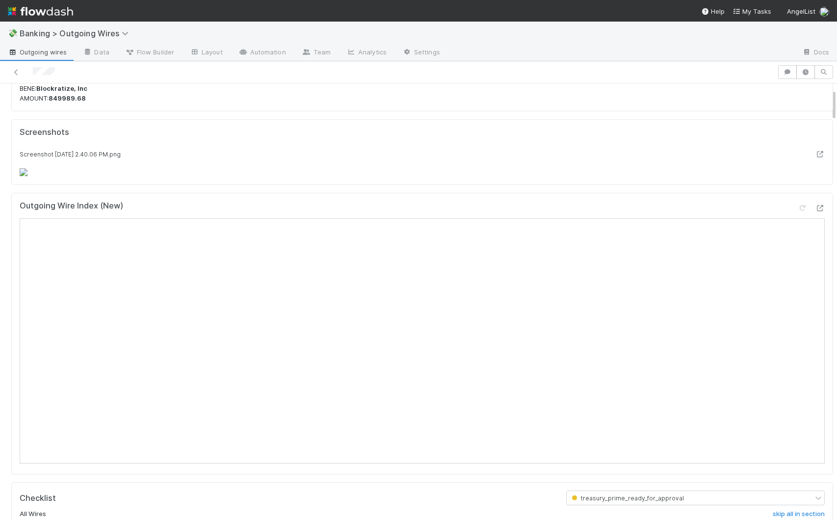
scroll to position [92, 0]
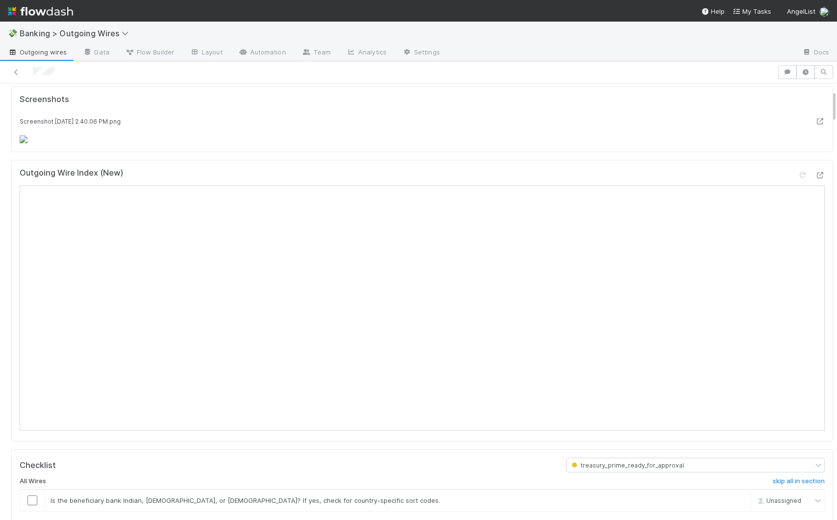
drag, startPoint x: 827, startPoint y: 104, endPoint x: 827, endPoint y: 110, distance: 6.9
click at [577, 110] on div "treasury_prime_ready_for_approval [PERSON_NAME] Wire Delay Wire Type: Investmen…" at bounding box center [418, 301] width 837 height 437
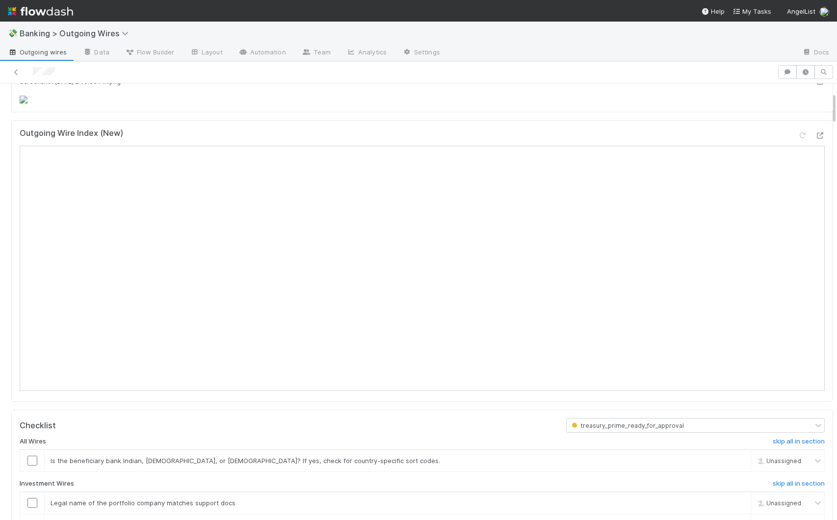
scroll to position [138, 0]
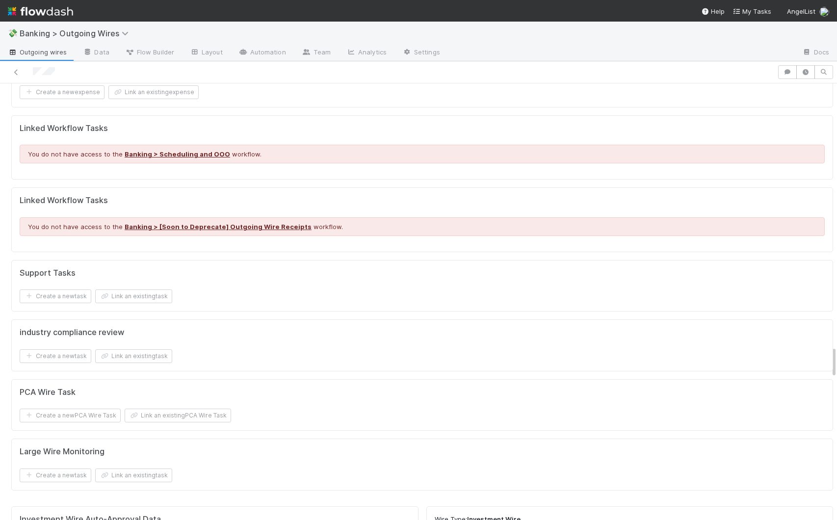
scroll to position [3449, 0]
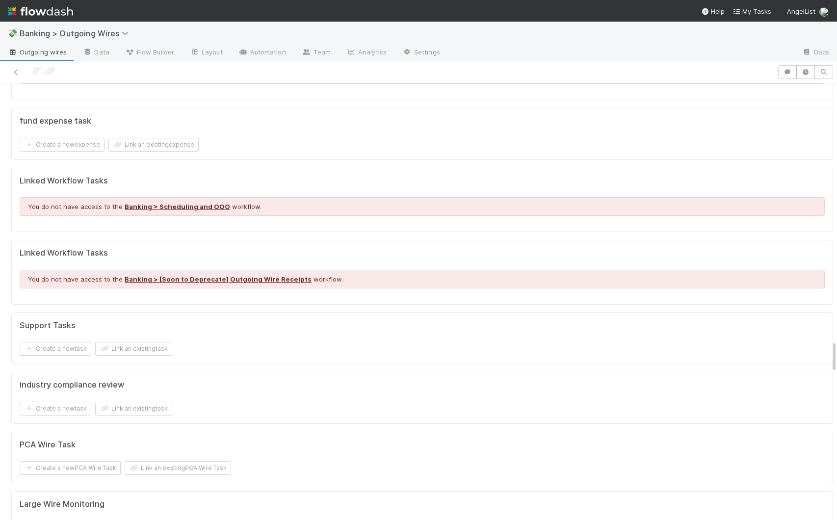
click at [577, 355] on div at bounding box center [837, 301] width 0 height 437
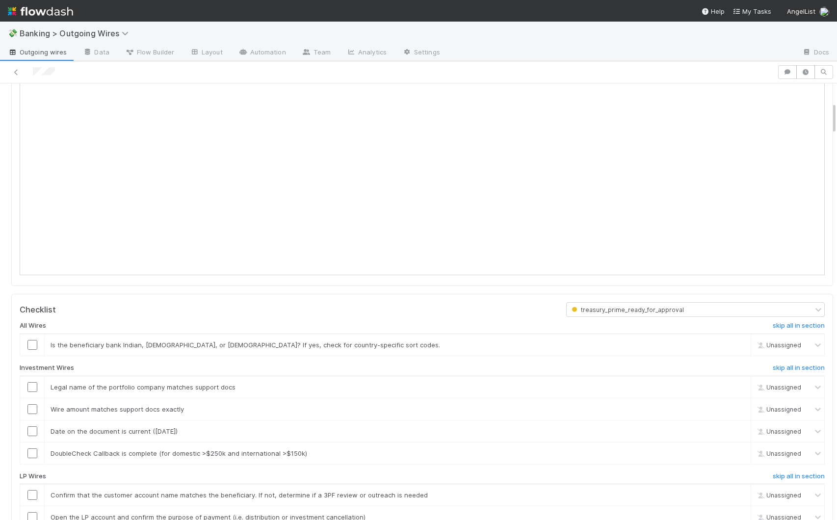
scroll to position [182, 0]
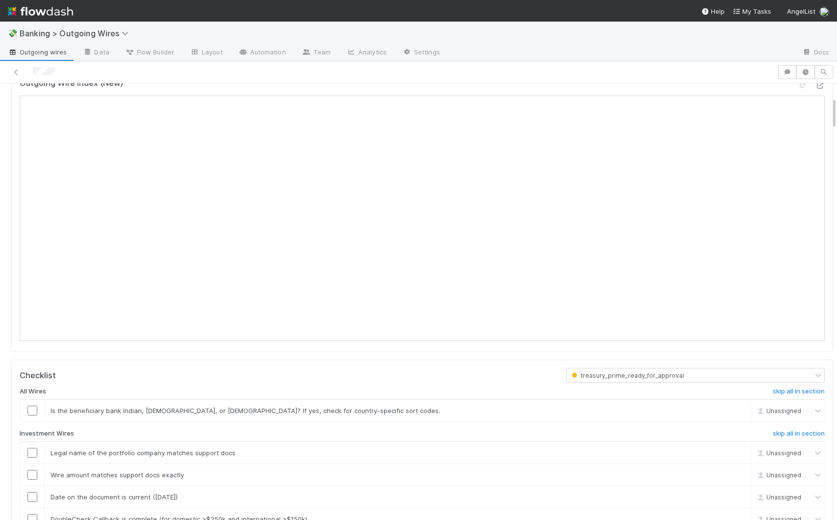
drag, startPoint x: 826, startPoint y: 354, endPoint x: 836, endPoint y: 110, distance: 243.6
click at [577, 110] on div "💸 Banking > Outgoing Wires Outgoing wires Data Flow Builder Layout Automation T…" at bounding box center [418, 271] width 837 height 499
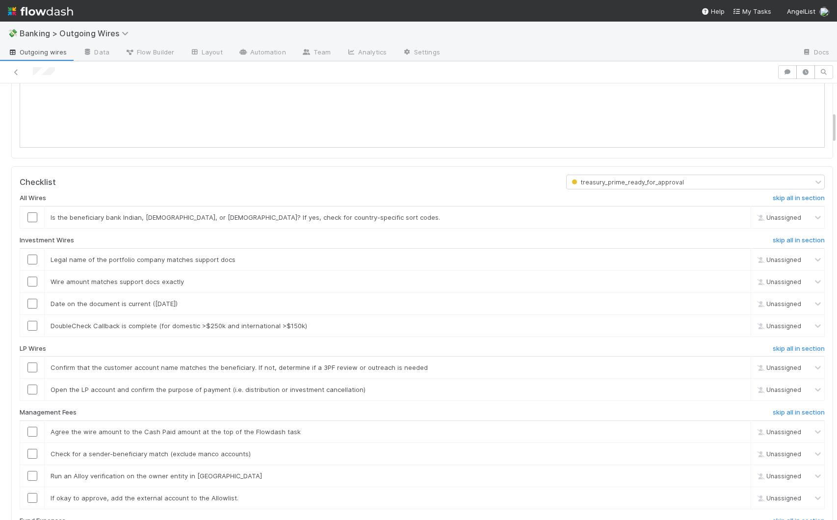
scroll to position [408, 0]
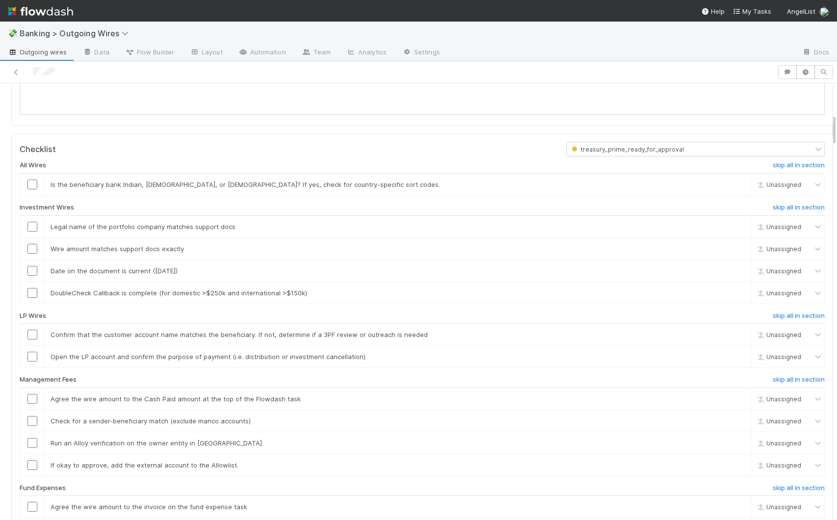
drag, startPoint x: 827, startPoint y: 124, endPoint x: 827, endPoint y: 116, distance: 8.3
click at [577, 116] on div at bounding box center [837, 301] width 0 height 437
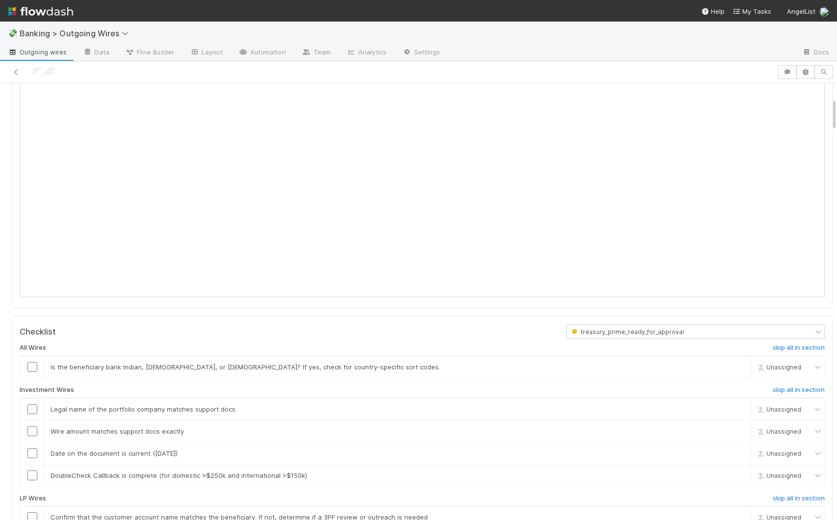
scroll to position [200, 0]
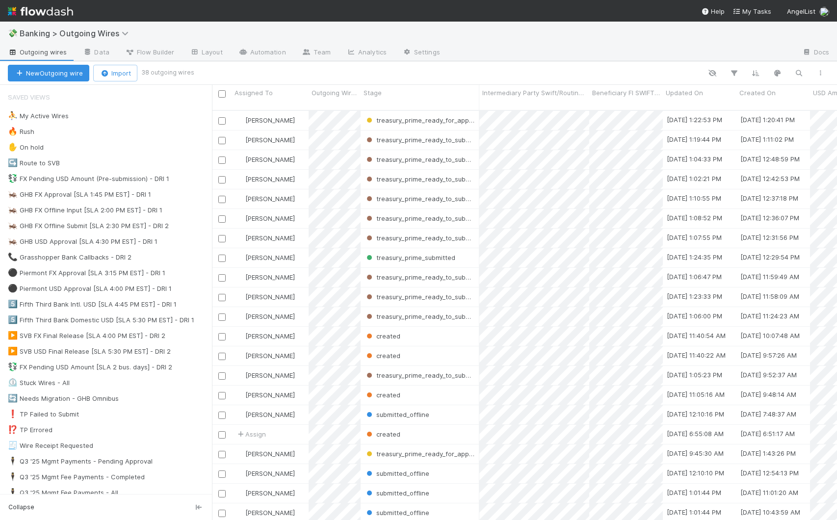
scroll to position [411, 618]
click at [195, 179] on div "💱 FX Pending USD Amount (Pre-submission) - DRI 1 3" at bounding box center [110, 179] width 204 height 12
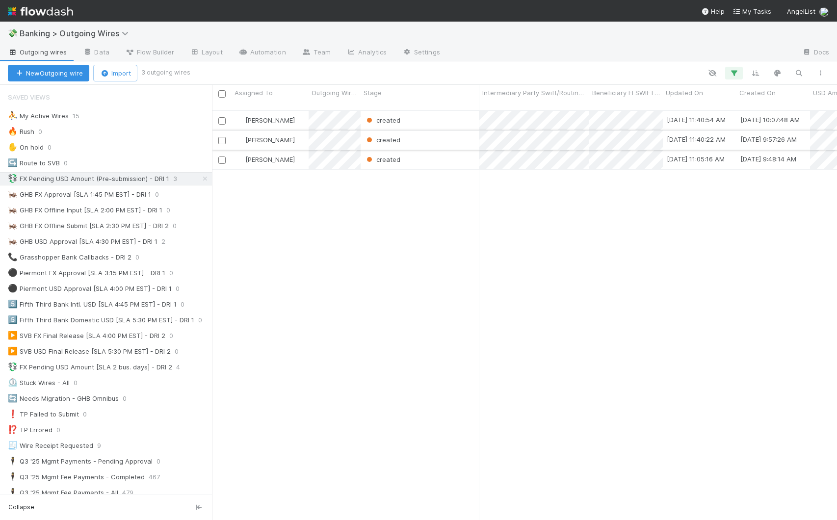
scroll to position [411, 618]
